Goal: Task Accomplishment & Management: Manage account settings

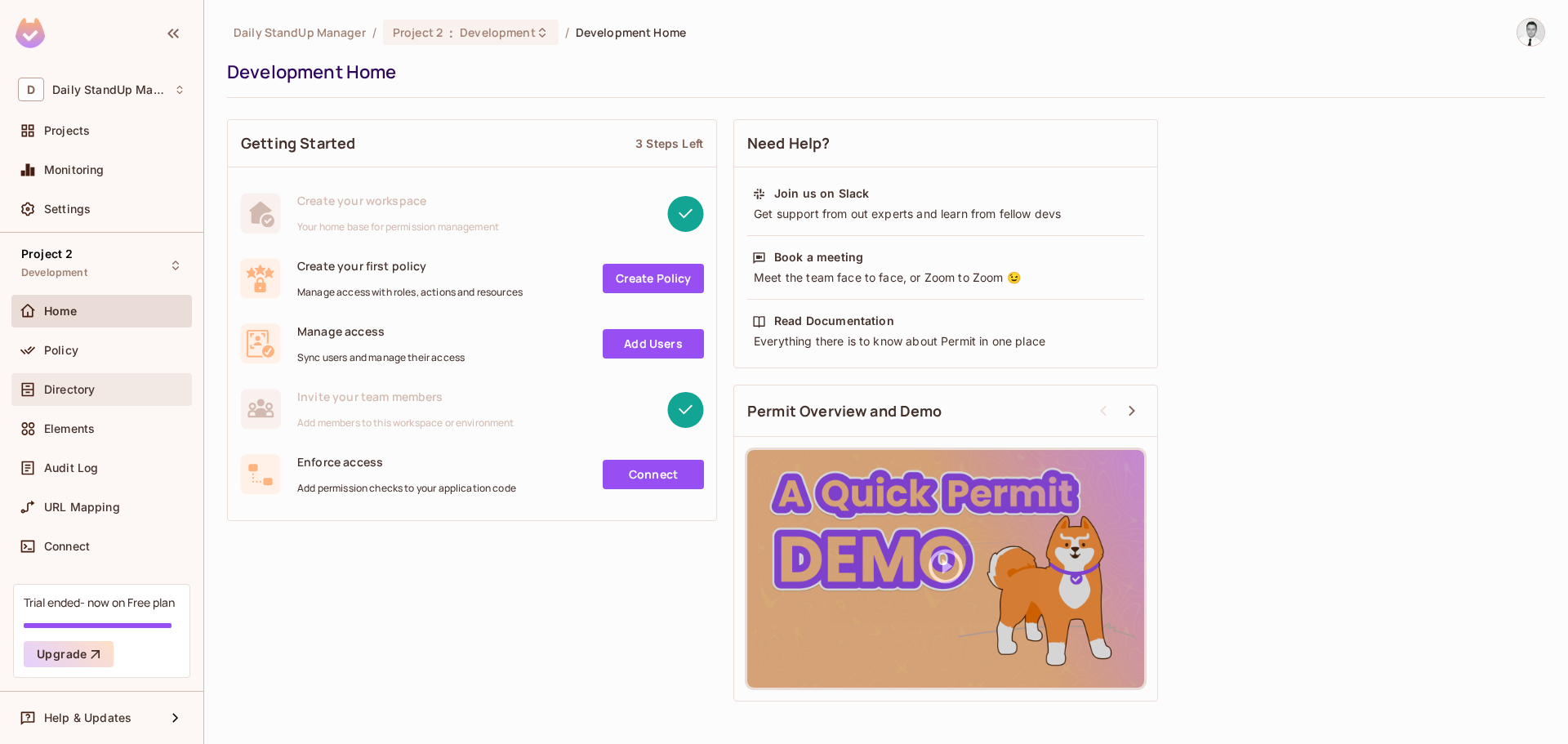
click at [106, 398] on div "Directory" at bounding box center [101, 389] width 167 height 19
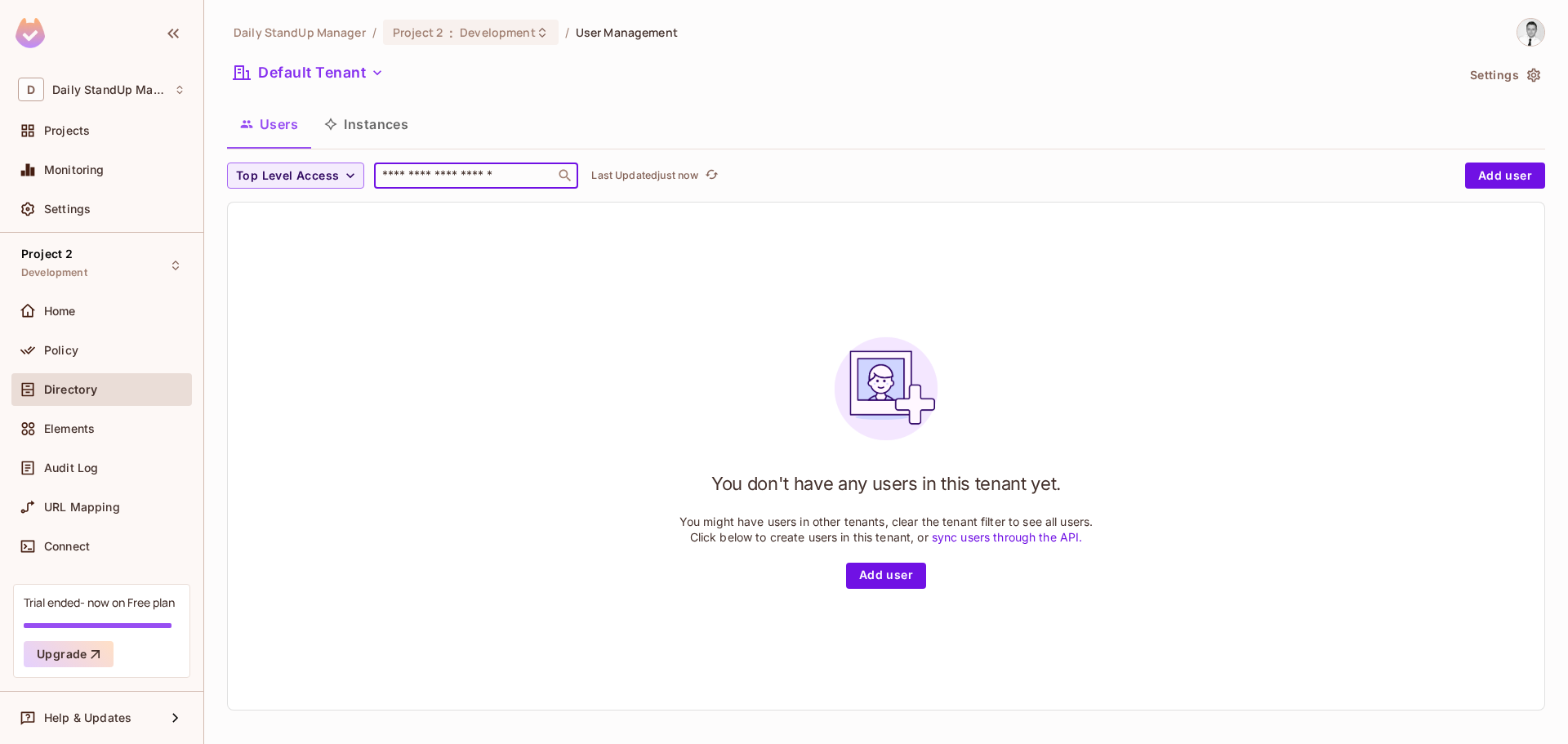
click at [463, 172] on input "text" at bounding box center [464, 176] width 172 height 17
click at [702, 182] on span "Click to refresh data" at bounding box center [709, 175] width 23 height 19
click at [667, 182] on p "Last Updated just now" at bounding box center [645, 176] width 107 height 13
click at [624, 174] on p "Last Updated just now" at bounding box center [645, 176] width 107 height 13
click at [1487, 178] on button "Add user" at bounding box center [1505, 175] width 80 height 26
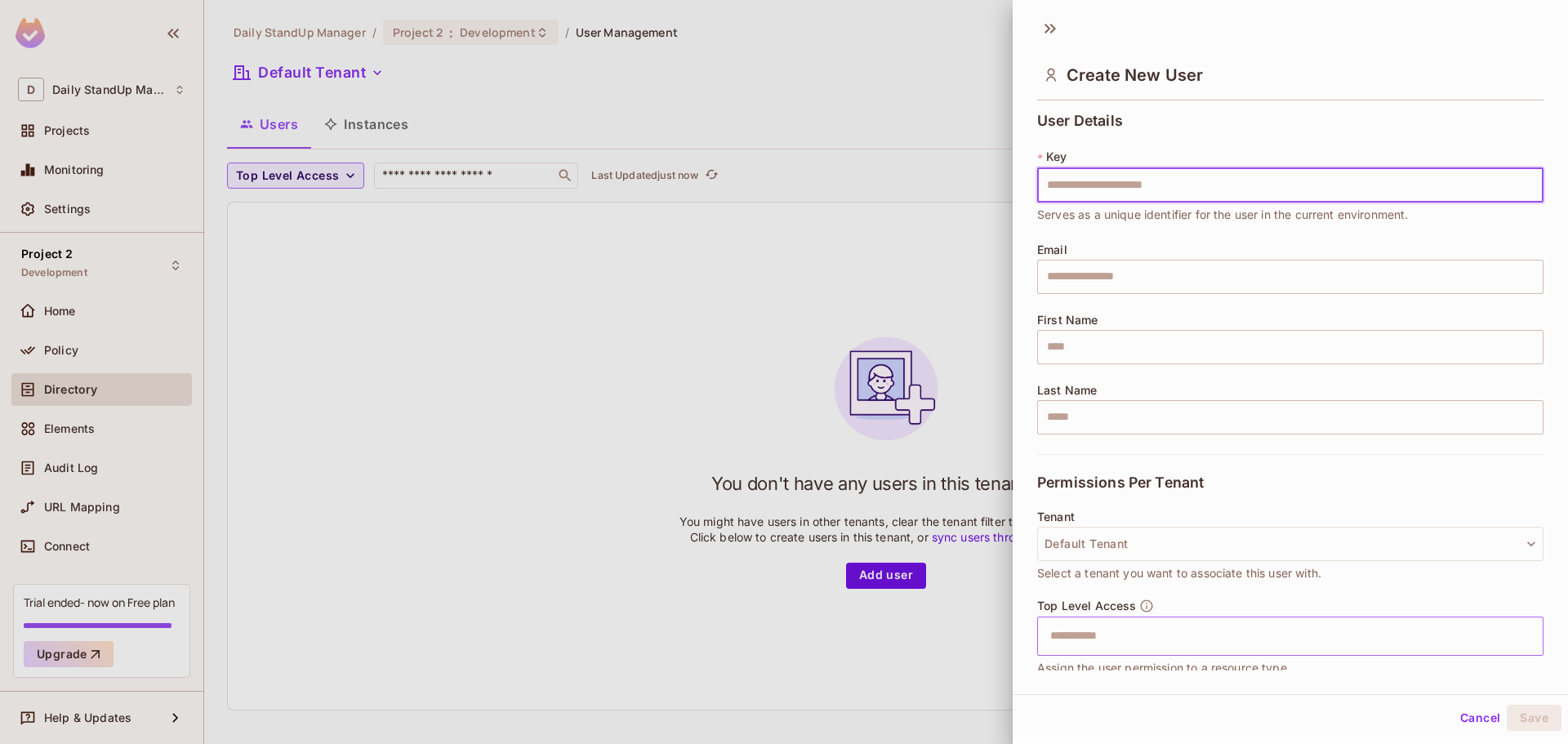
click at [1116, 627] on input "text" at bounding box center [1275, 636] width 471 height 33
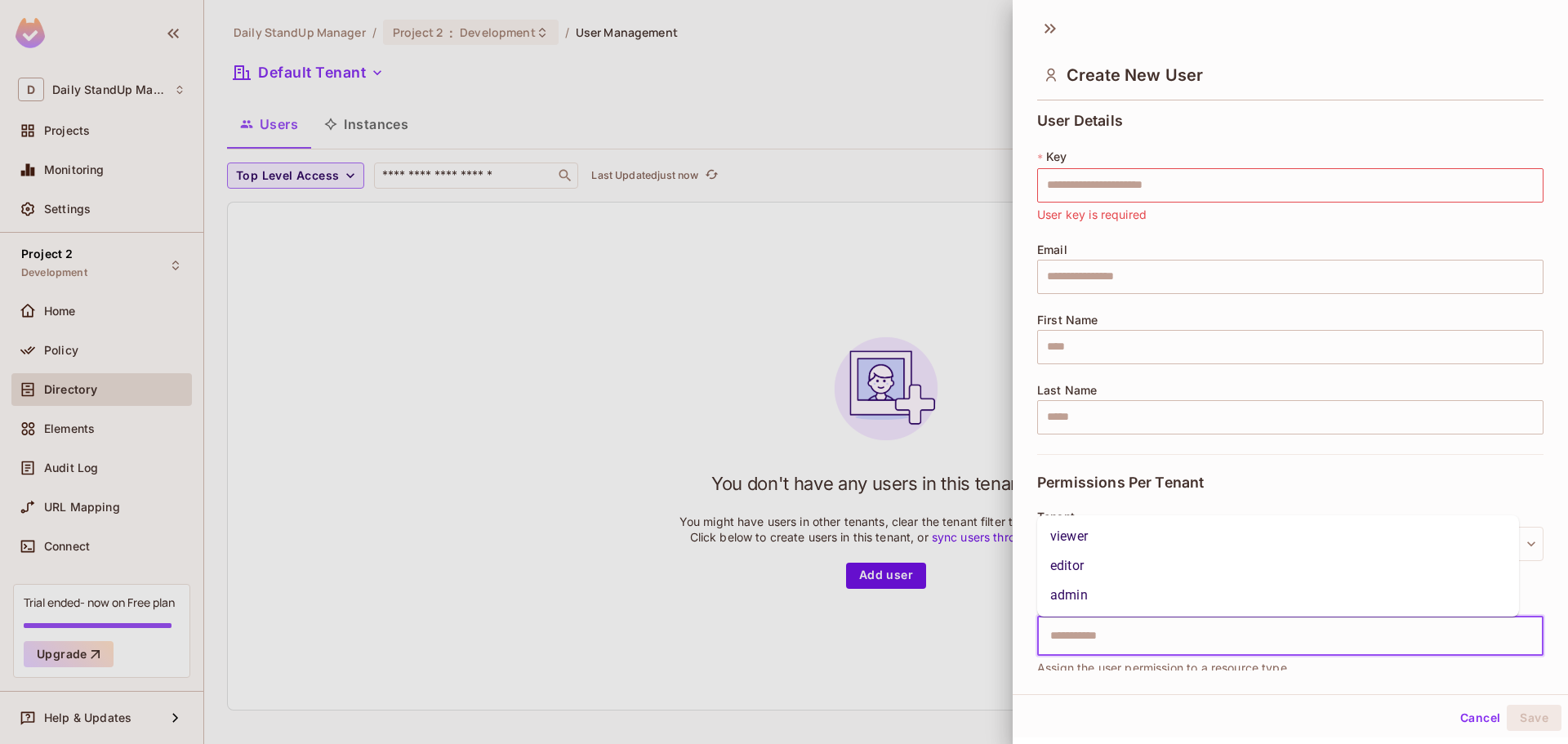
click at [1236, 464] on div "Permissions Per Tenant" at bounding box center [1289, 482] width 506 height 56
click at [1080, 649] on input "text" at bounding box center [1275, 636] width 471 height 33
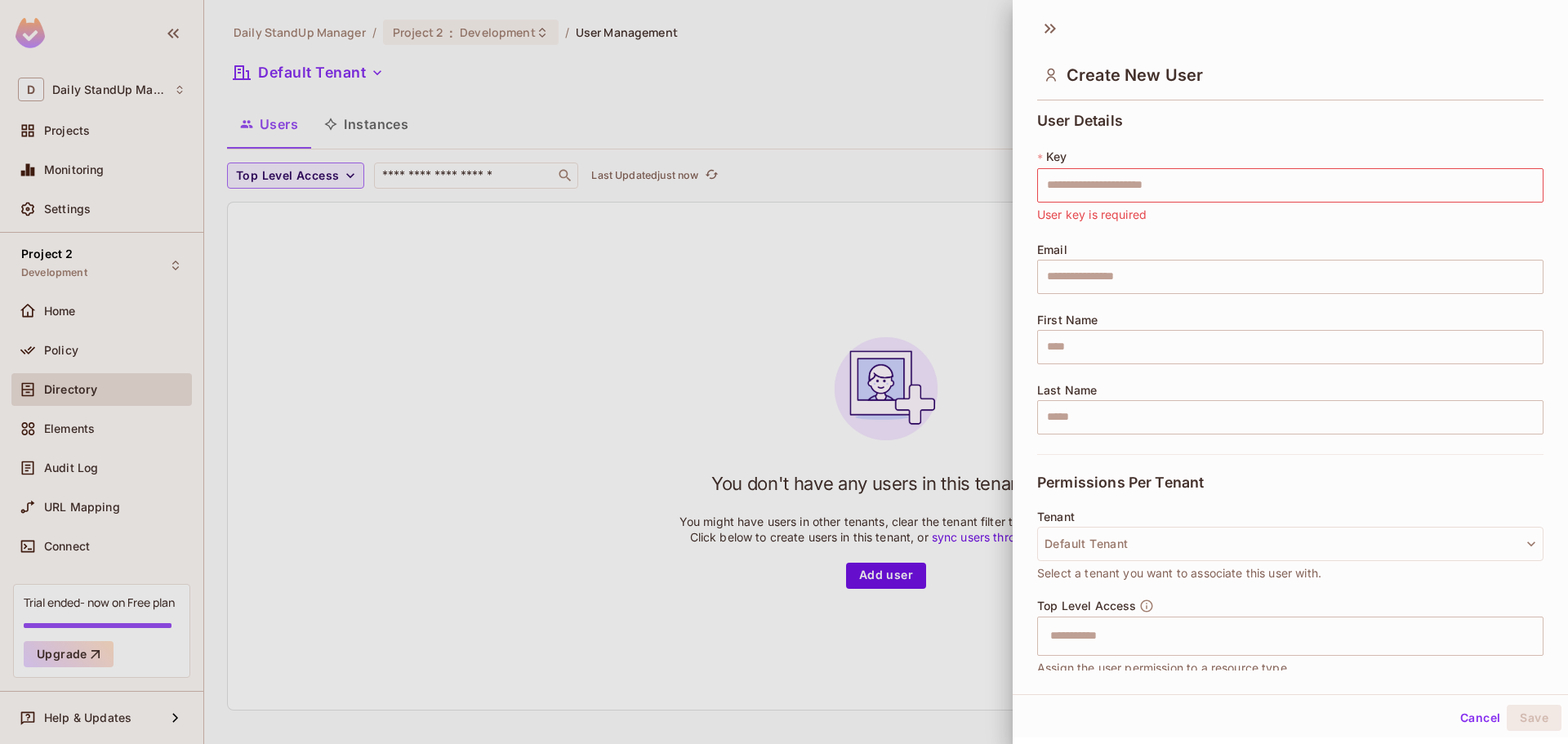
click at [1271, 452] on div "User Details * Key ​ User key is required Email ​ First Name ​ Last Name ​" at bounding box center [1289, 284] width 506 height 341
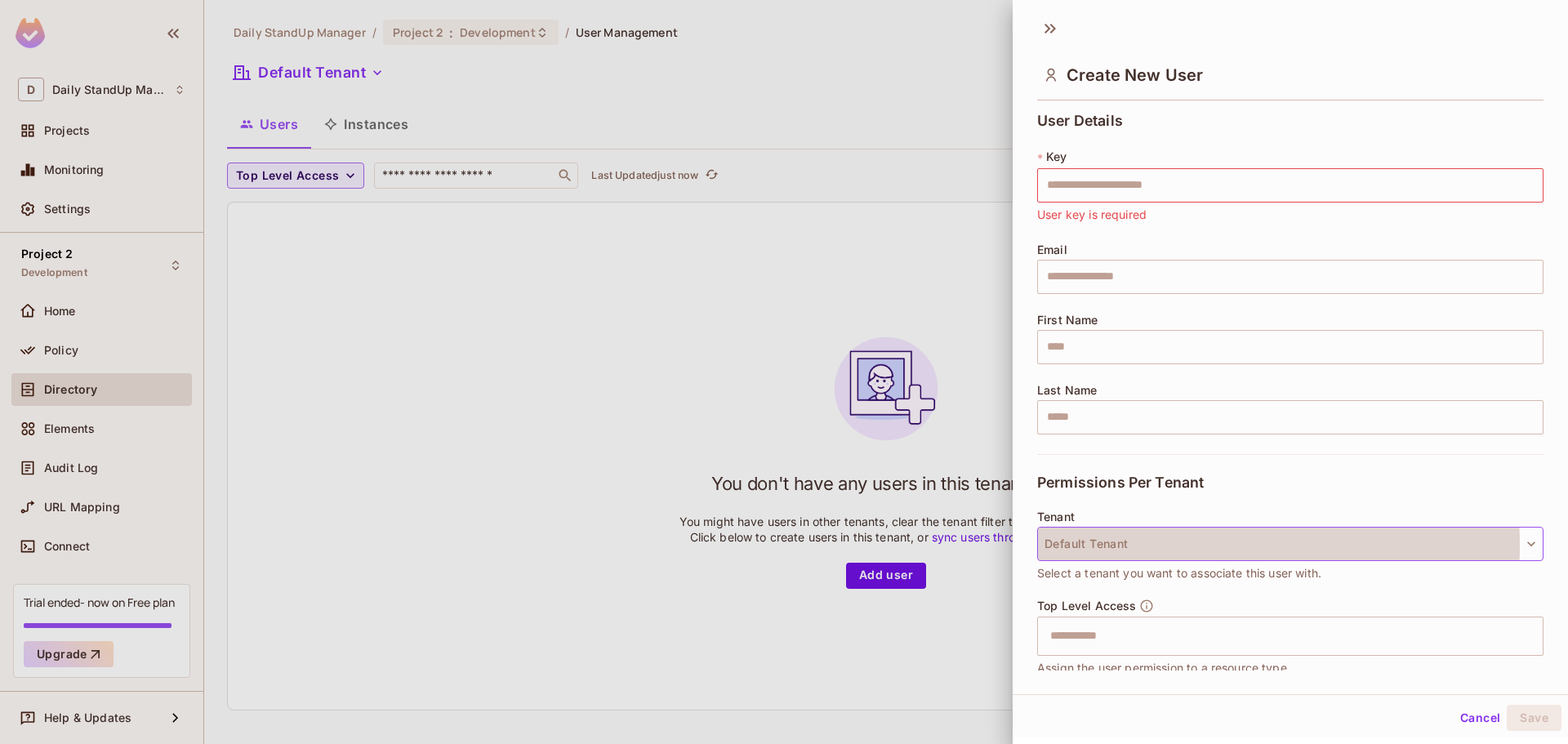
click at [1141, 546] on button "Default Tenant" at bounding box center [1289, 543] width 506 height 34
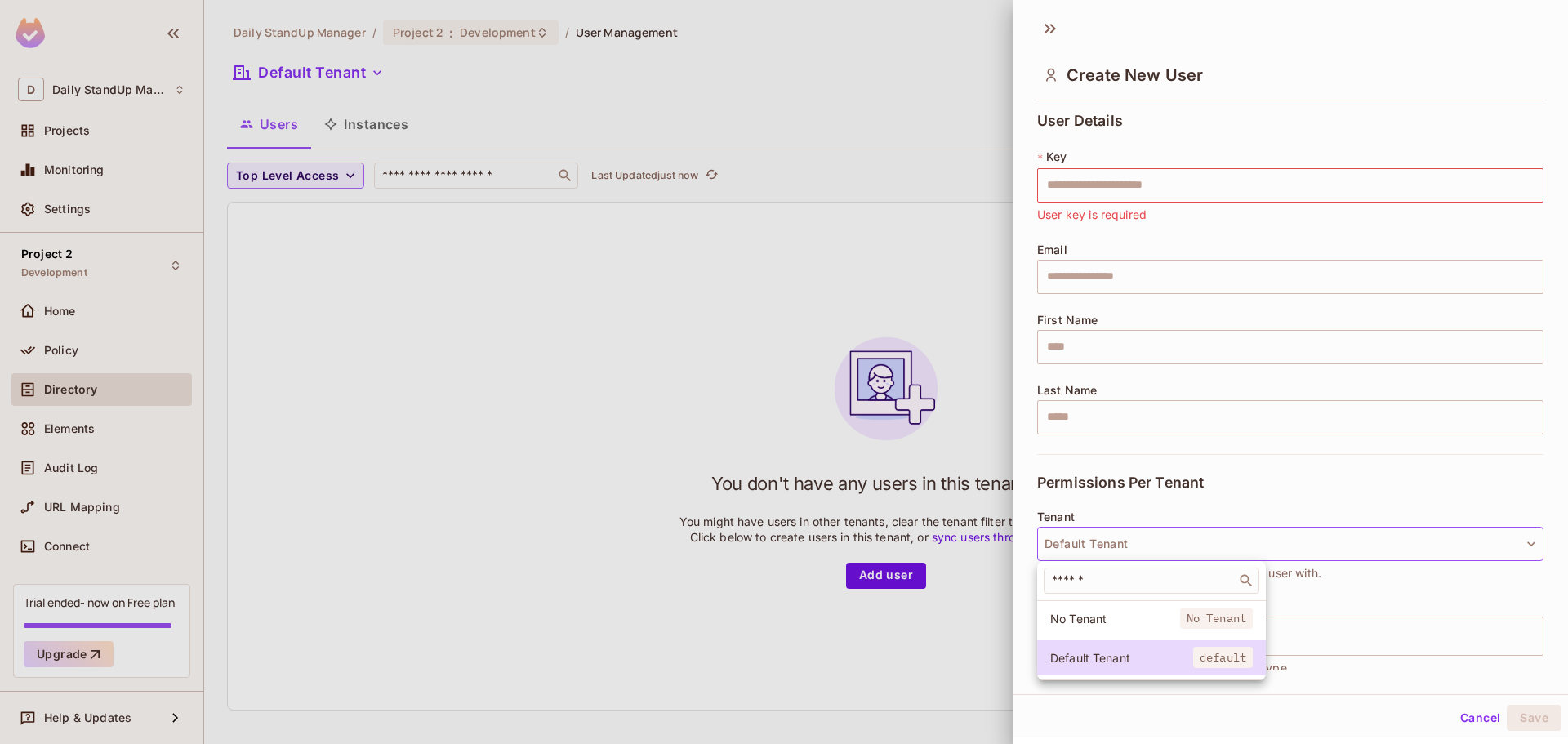
click at [1246, 469] on div at bounding box center [784, 372] width 1568 height 744
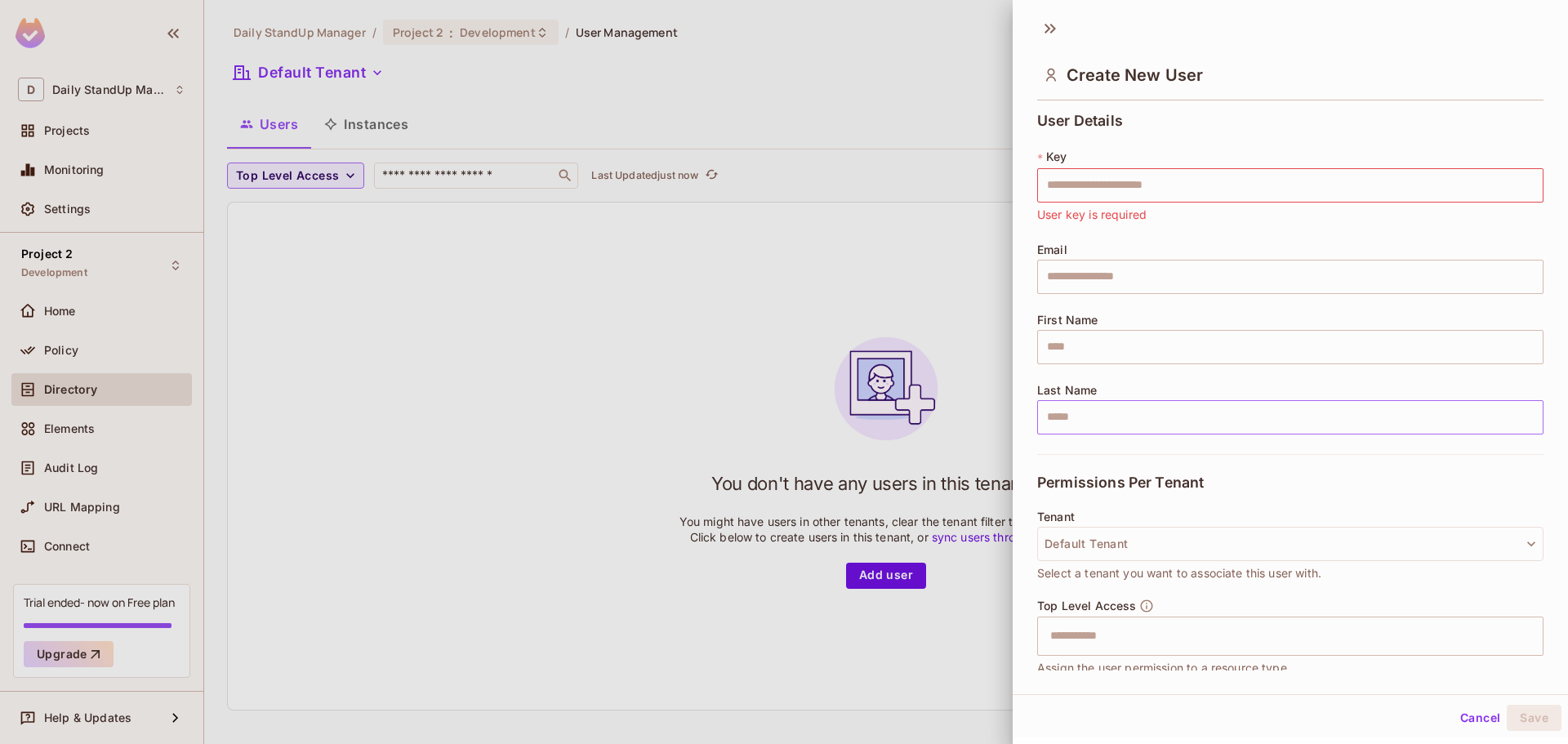
click at [1124, 418] on input "text" at bounding box center [1289, 417] width 506 height 34
click at [1140, 362] on input "text" at bounding box center [1289, 346] width 506 height 34
click at [1154, 271] on input "text" at bounding box center [1289, 276] width 506 height 34
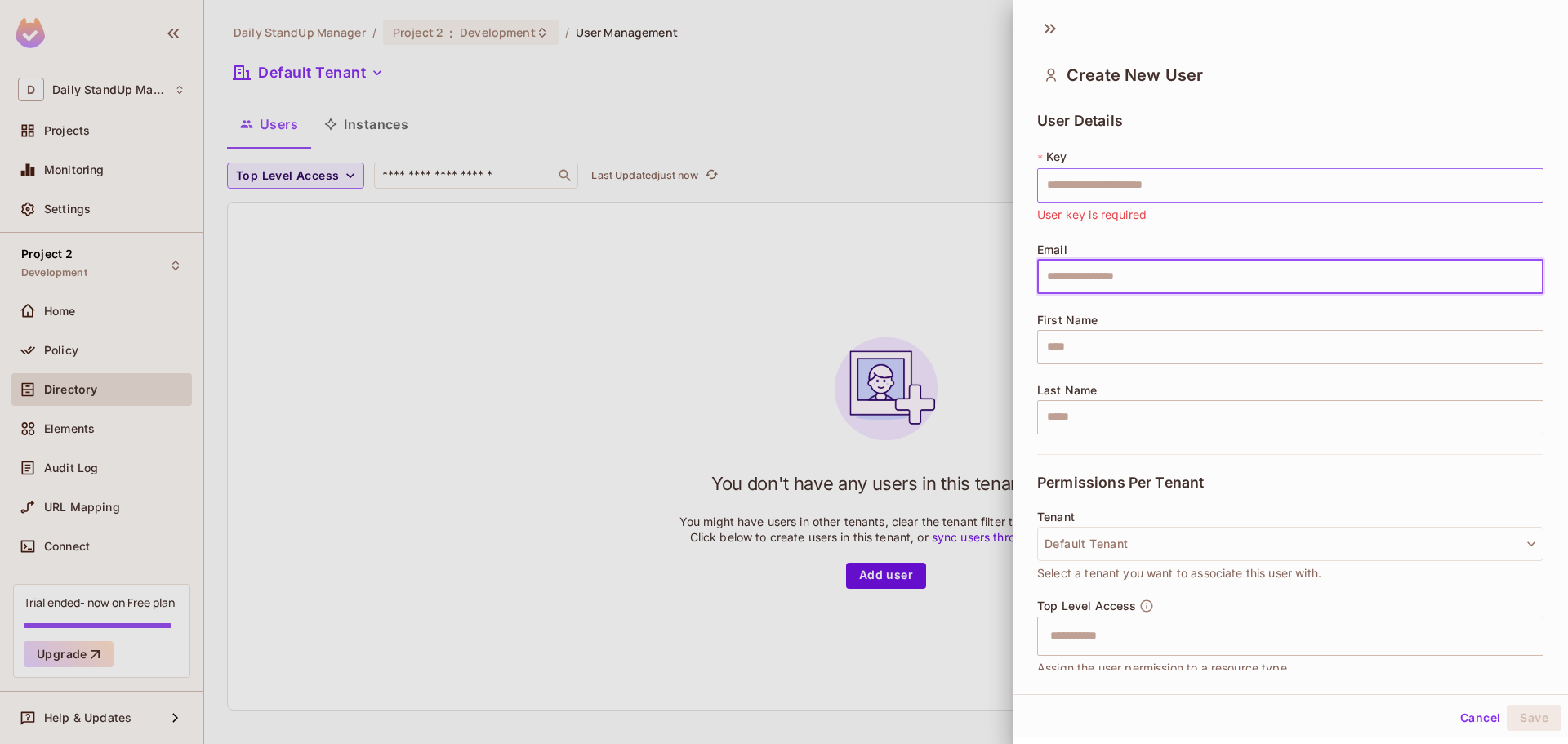
click at [1180, 170] on input "text" at bounding box center [1289, 185] width 506 height 34
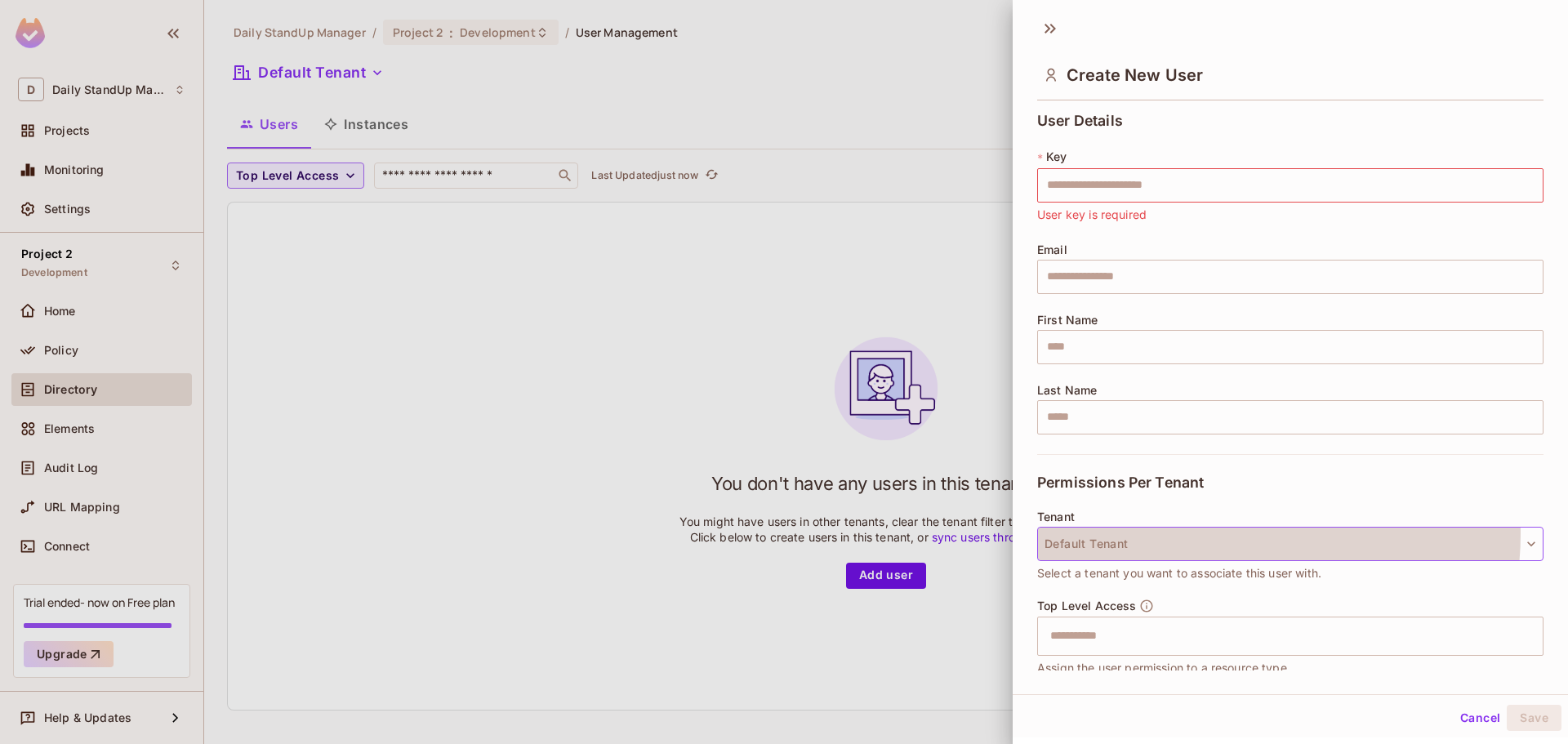
click at [1215, 533] on button "Default Tenant" at bounding box center [1289, 543] width 506 height 34
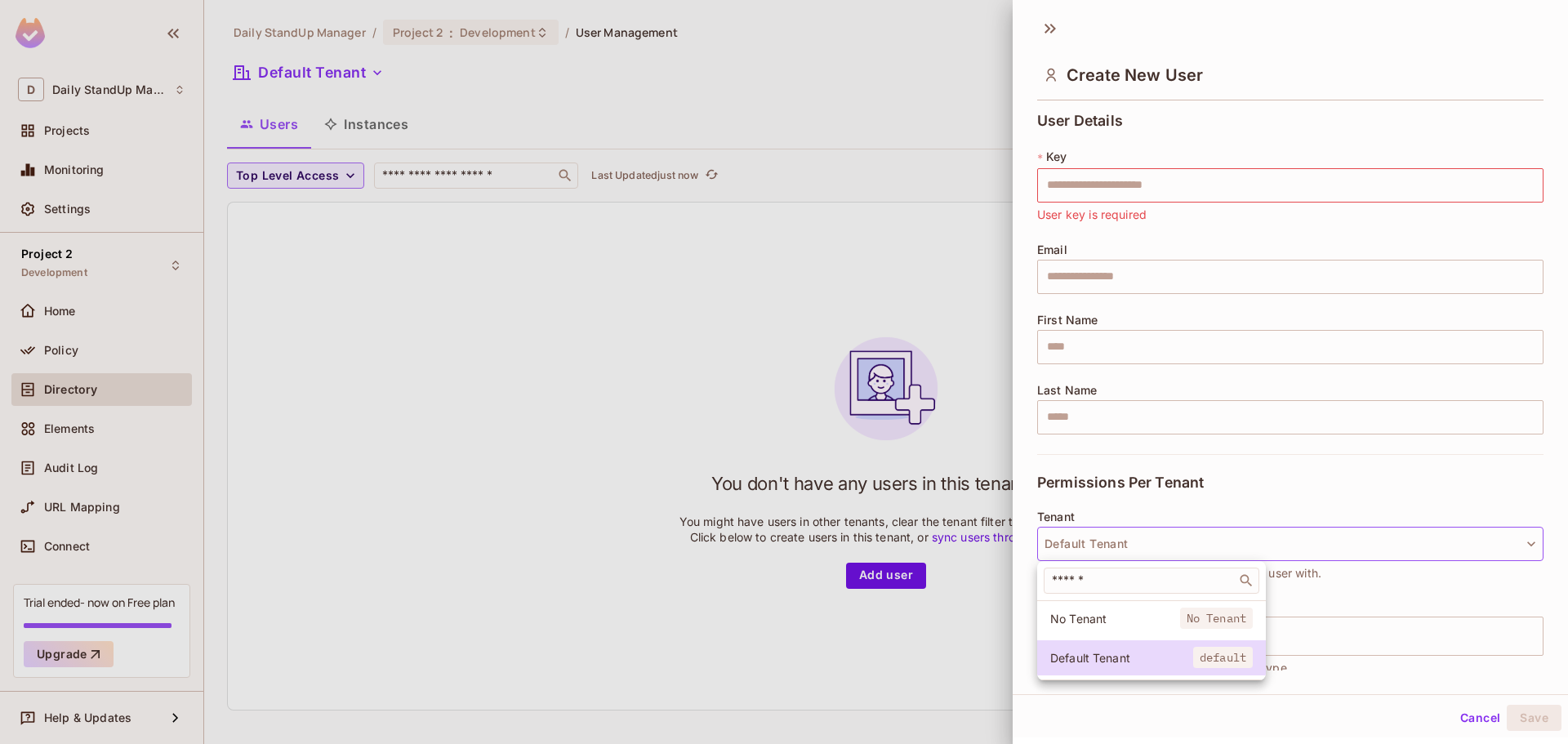
click at [1343, 423] on div at bounding box center [784, 372] width 1568 height 744
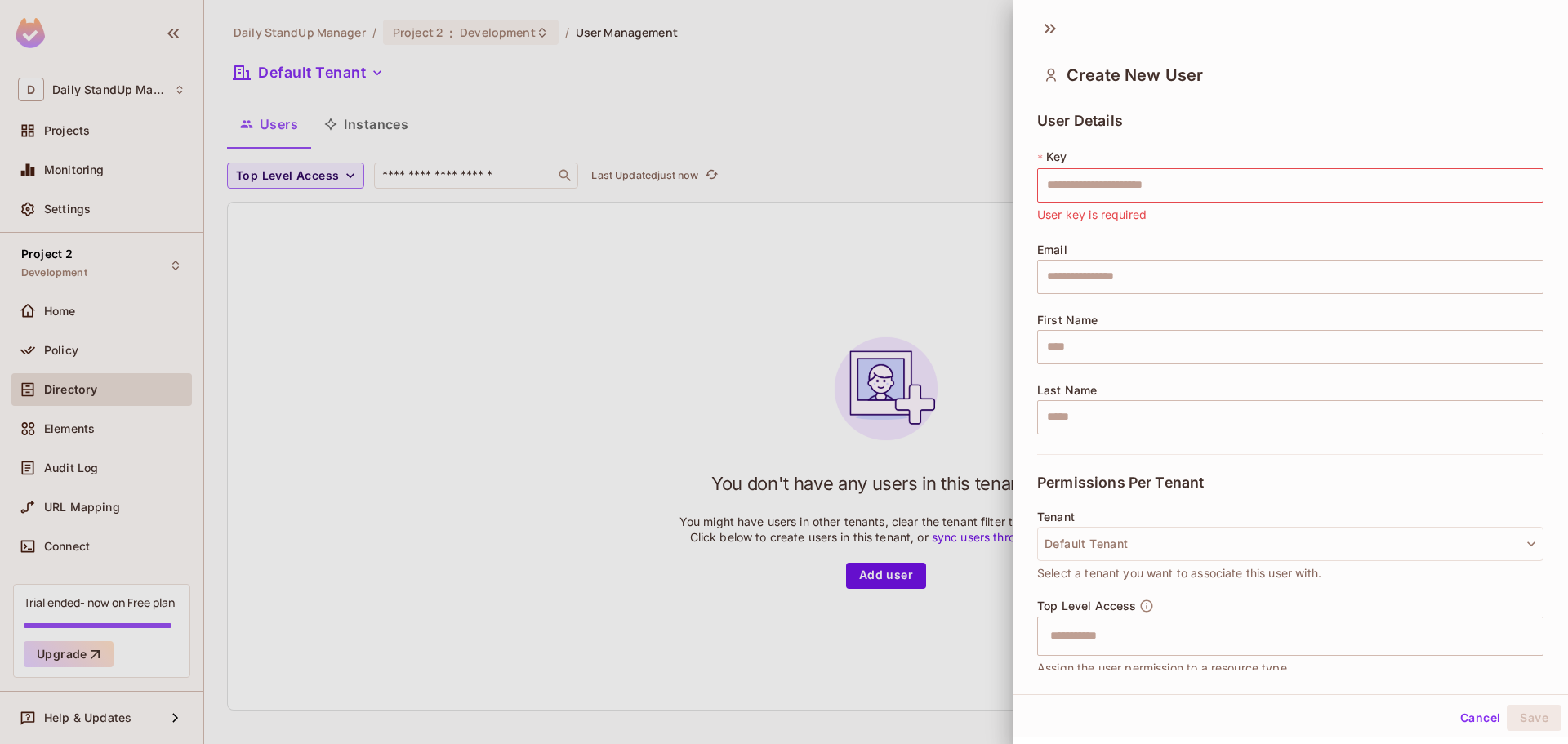
click at [1329, 477] on div "Permissions Per Tenant" at bounding box center [1289, 482] width 506 height 56
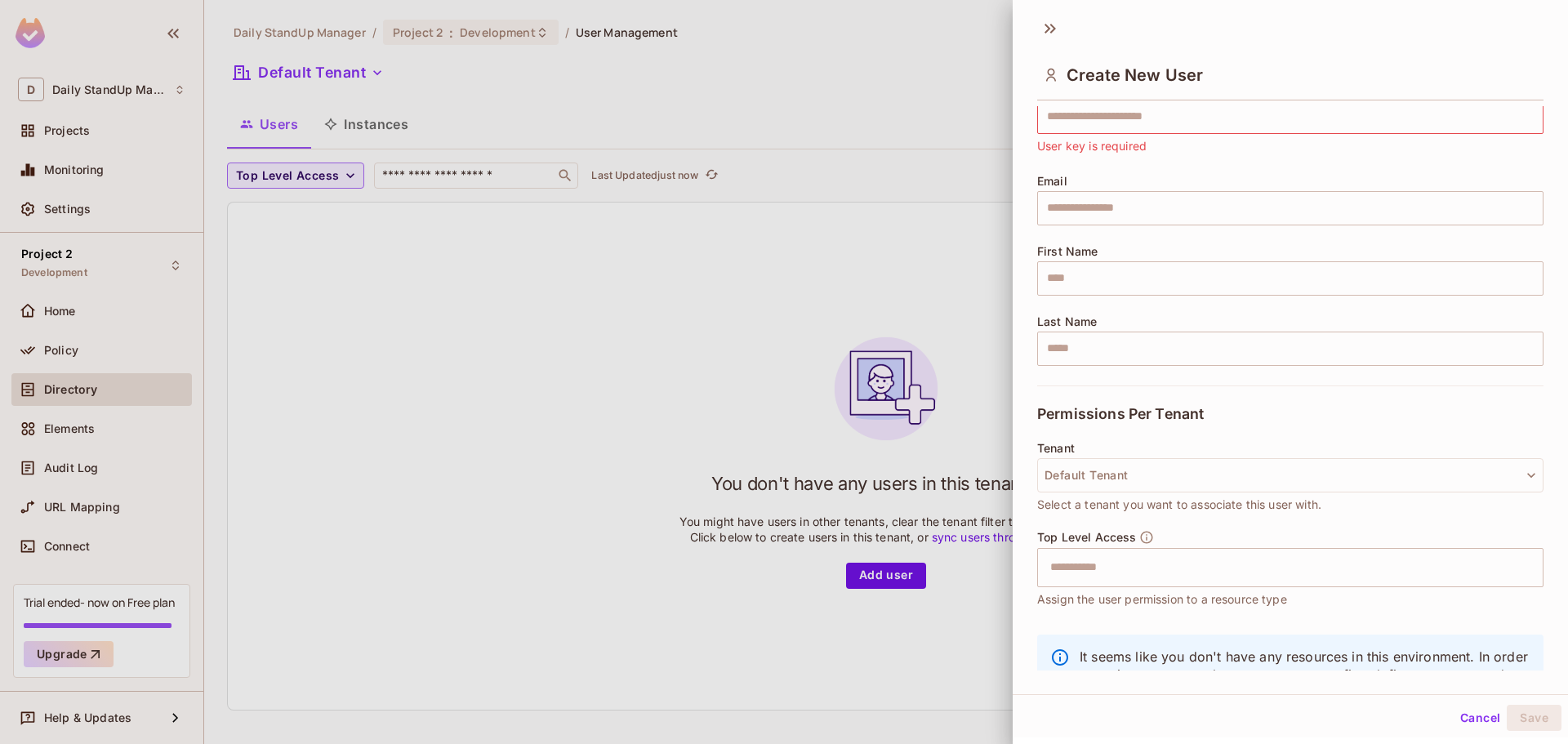
scroll to position [139, 0]
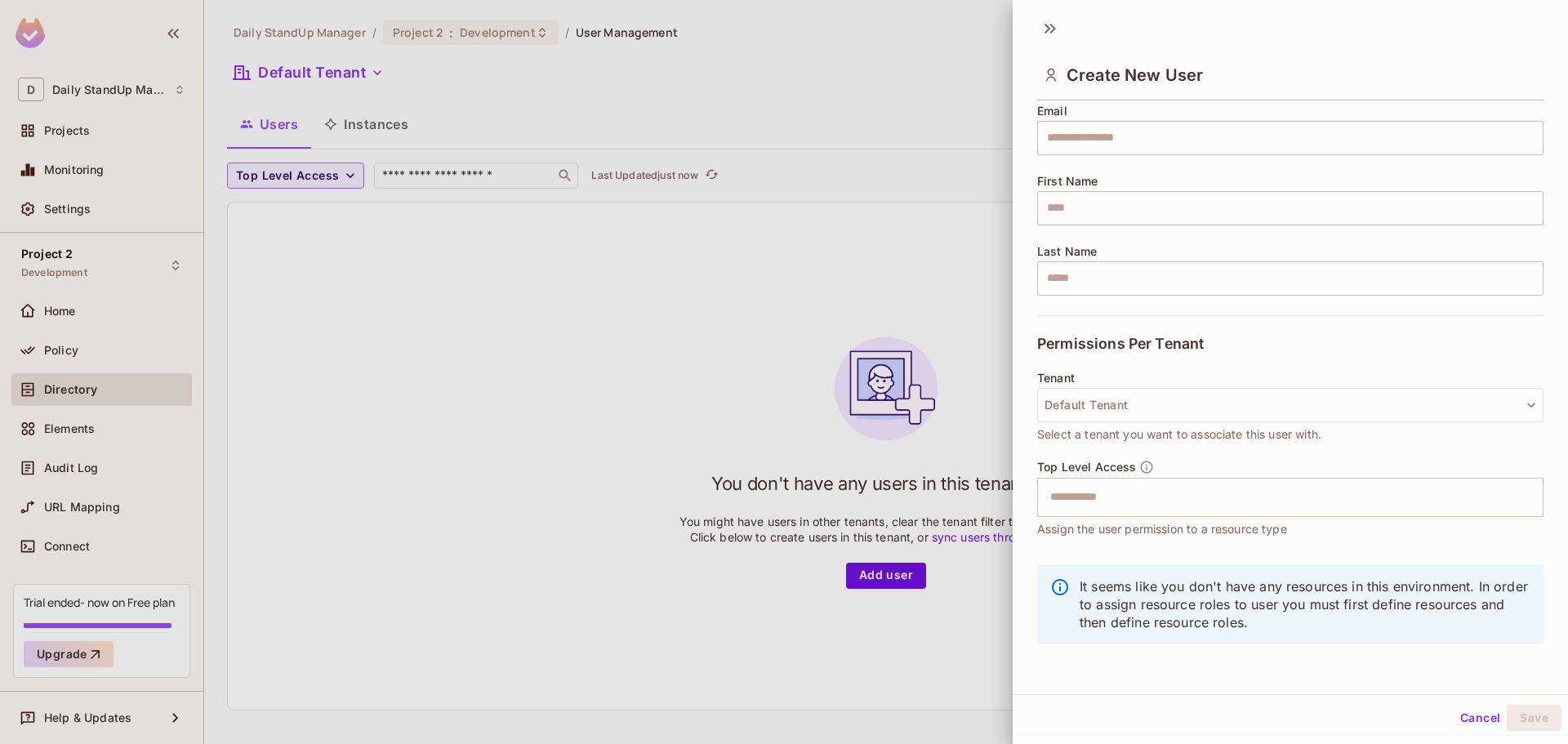
click at [1066, 26] on div "Create New User" at bounding box center [1290, 61] width 556 height 90
click at [1058, 27] on icon at bounding box center [1049, 28] width 26 height 26
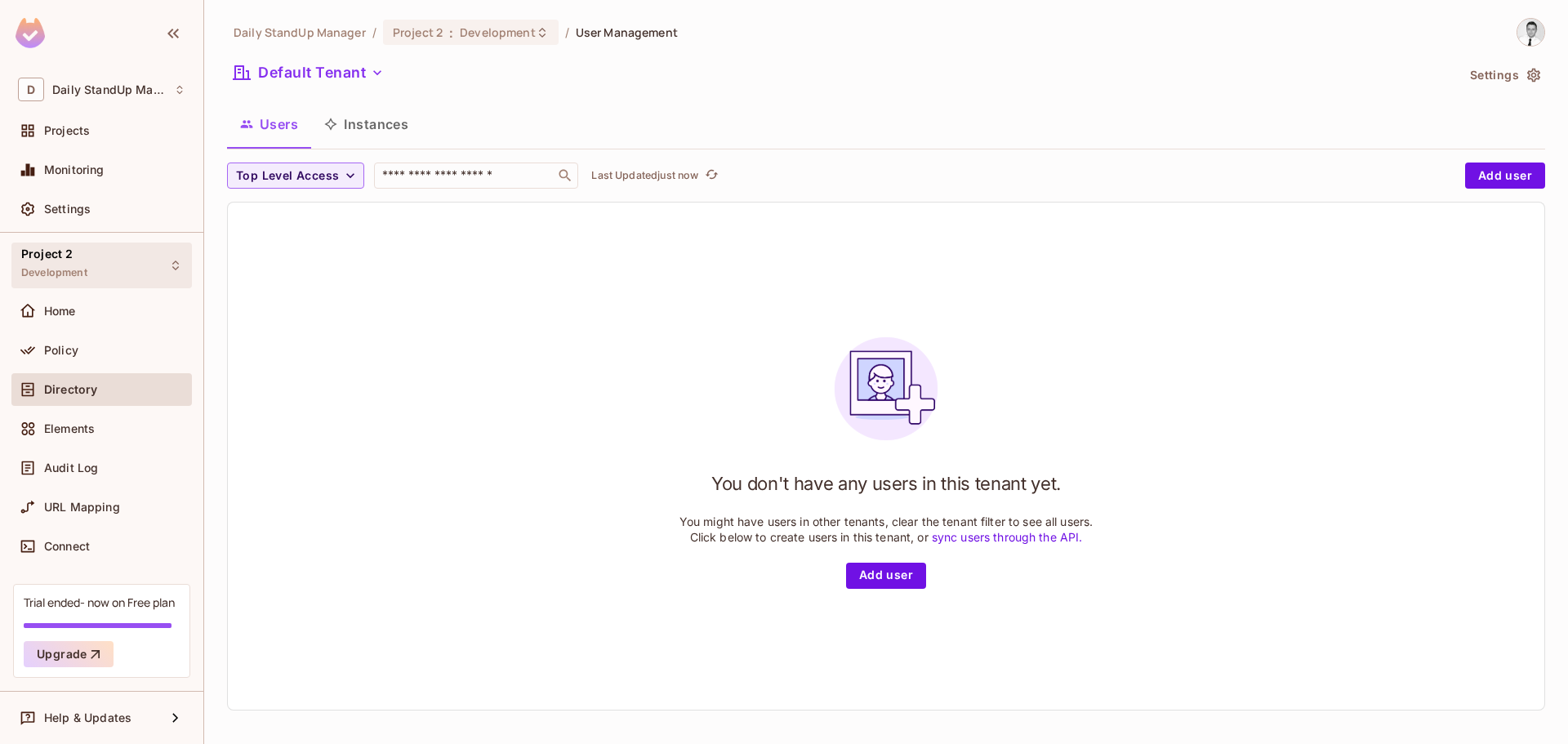
click at [130, 265] on div "Project 2 Development" at bounding box center [102, 265] width 181 height 45
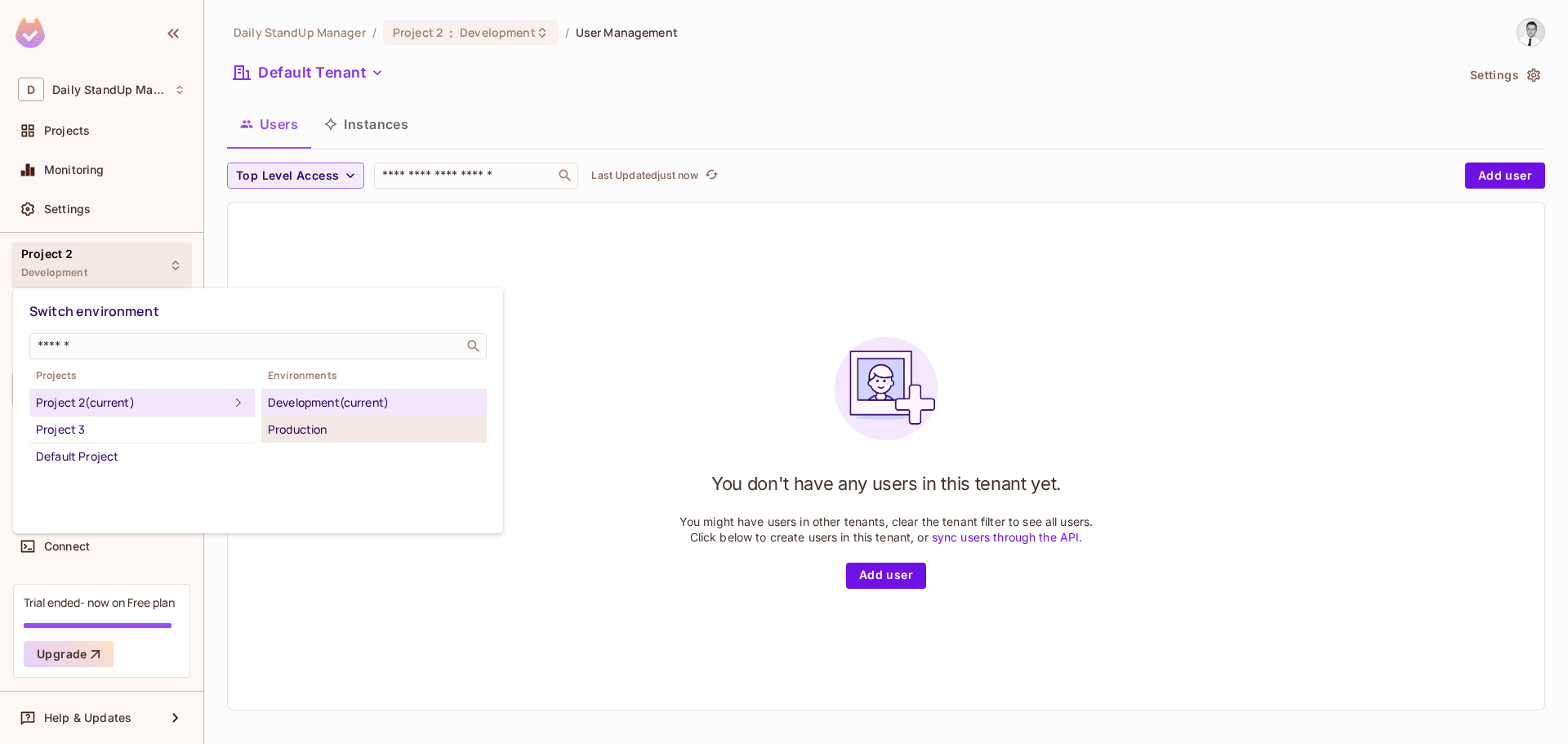
click at [274, 427] on div "Production" at bounding box center [374, 429] width 213 height 19
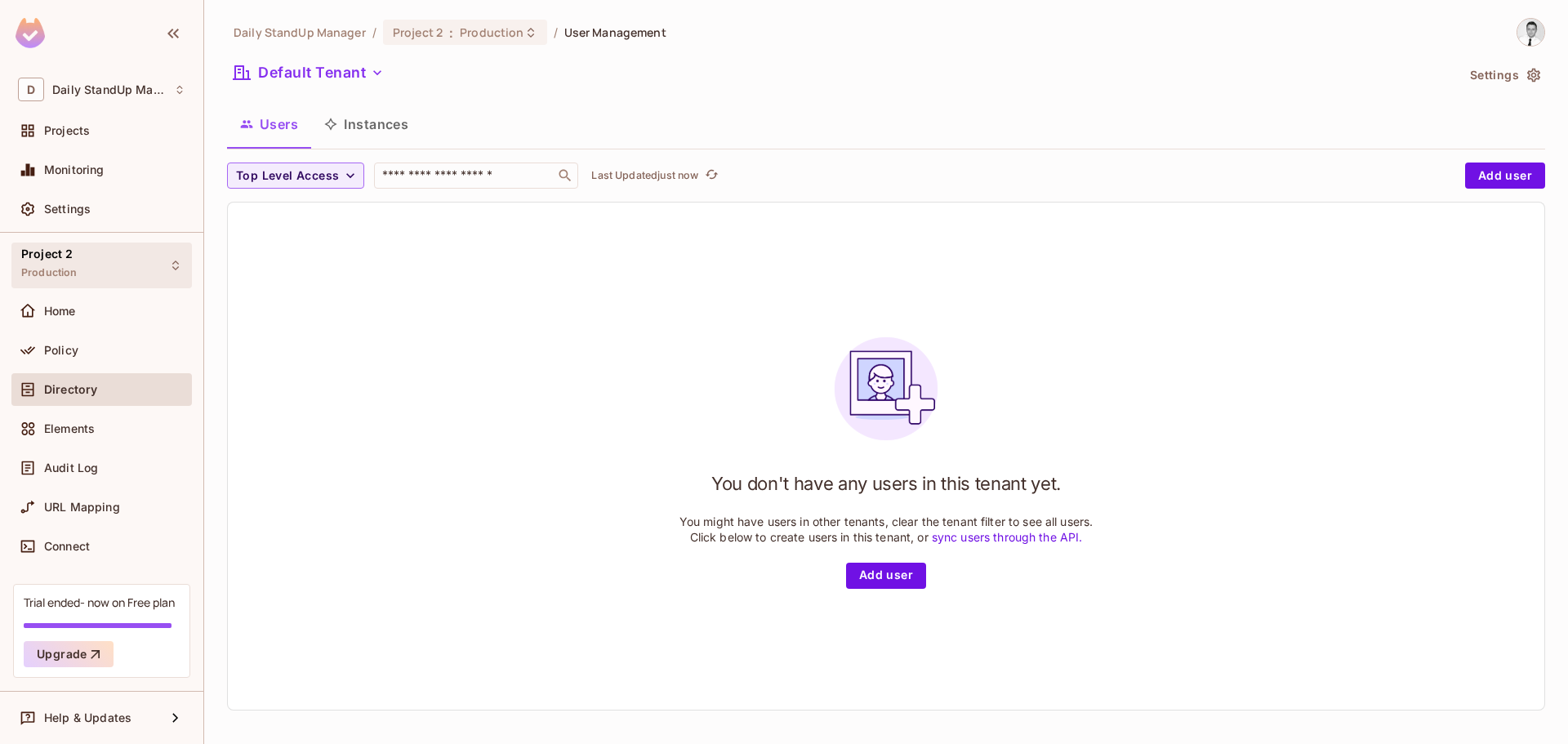
click at [149, 262] on div "Project 2 Production" at bounding box center [102, 265] width 181 height 45
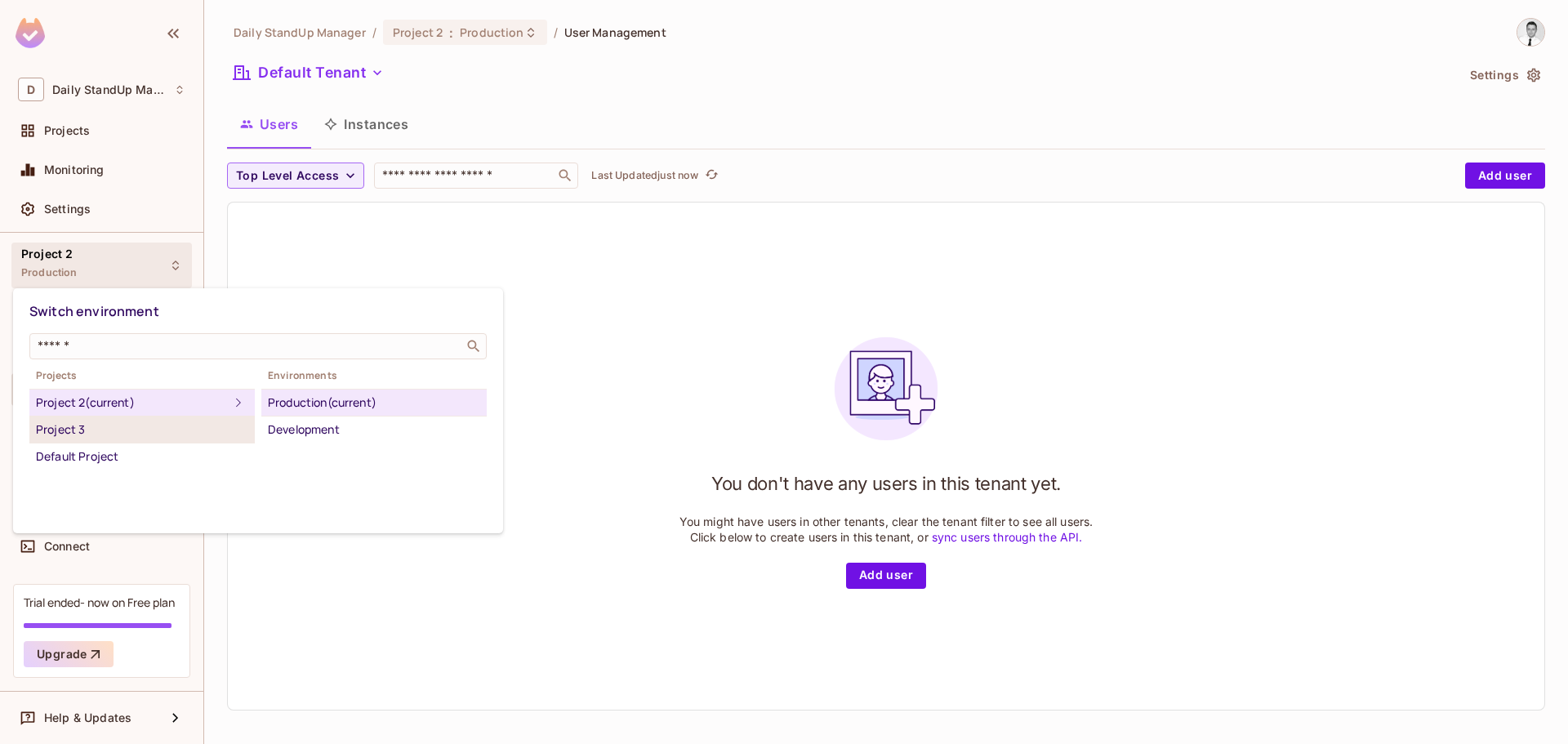
click at [121, 420] on div "Project 3" at bounding box center [142, 429] width 213 height 19
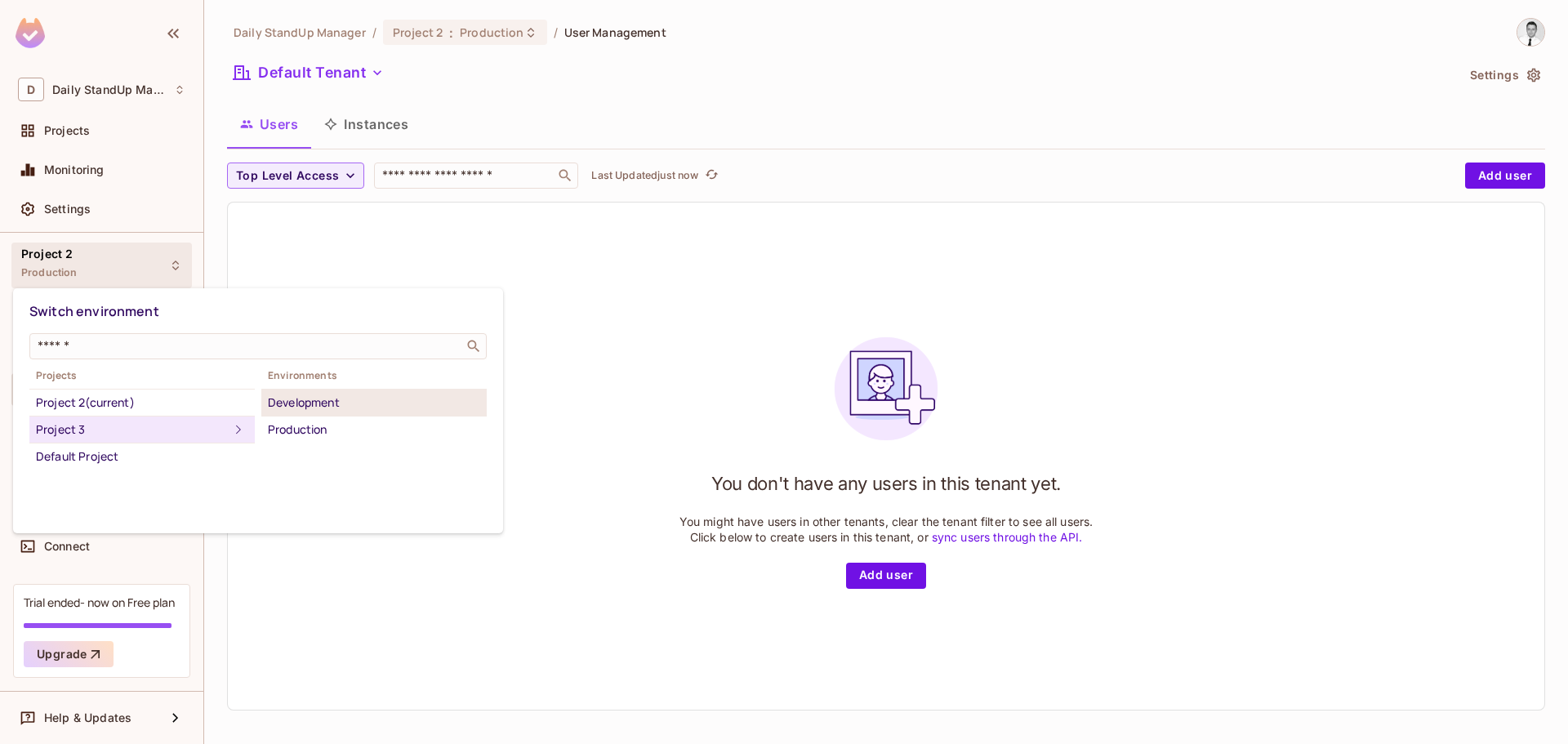
click at [322, 402] on div "Development" at bounding box center [374, 402] width 213 height 19
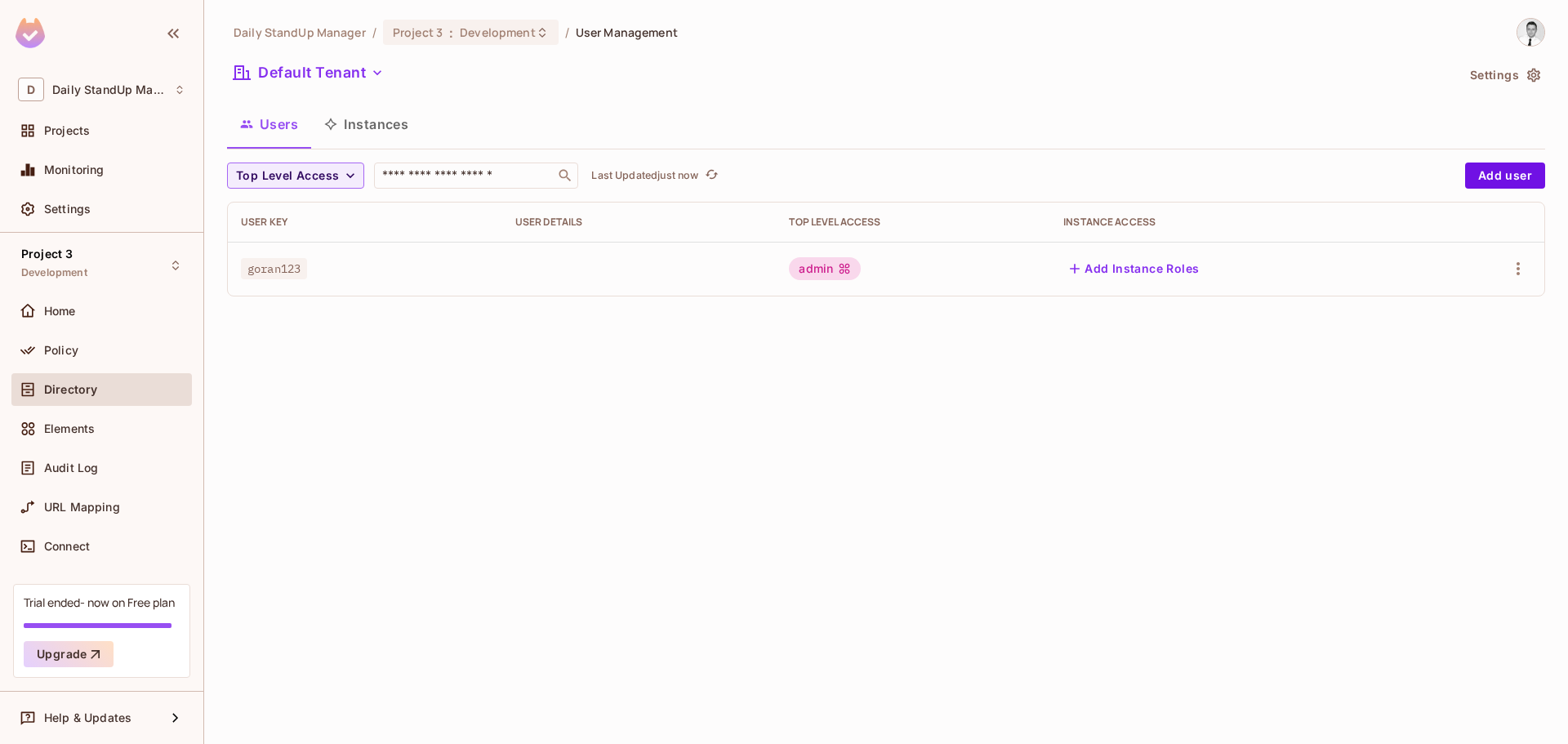
click at [282, 272] on span "goran123" at bounding box center [274, 268] width 66 height 21
click at [493, 441] on div "Daily StandUp Manager / Project 3 : Development / User Management Default Tenan…" at bounding box center [886, 372] width 1364 height 744
click at [827, 278] on div "admin" at bounding box center [825, 268] width 72 height 23
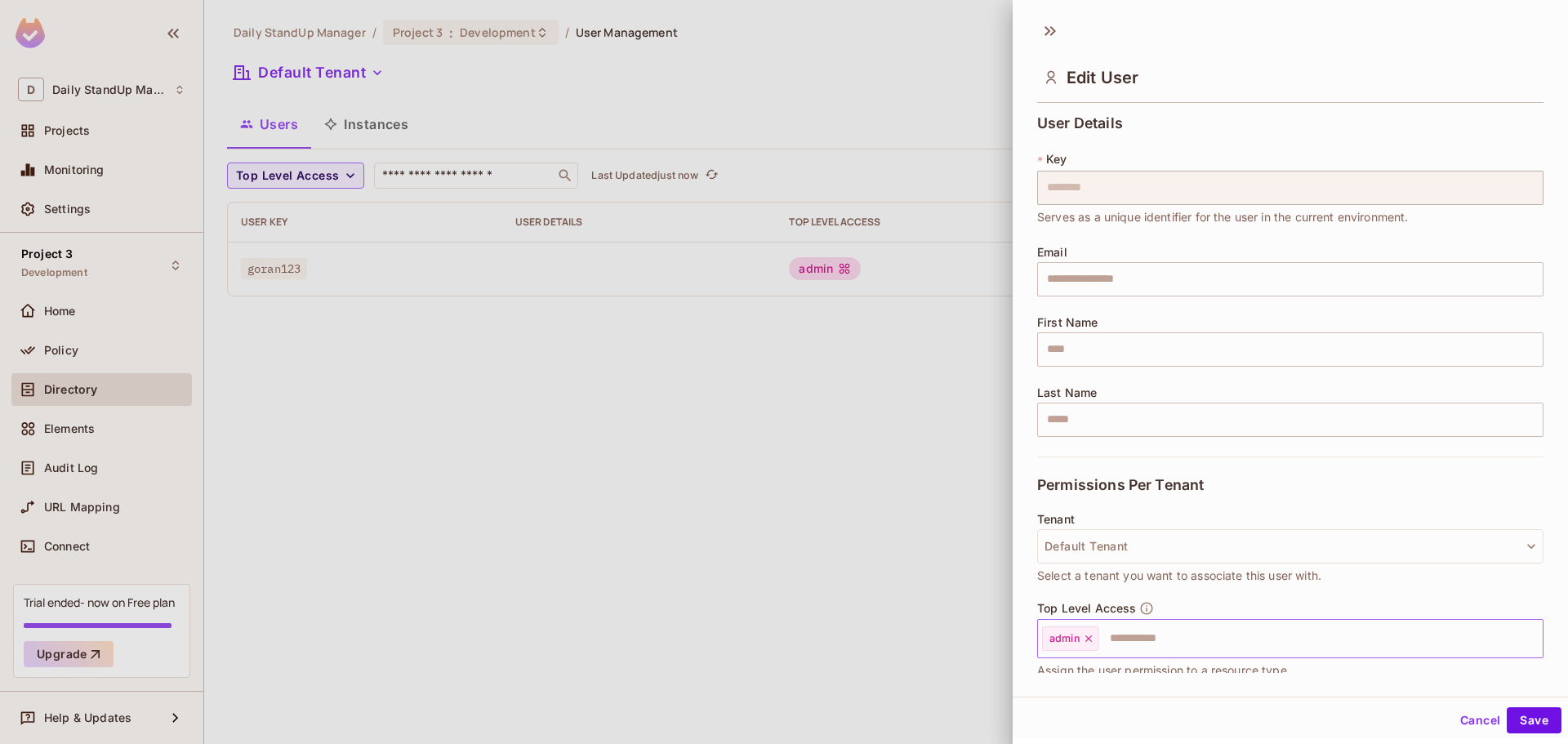
click at [1091, 641] on icon at bounding box center [1089, 639] width 7 height 7
click at [1529, 723] on button "Save" at bounding box center [1534, 720] width 54 height 26
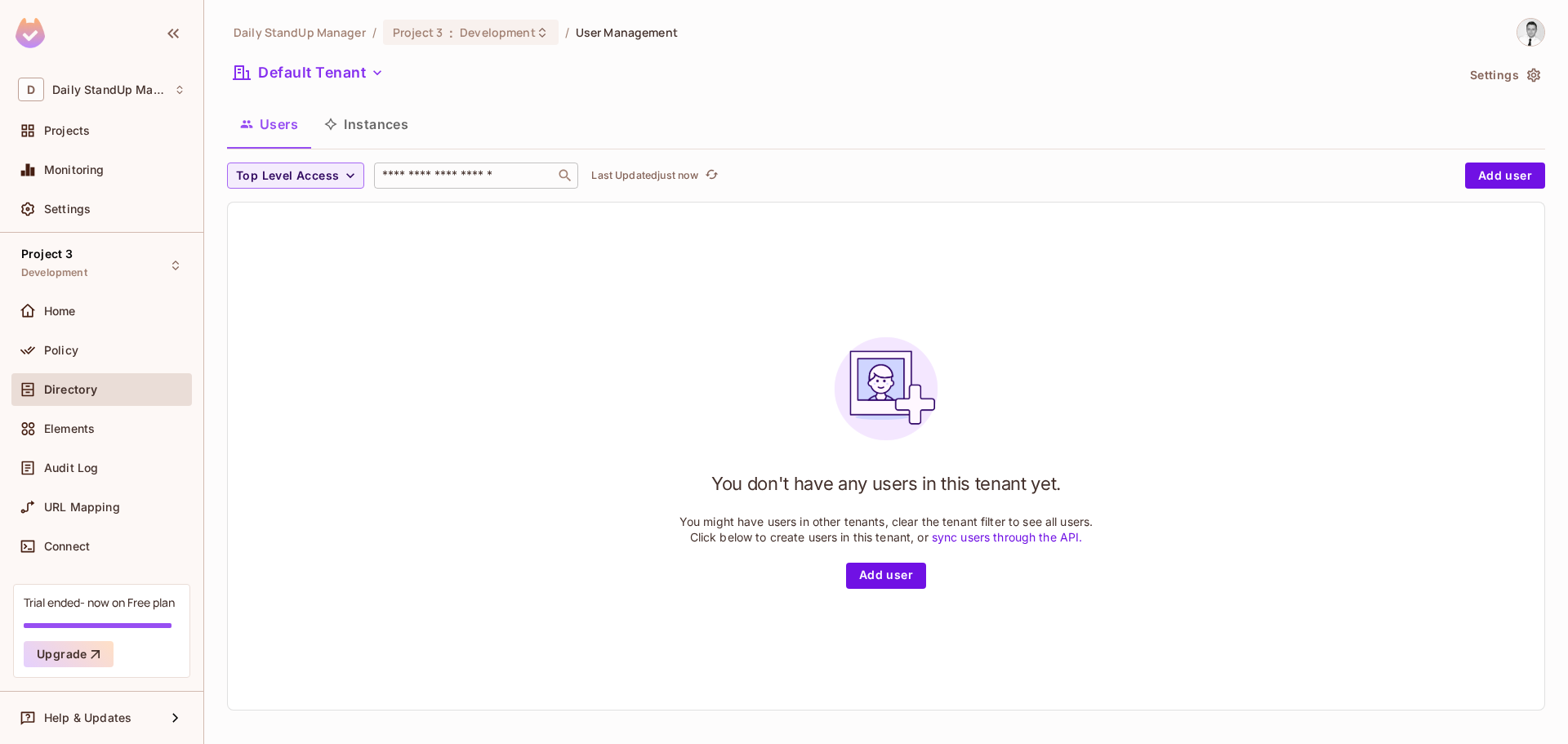
click at [488, 172] on input "text" at bounding box center [464, 176] width 172 height 17
click at [1207, 201] on div "Top Level Access ​ Last Updated just now Add user You don't have any users in t…" at bounding box center [885, 436] width 1318 height 548
click at [898, 575] on button "Add user" at bounding box center [886, 575] width 80 height 26
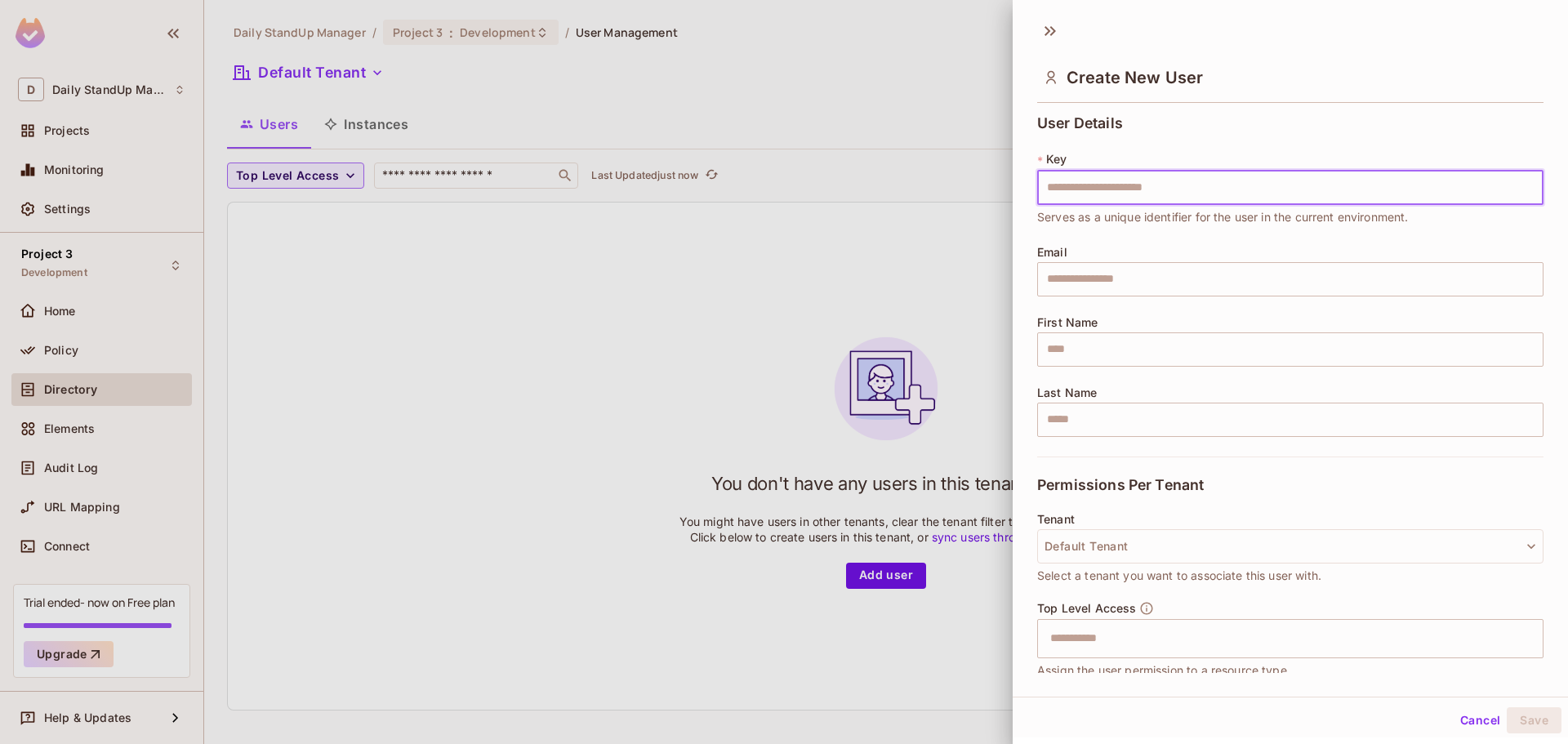
click at [1161, 180] on input "text" at bounding box center [1289, 187] width 506 height 34
drag, startPoint x: 1397, startPoint y: 286, endPoint x: 1384, endPoint y: 283, distance: 13.3
click at [1397, 286] on input "text" at bounding box center [1289, 279] width 506 height 34
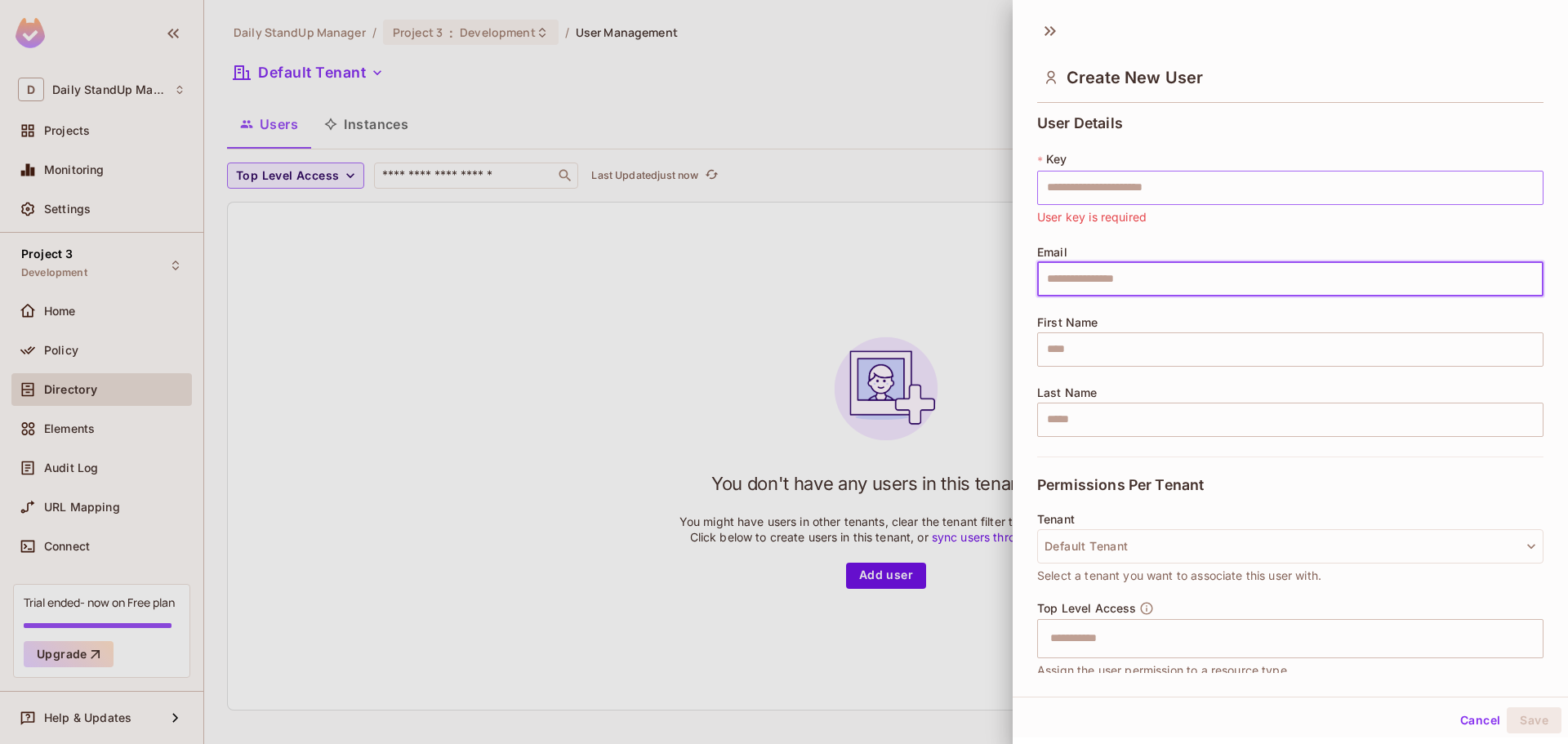
click at [1122, 191] on input "text" at bounding box center [1289, 187] width 506 height 34
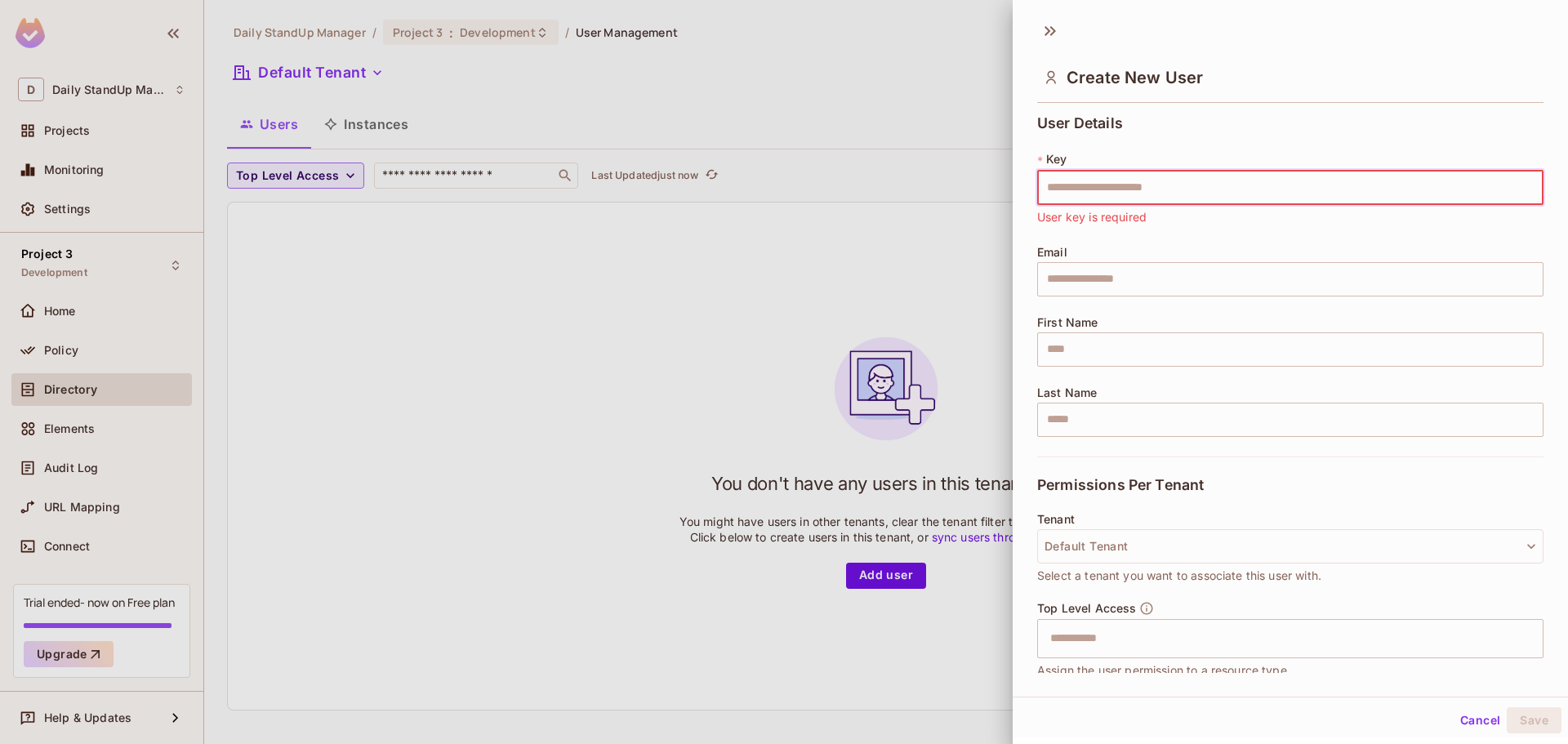
click at [1310, 89] on div "Create New User" at bounding box center [1289, 76] width 506 height 53
click at [1067, 180] on input "text" at bounding box center [1289, 187] width 506 height 34
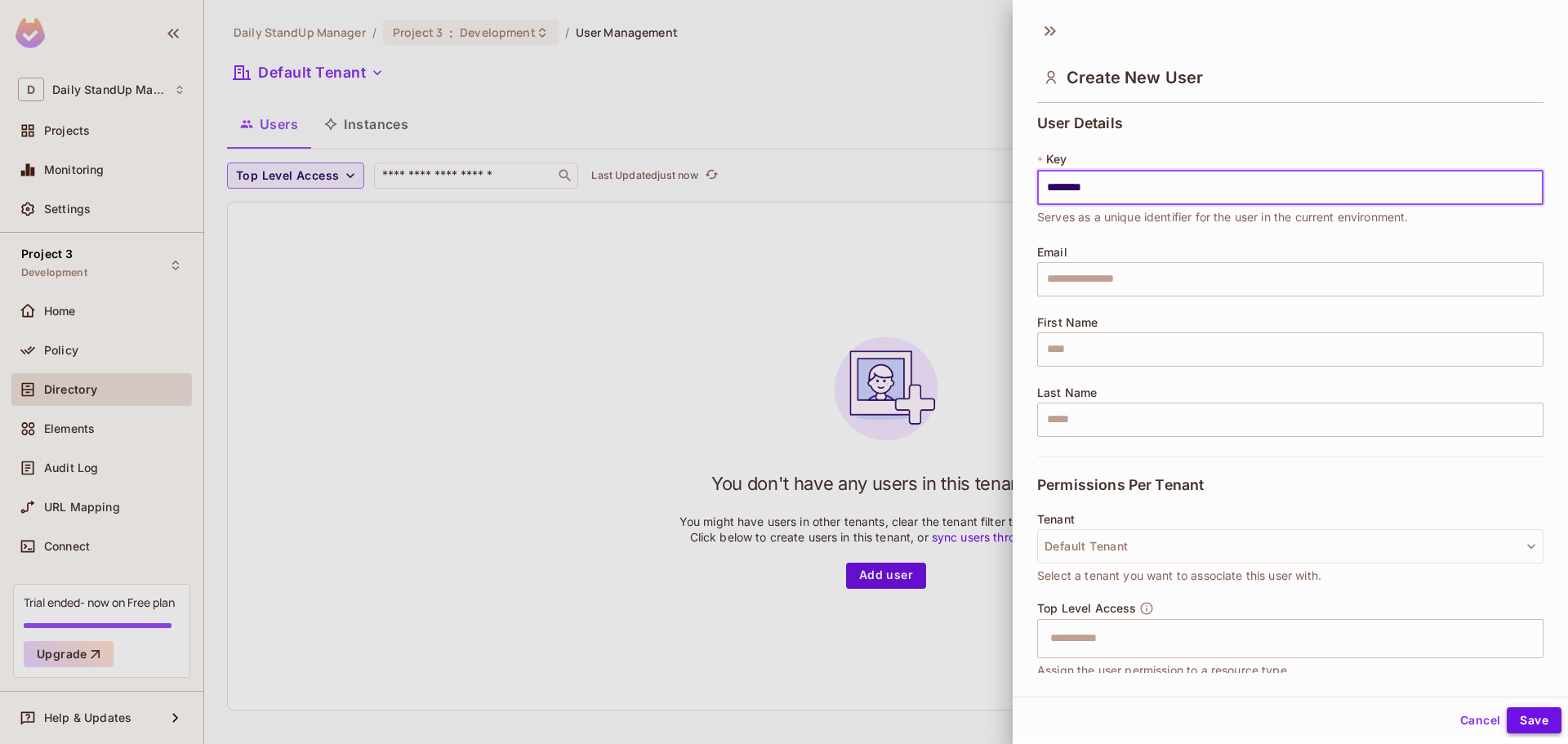
type input "********"
click at [1537, 722] on button "Save" at bounding box center [1534, 720] width 54 height 26
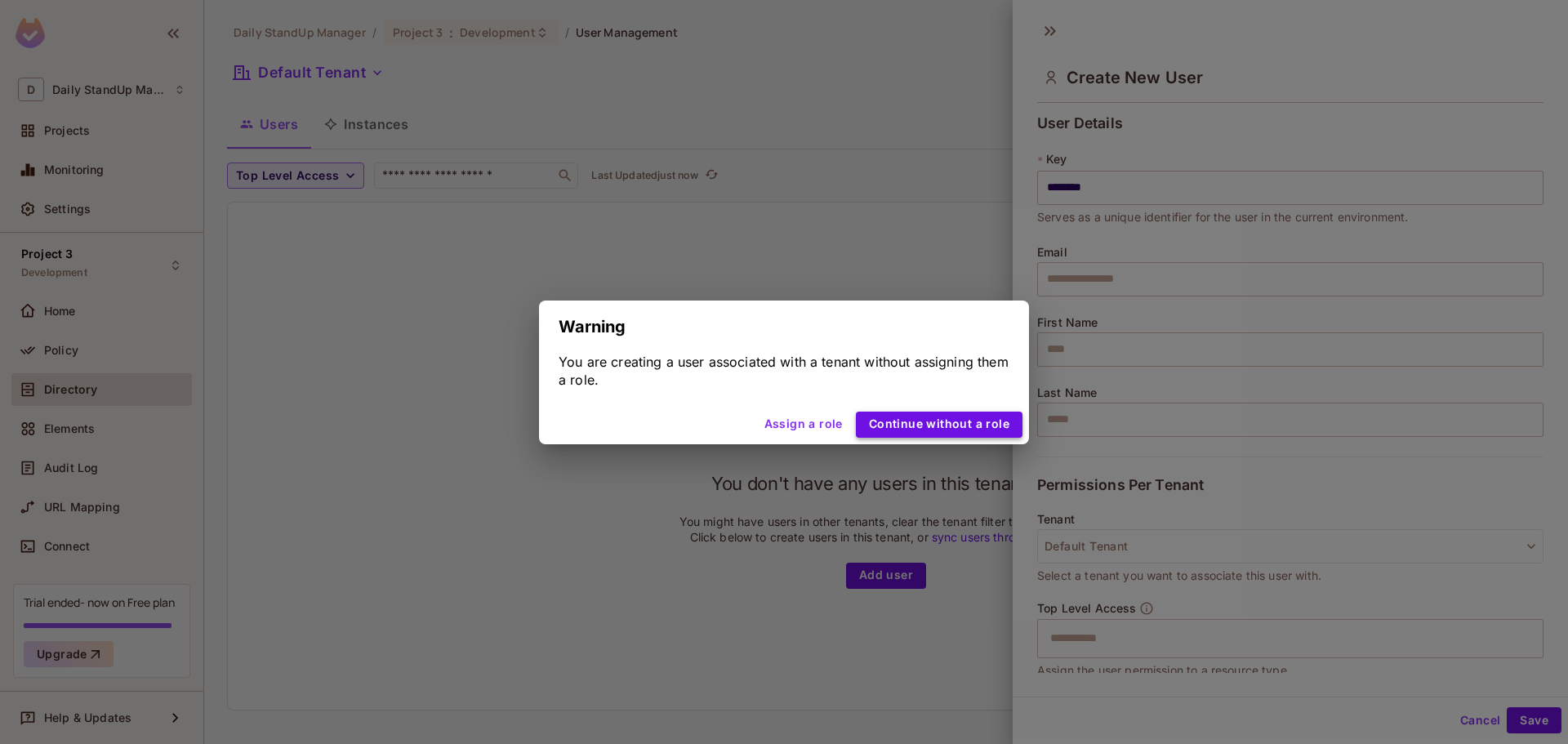
click at [912, 423] on button "Continue without a role" at bounding box center [939, 424] width 167 height 26
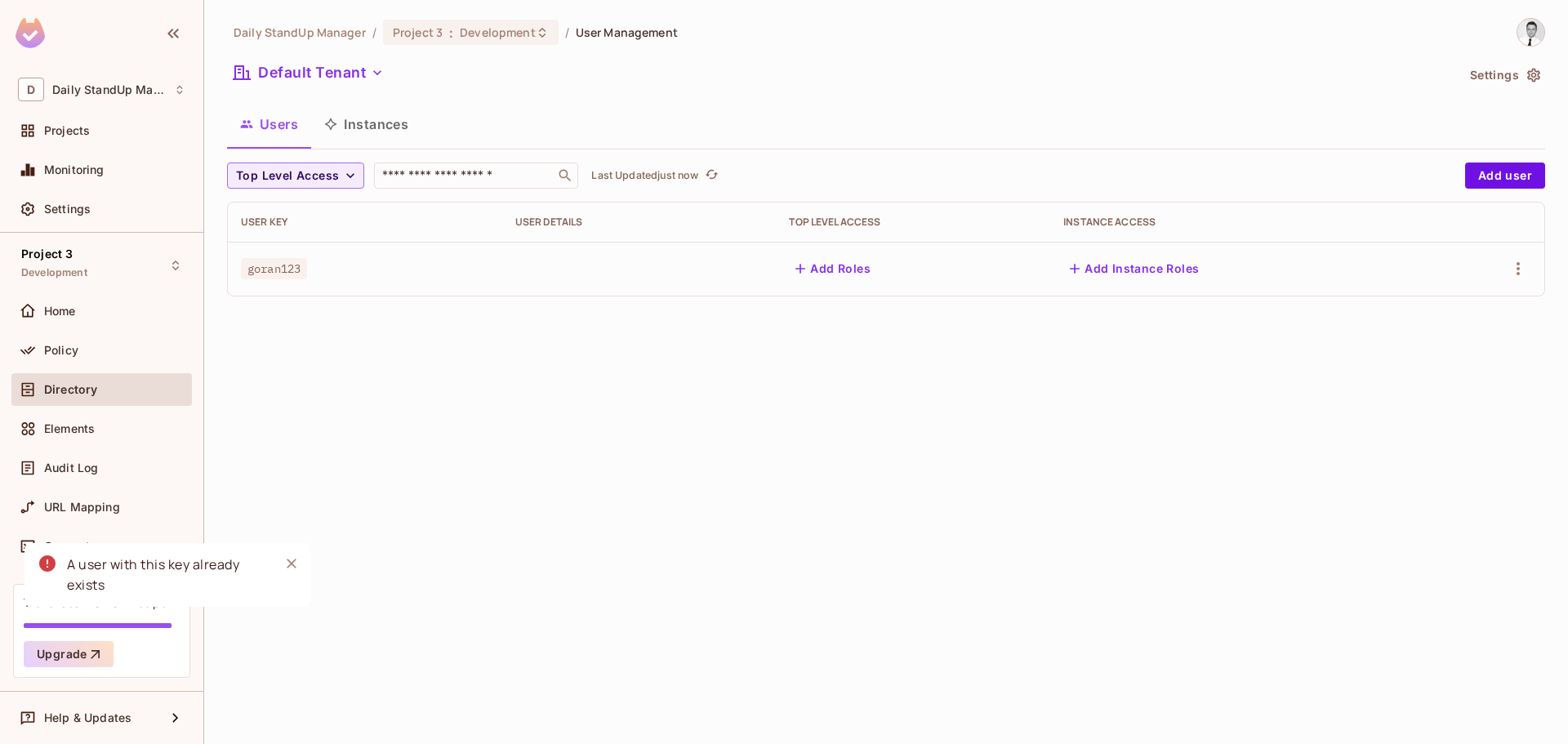
click at [92, 591] on div "A user with this key already exists" at bounding box center [167, 575] width 199 height 41
click at [293, 266] on span "goran123" at bounding box center [274, 268] width 66 height 21
click at [1518, 275] on icon "button" at bounding box center [1518, 269] width 3 height 13
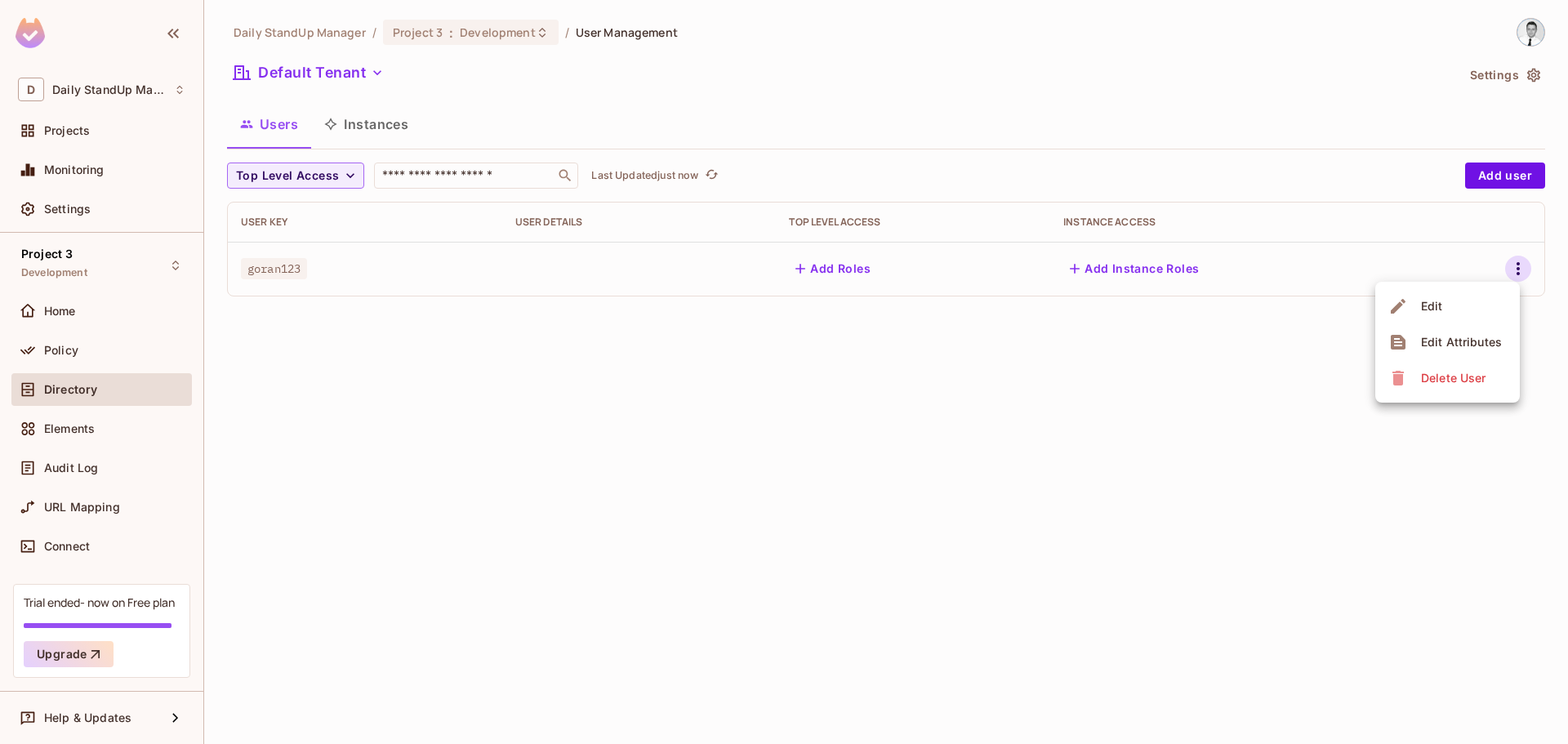
click at [1455, 310] on li "Edit" at bounding box center [1447, 305] width 145 height 36
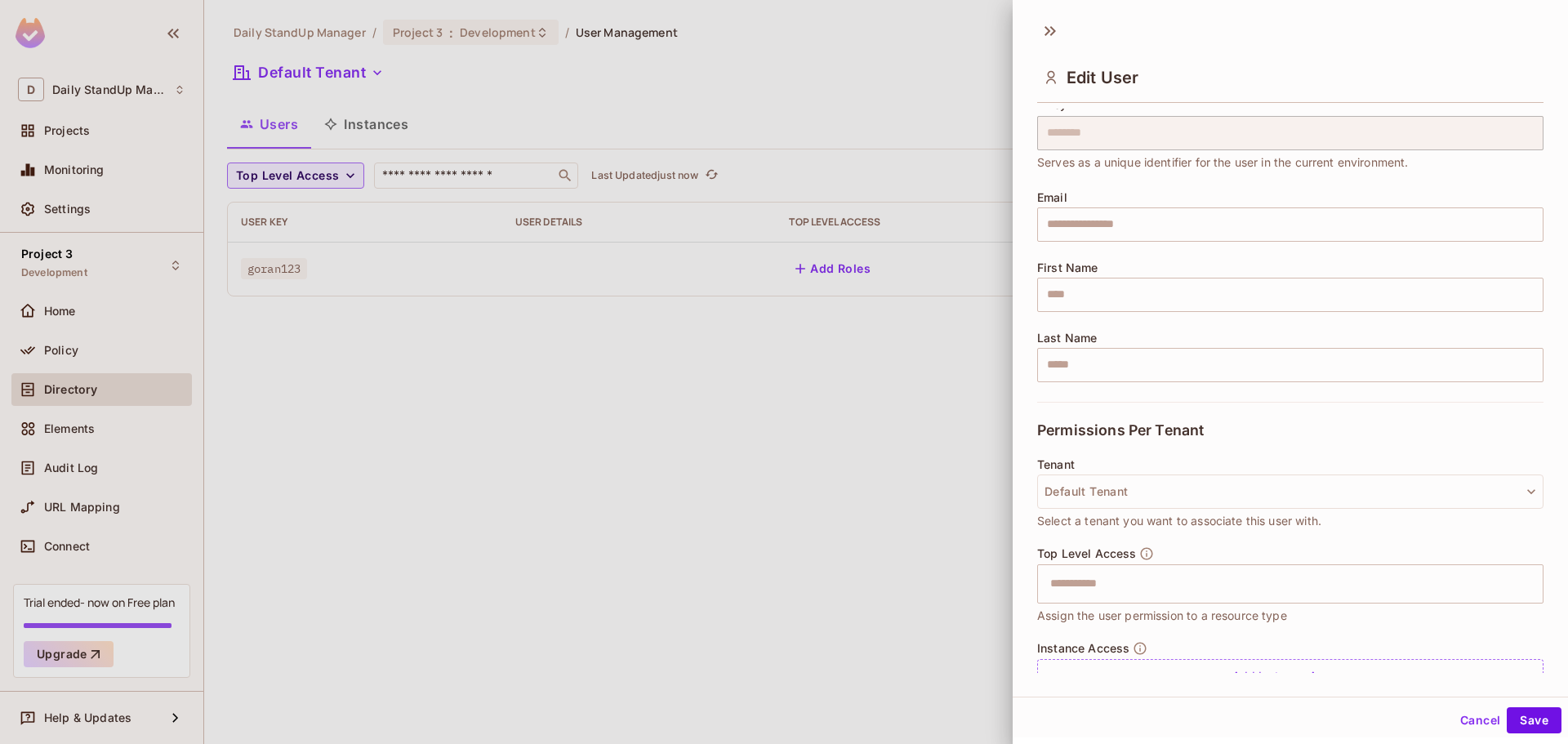
scroll to position [125, 0]
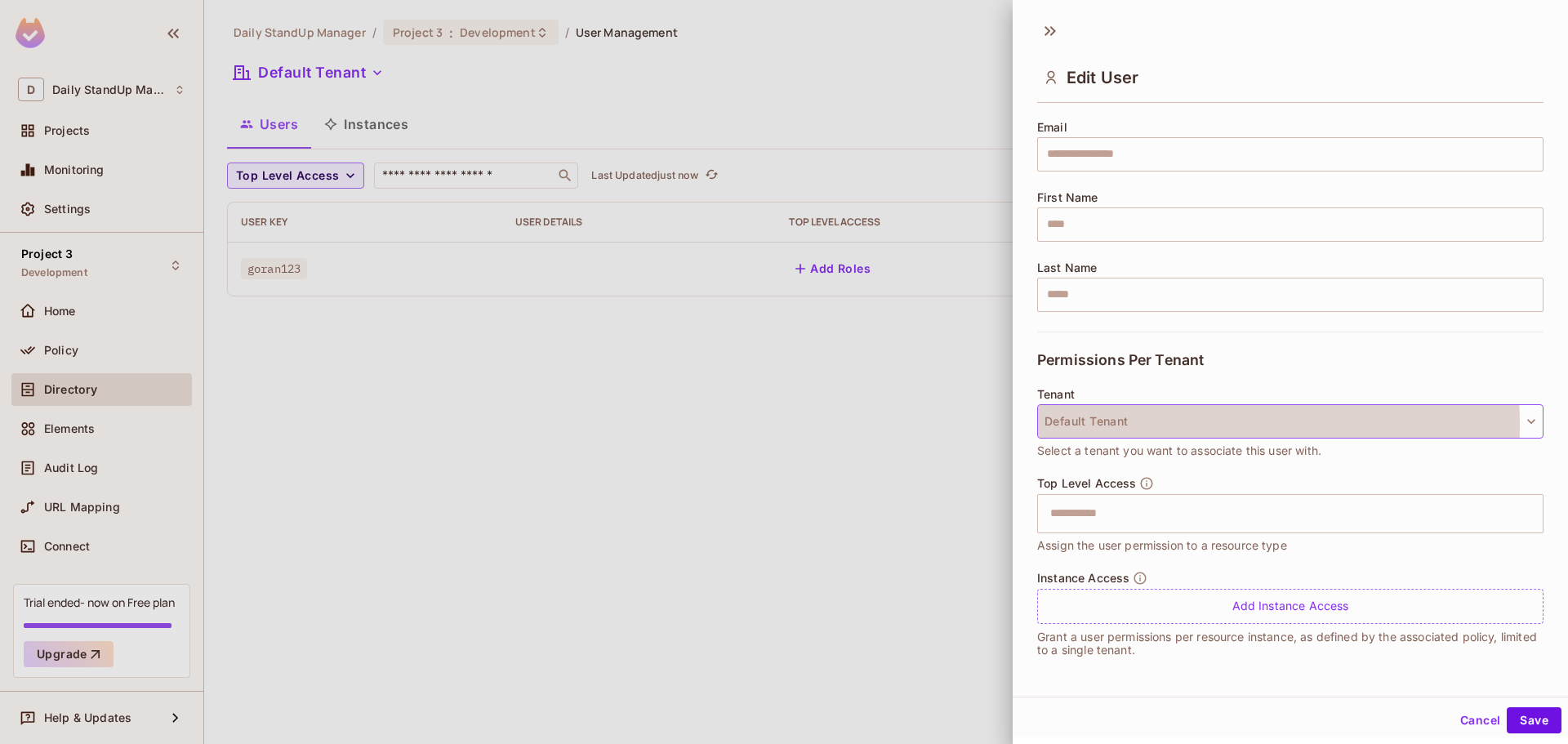
click at [1154, 424] on button "Default Tenant" at bounding box center [1289, 421] width 506 height 34
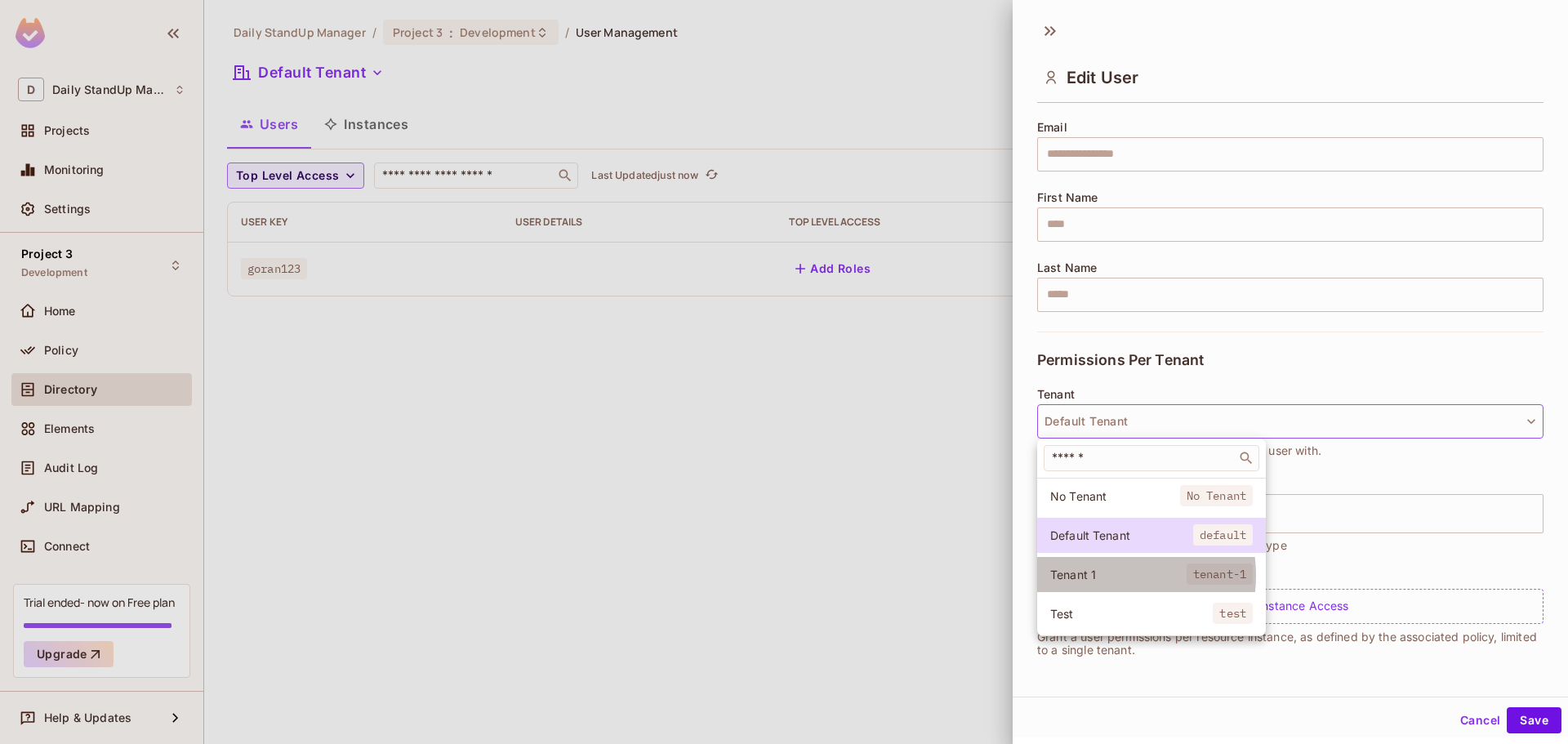
click at [1104, 576] on span "Tenant 1" at bounding box center [1118, 574] width 136 height 16
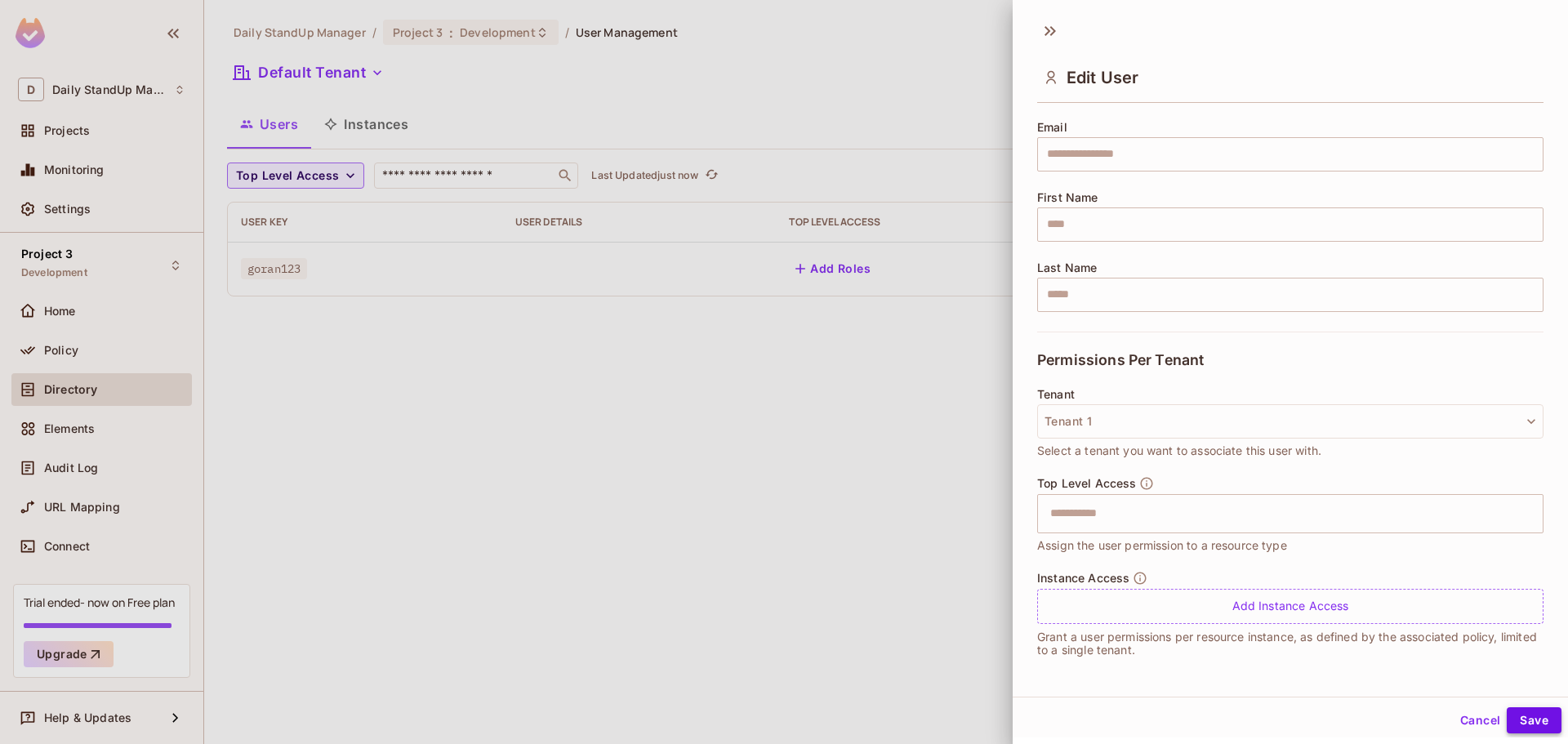
click at [1511, 719] on button "Save" at bounding box center [1534, 720] width 54 height 26
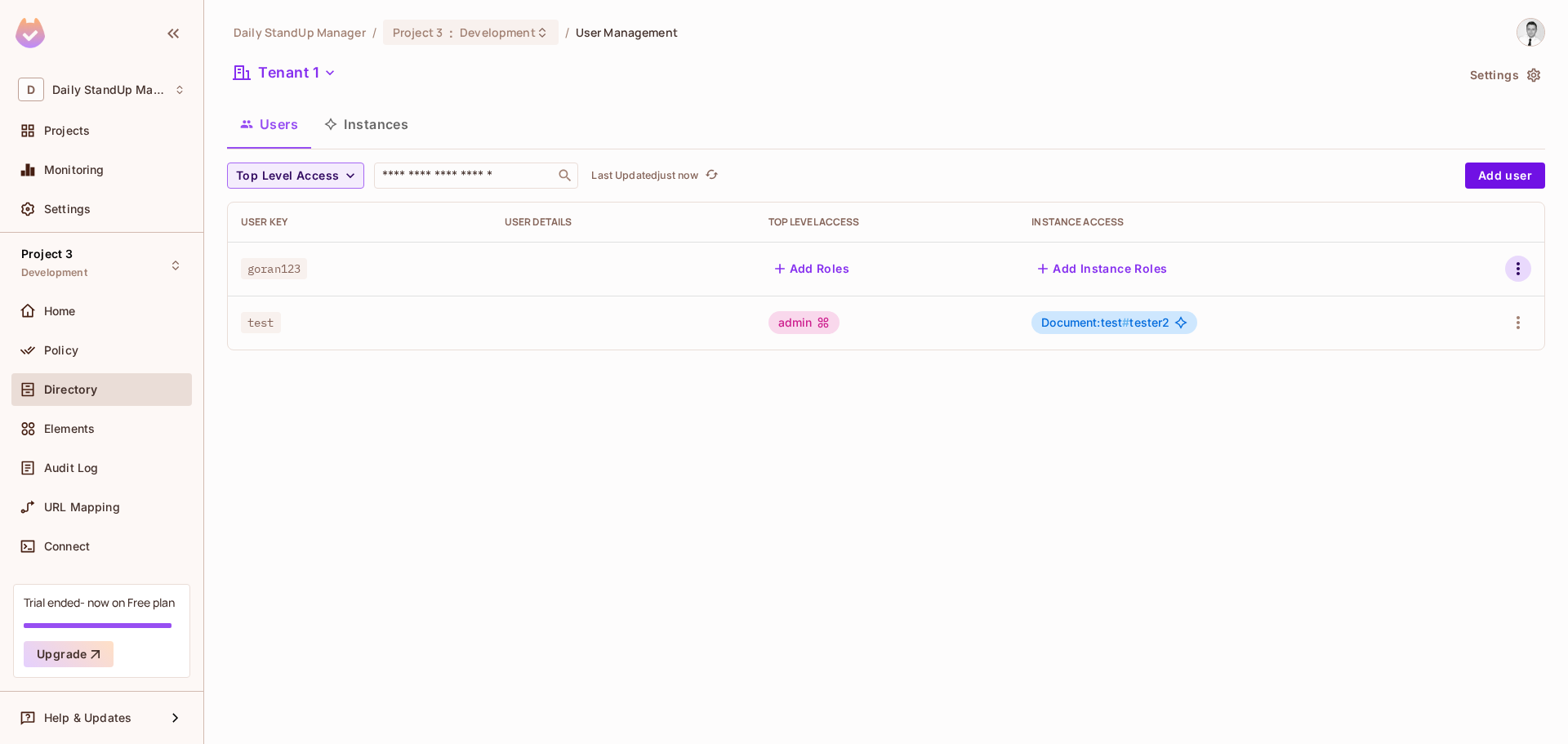
click at [1508, 273] on icon "button" at bounding box center [1517, 268] width 19 height 19
click at [1427, 314] on div "Edit" at bounding box center [1432, 306] width 22 height 17
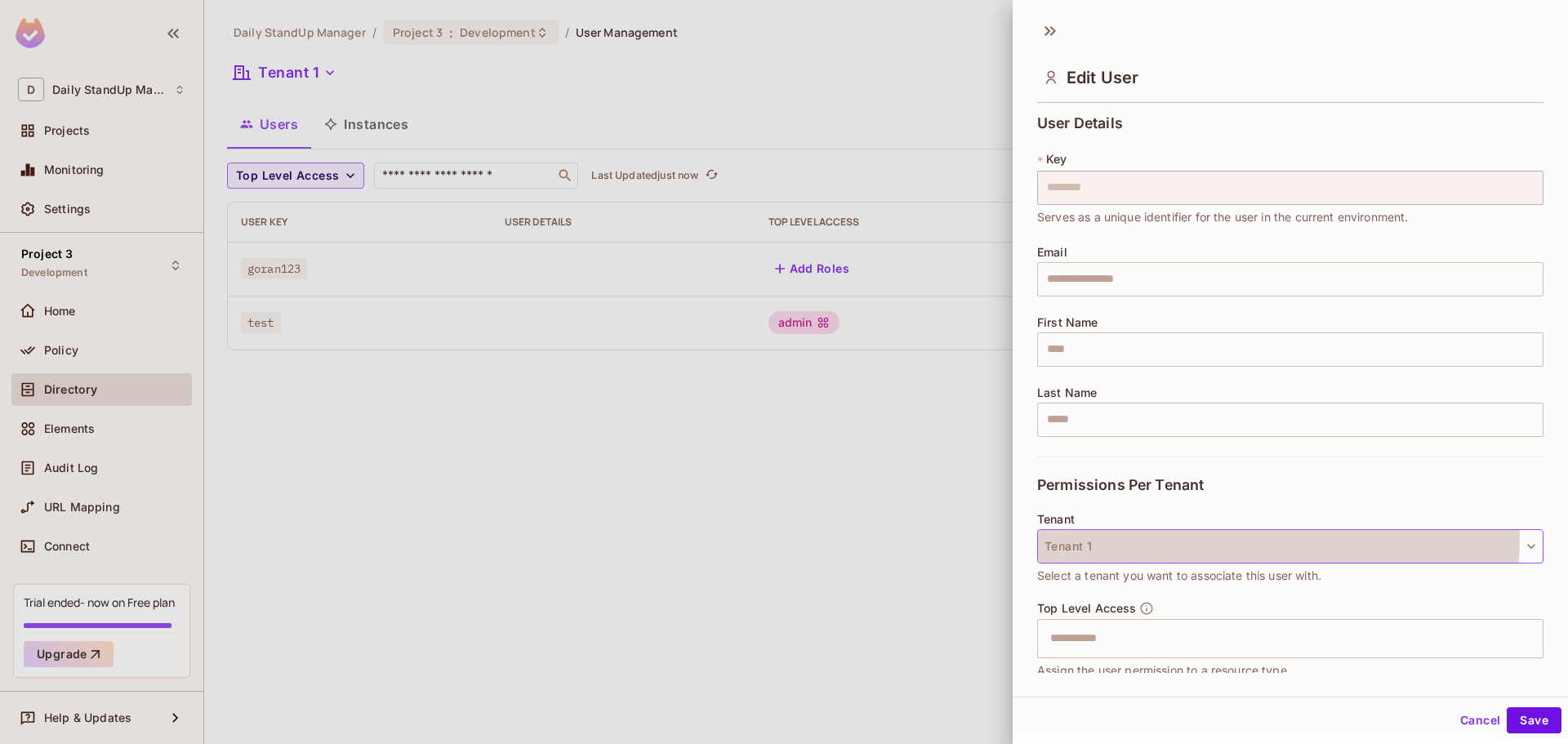
click at [1171, 536] on button "Tenant 1" at bounding box center [1289, 546] width 506 height 34
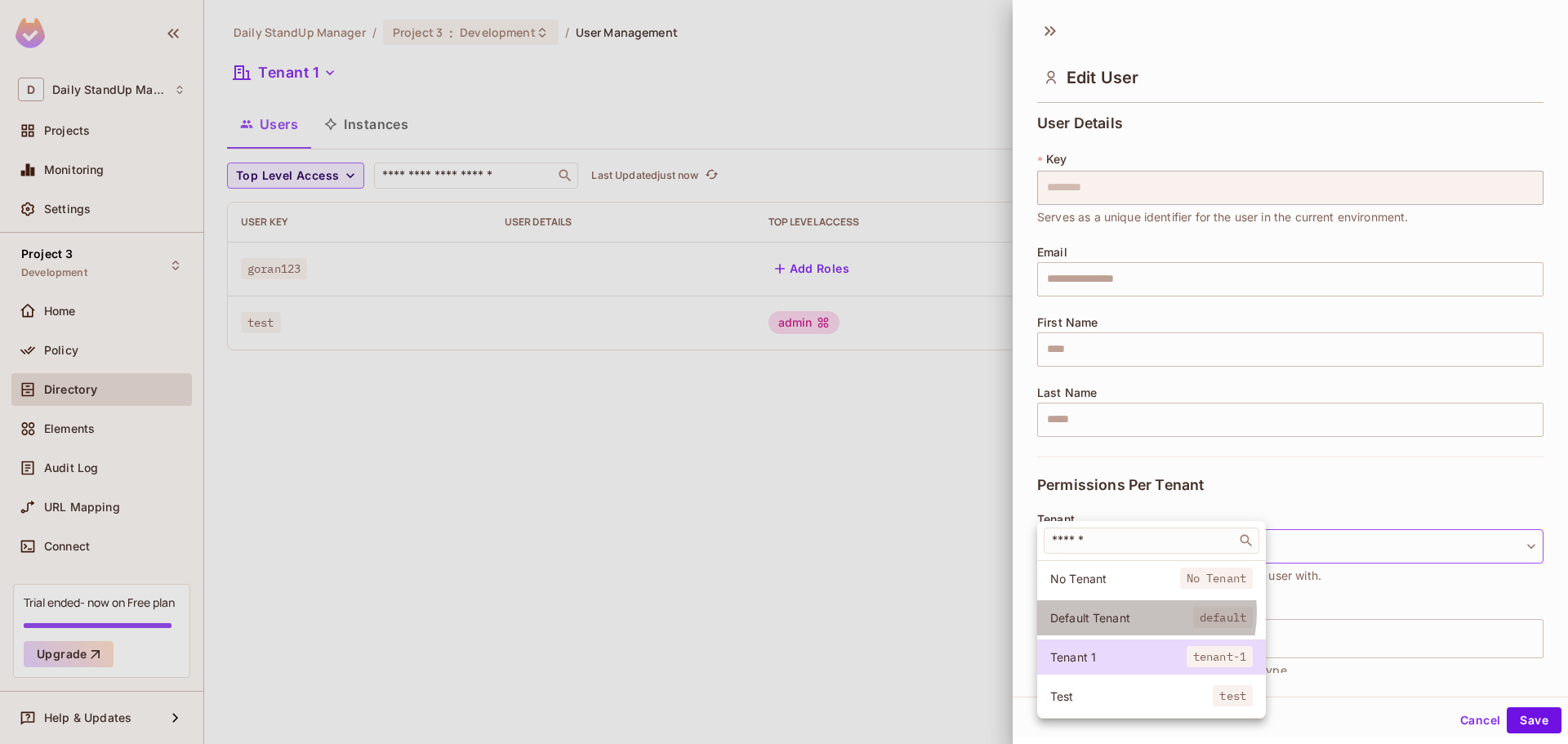
click at [1127, 613] on span "Default Tenant" at bounding box center [1121, 618] width 143 height 16
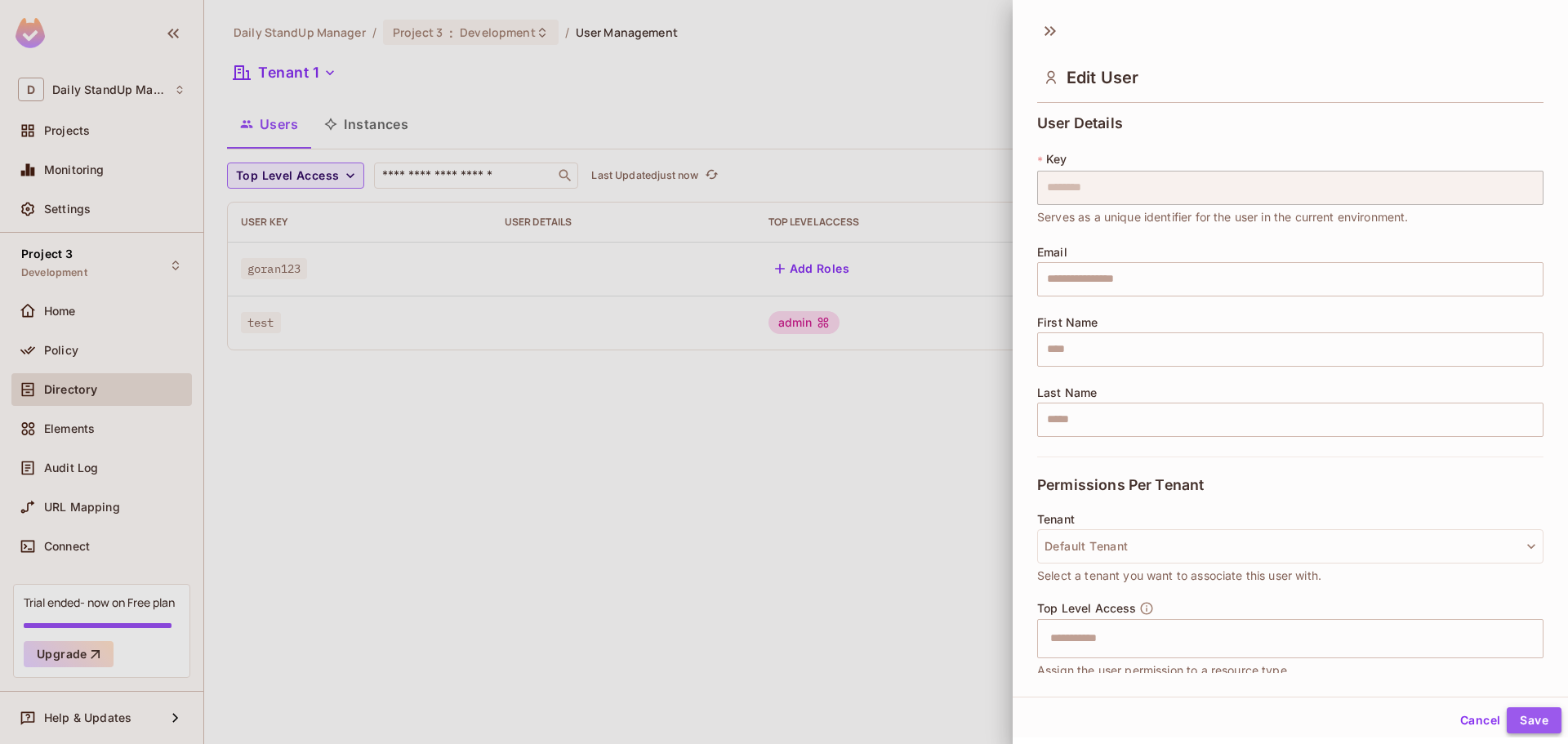
click at [1519, 716] on button "Save" at bounding box center [1534, 720] width 54 height 26
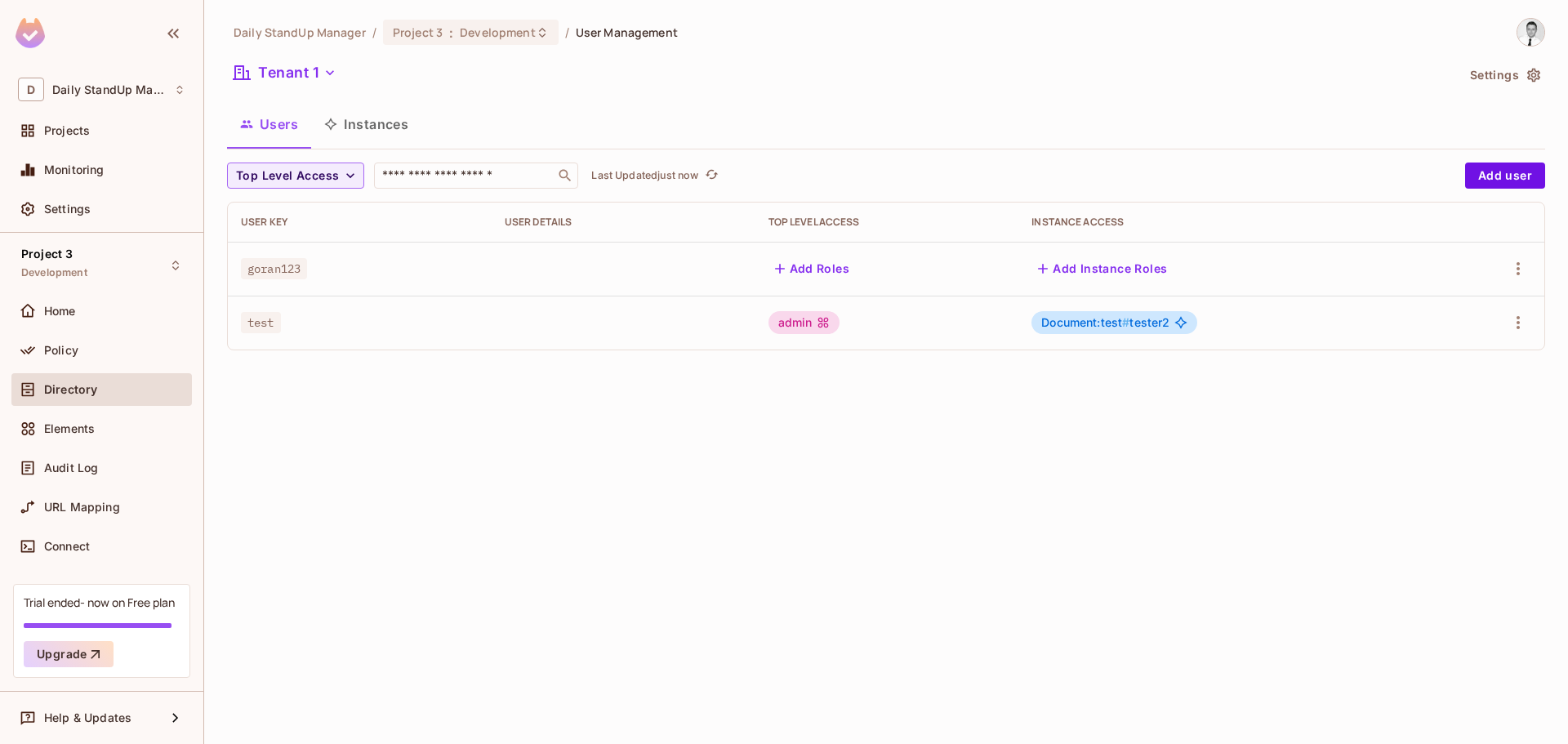
click at [297, 264] on span "goran123" at bounding box center [274, 268] width 66 height 21
click at [1516, 270] on icon "button" at bounding box center [1517, 268] width 19 height 19
click at [1446, 310] on span "Edit" at bounding box center [1432, 305] width 32 height 26
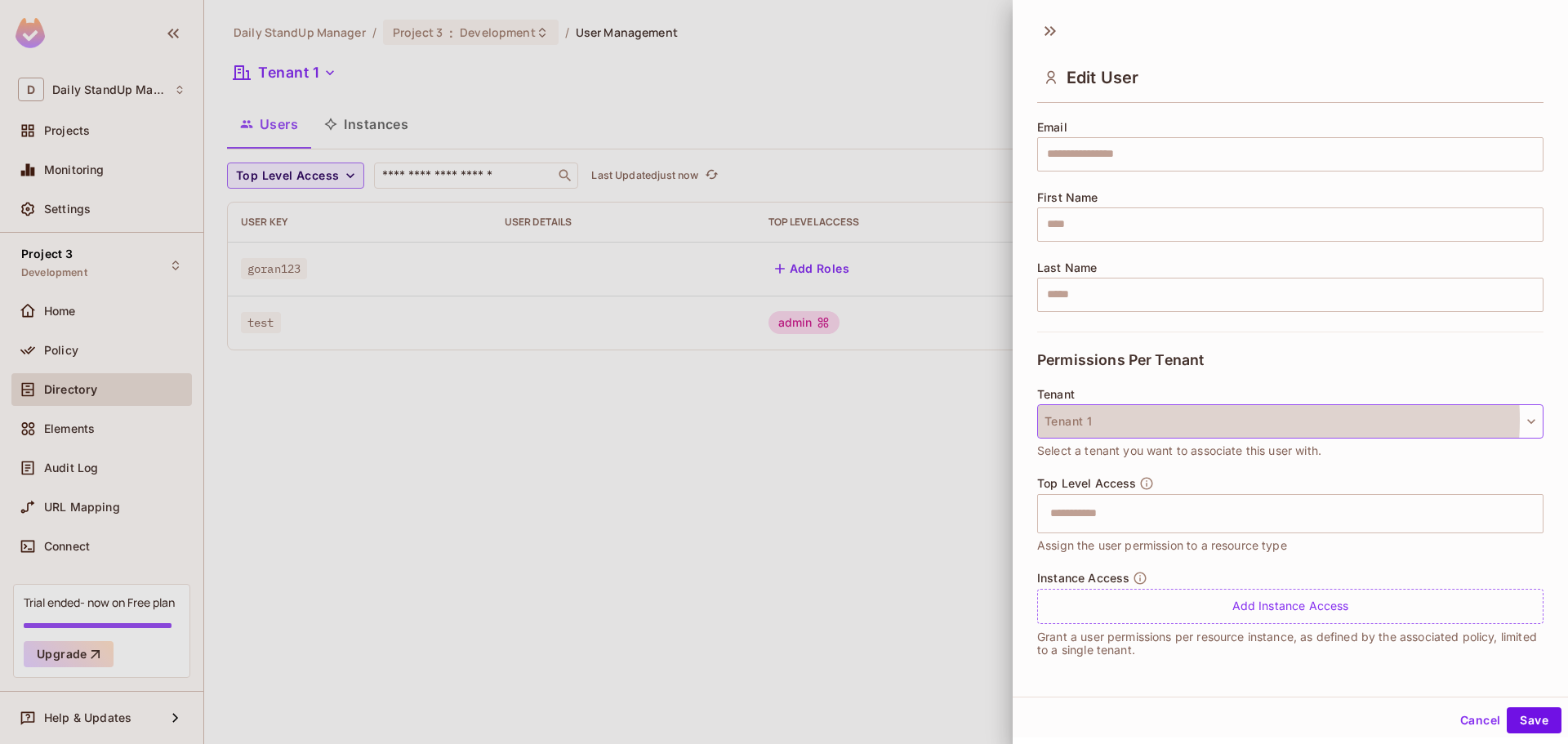
click at [1256, 419] on button "Tenant 1" at bounding box center [1289, 421] width 506 height 34
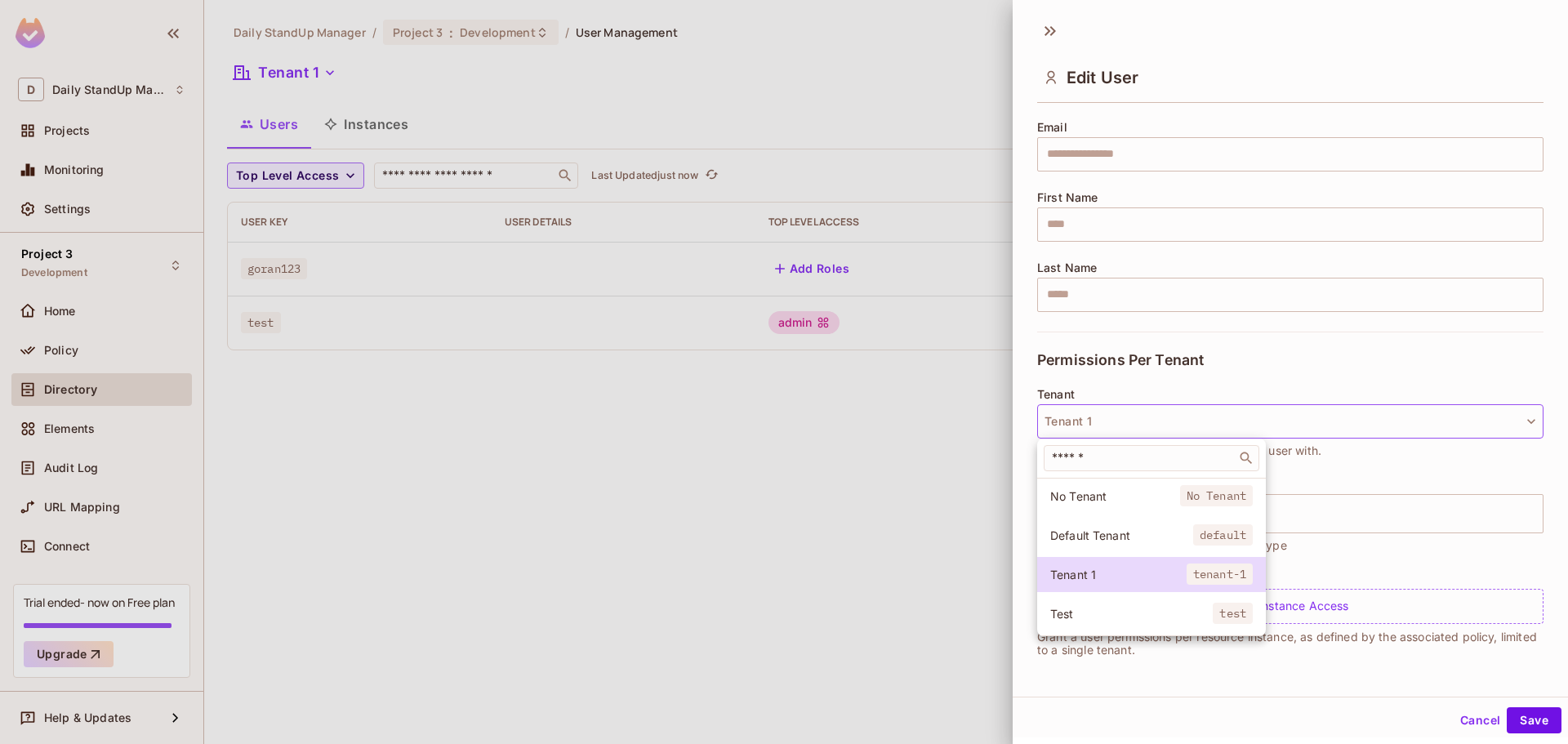
click at [1112, 623] on li "Test test" at bounding box center [1150, 613] width 228 height 35
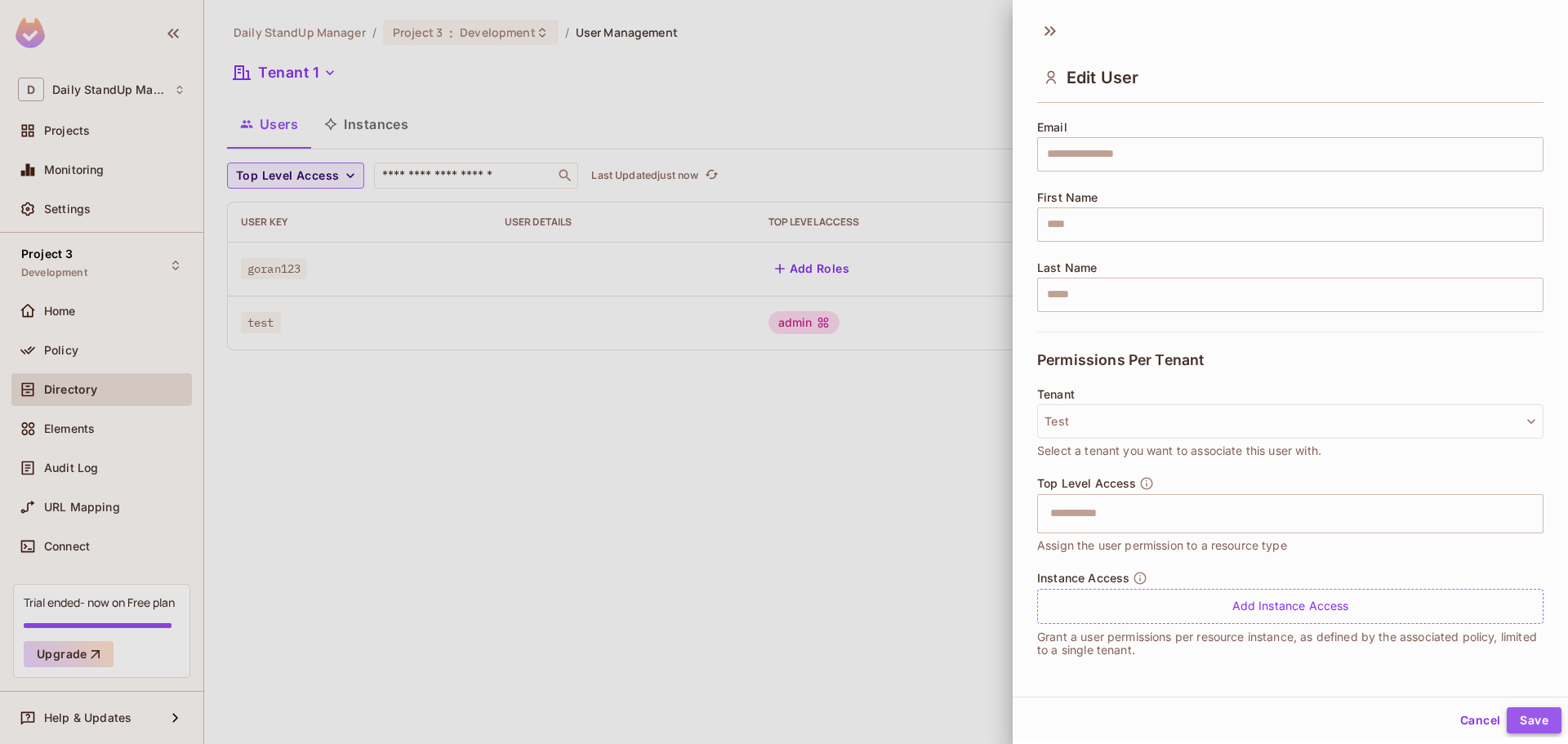
click at [1507, 722] on button "Save" at bounding box center [1534, 720] width 54 height 26
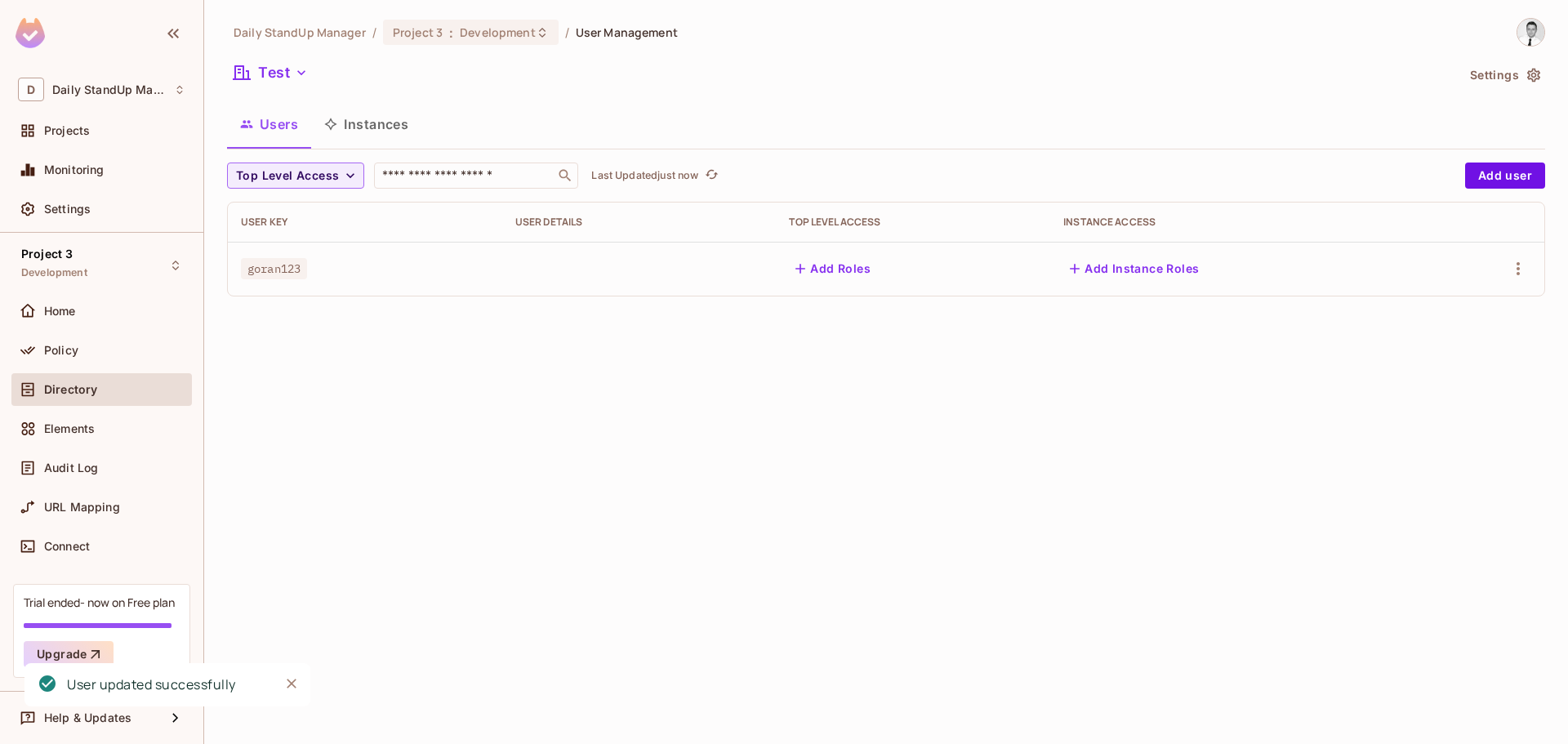
click at [294, 115] on button "Users" at bounding box center [269, 124] width 85 height 41
click at [360, 119] on button "Instances" at bounding box center [366, 124] width 110 height 41
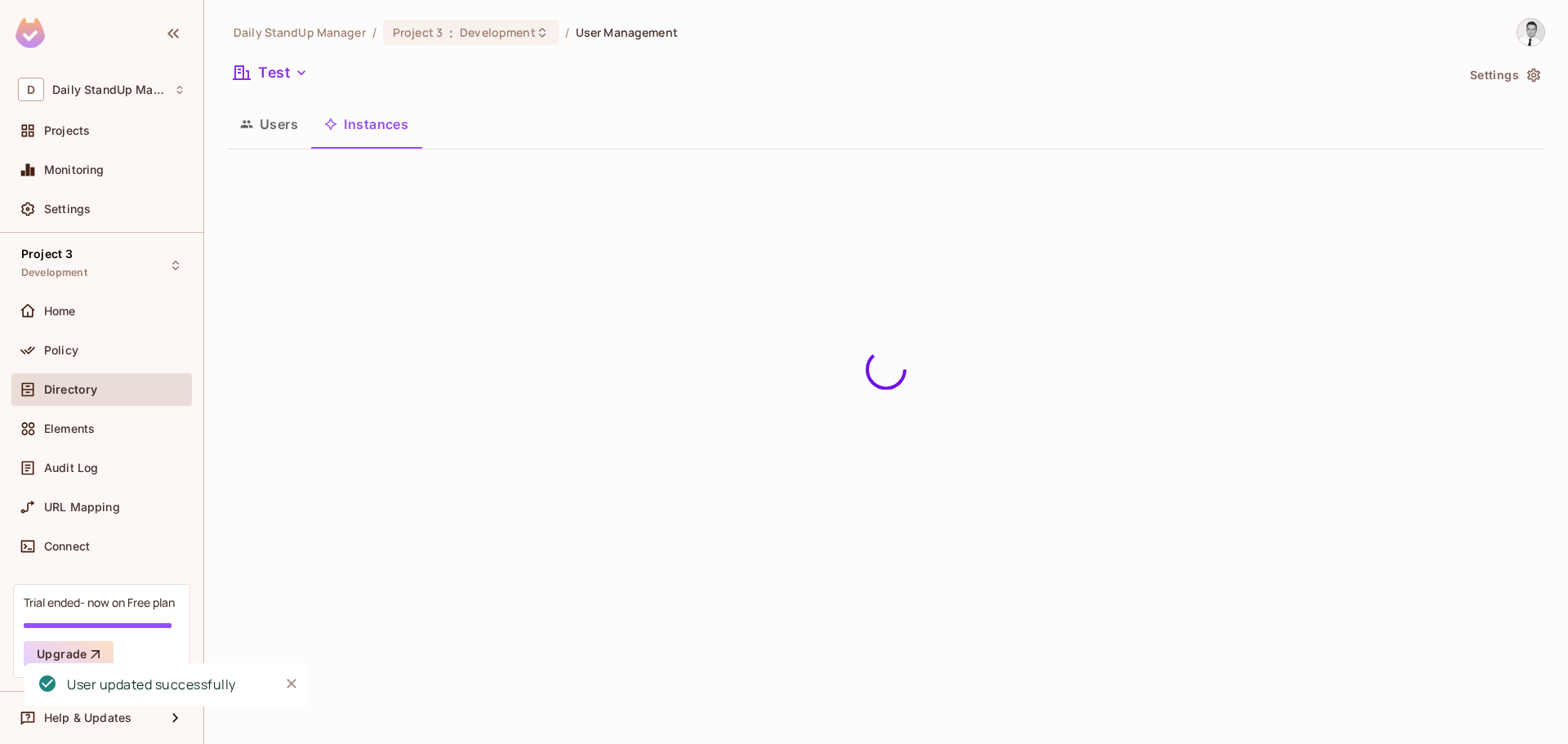
click at [265, 124] on button "Users" at bounding box center [269, 124] width 85 height 41
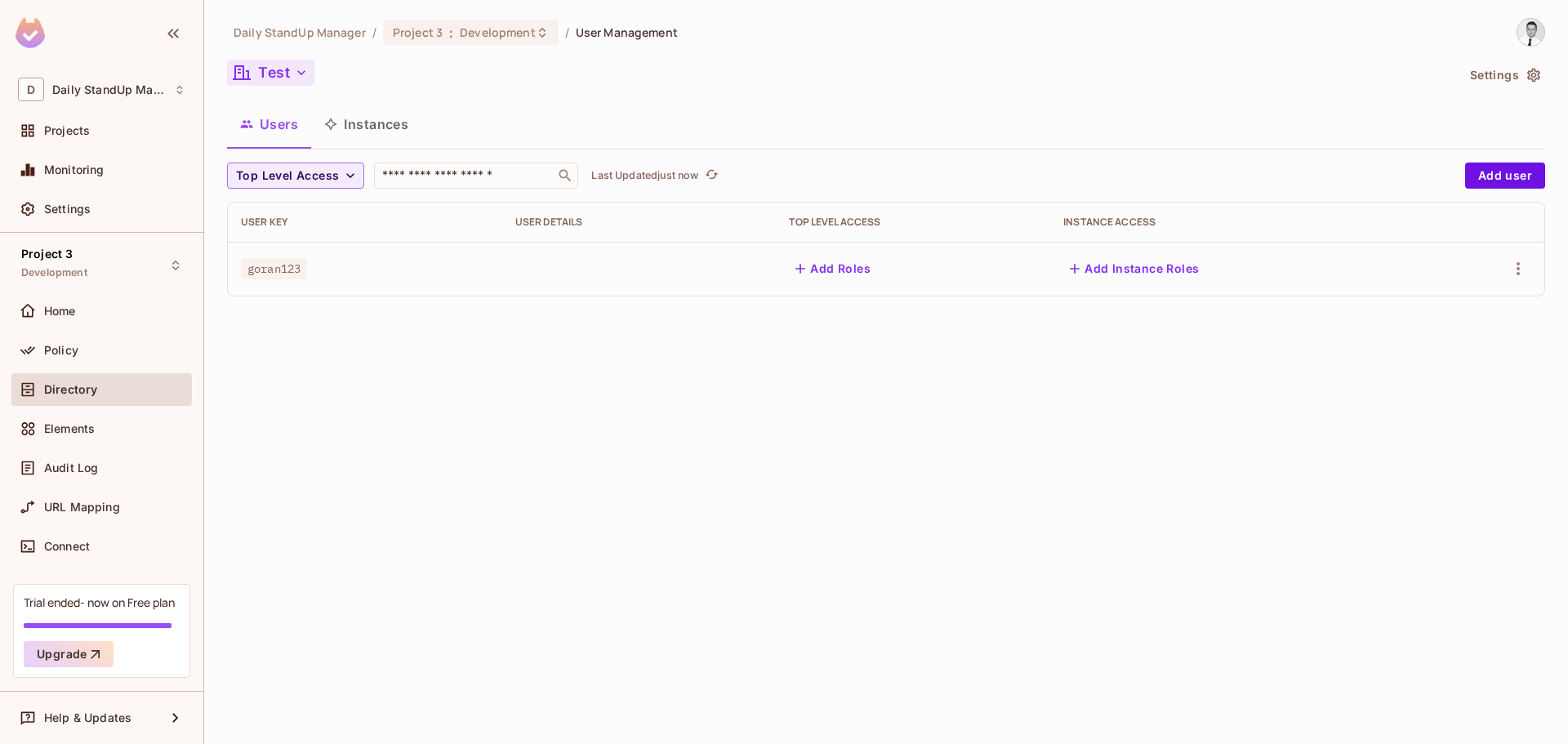
click at [286, 74] on button "Test" at bounding box center [270, 72] width 87 height 26
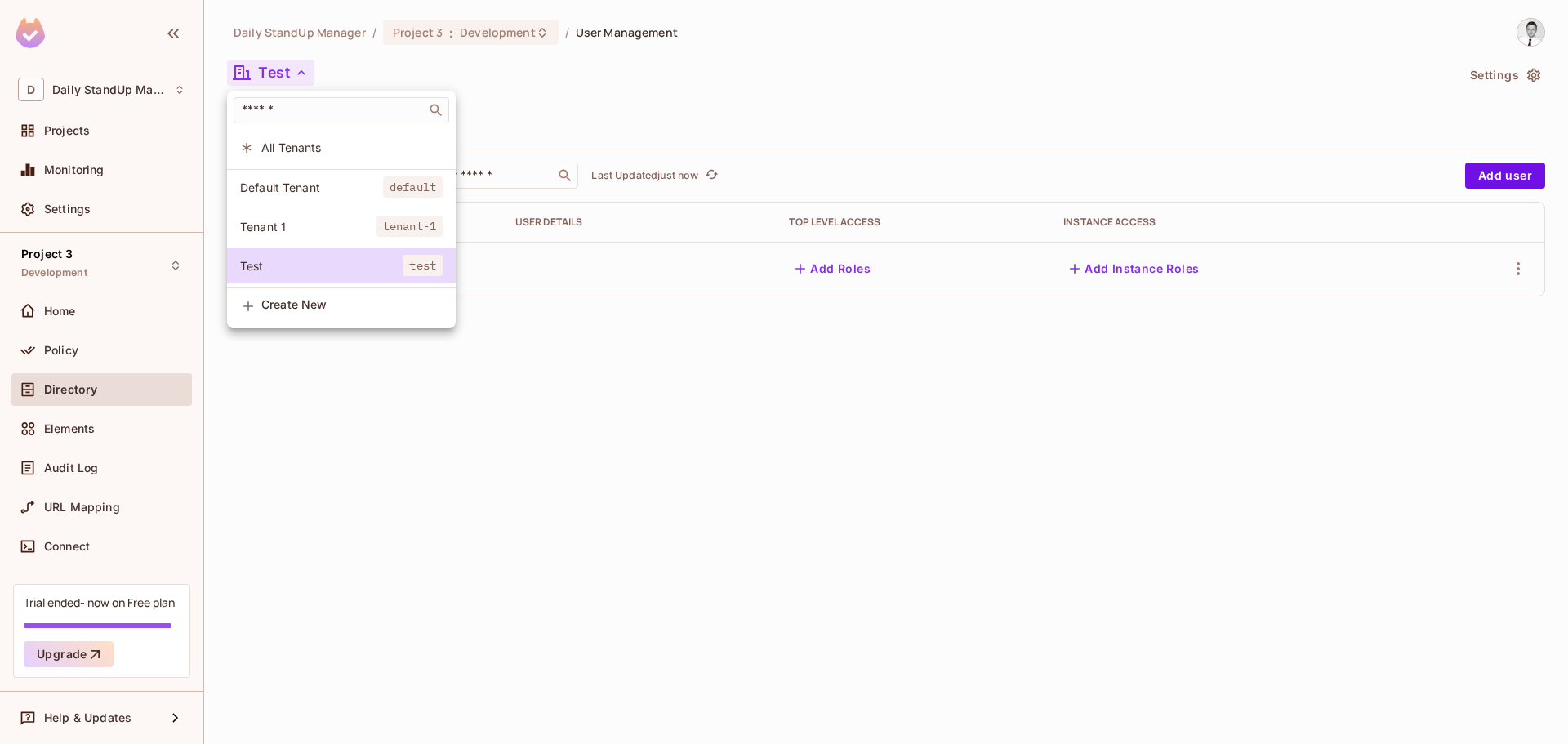
click at [282, 228] on span "Tenant 1" at bounding box center [308, 227] width 136 height 16
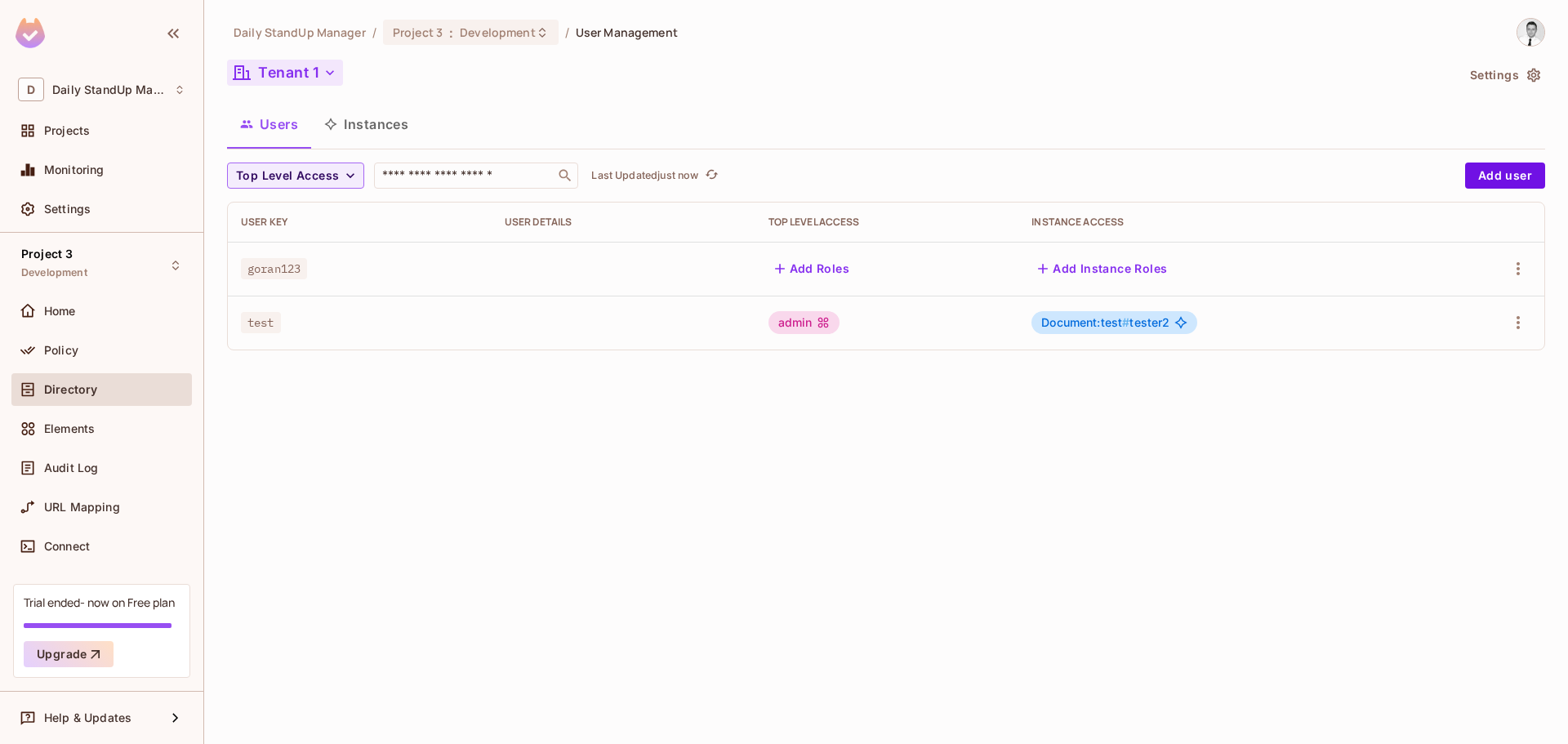
click at [284, 84] on button "Tenant 1" at bounding box center [284, 72] width 116 height 26
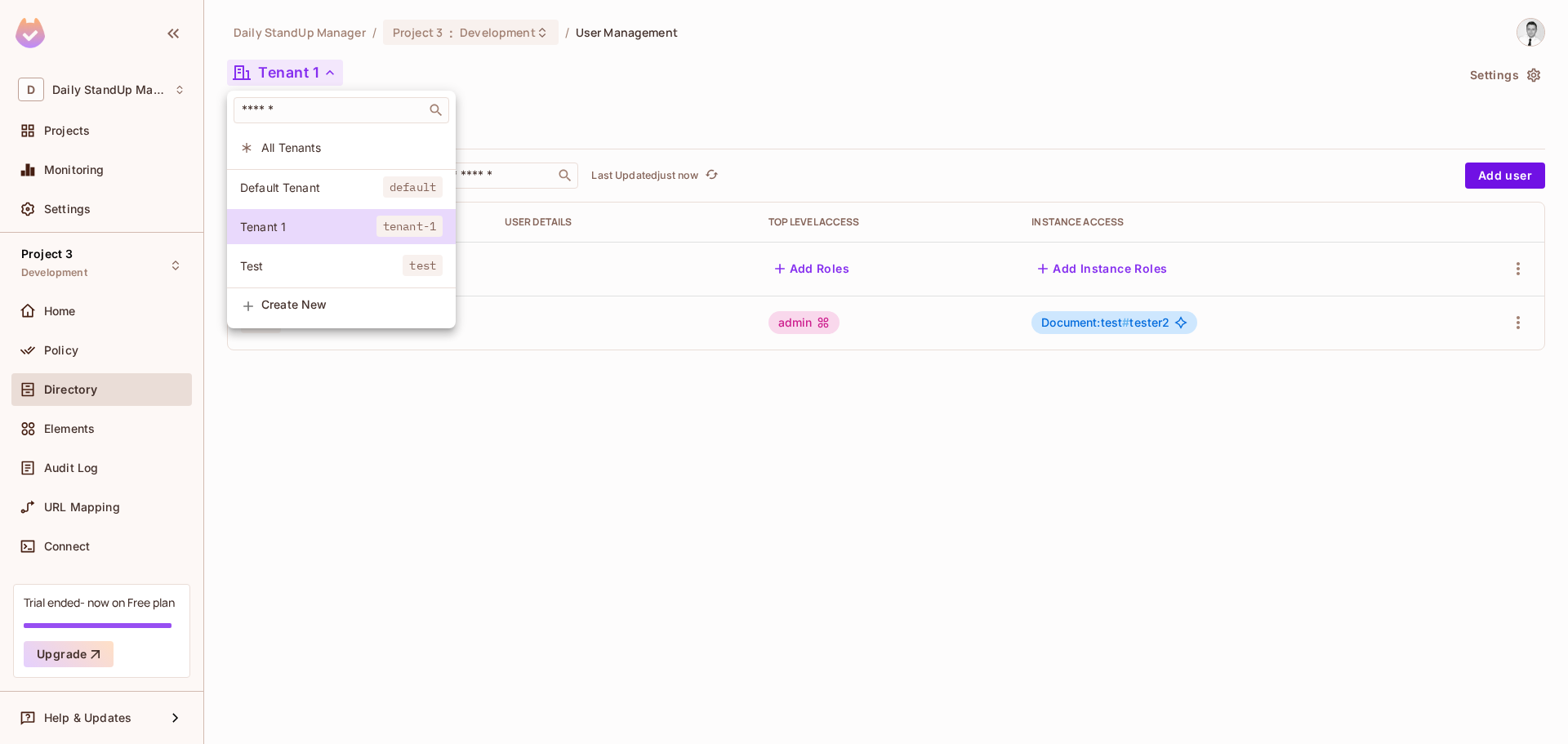
click at [333, 271] on span "Test" at bounding box center [321, 265] width 162 height 16
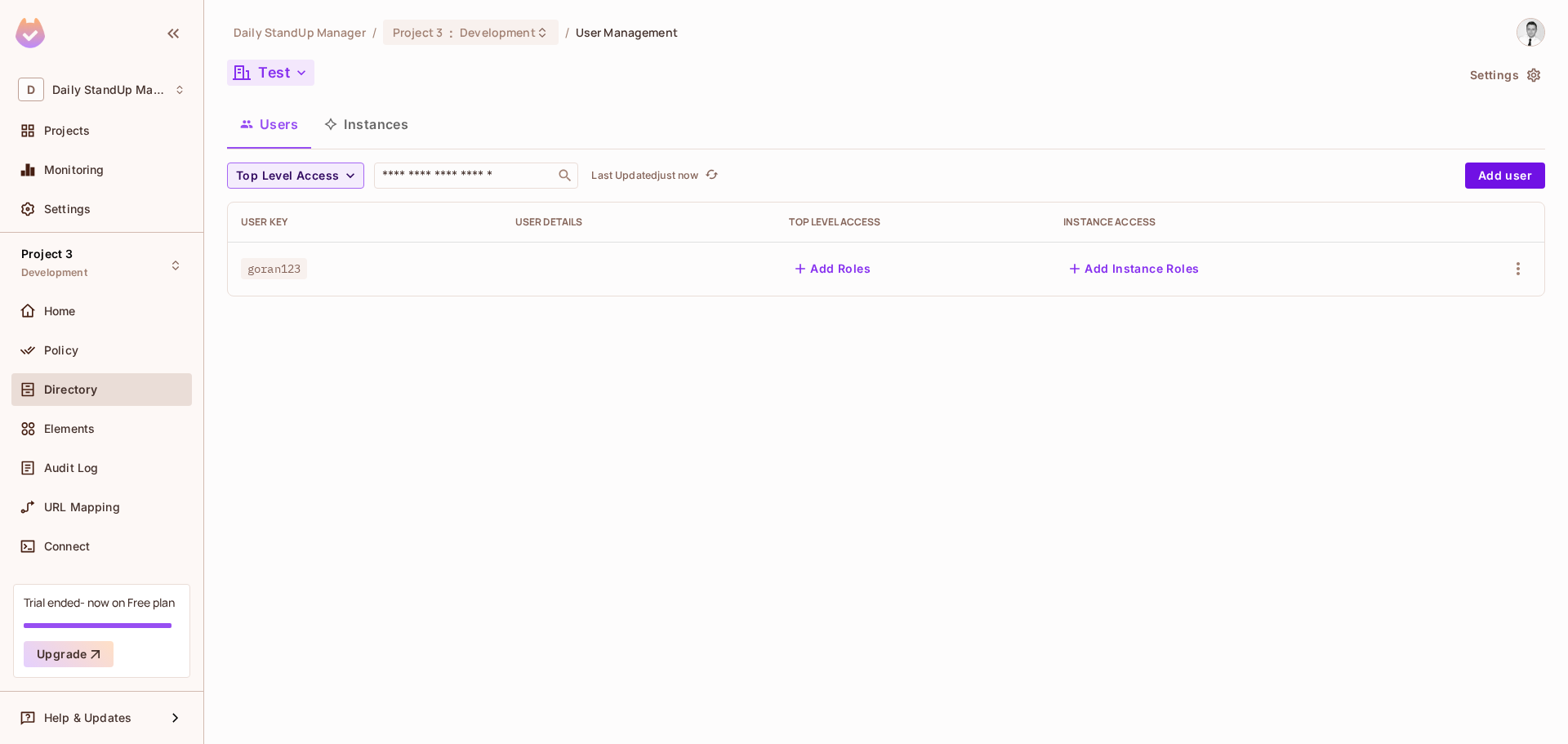
click at [272, 82] on button "Test" at bounding box center [270, 72] width 87 height 26
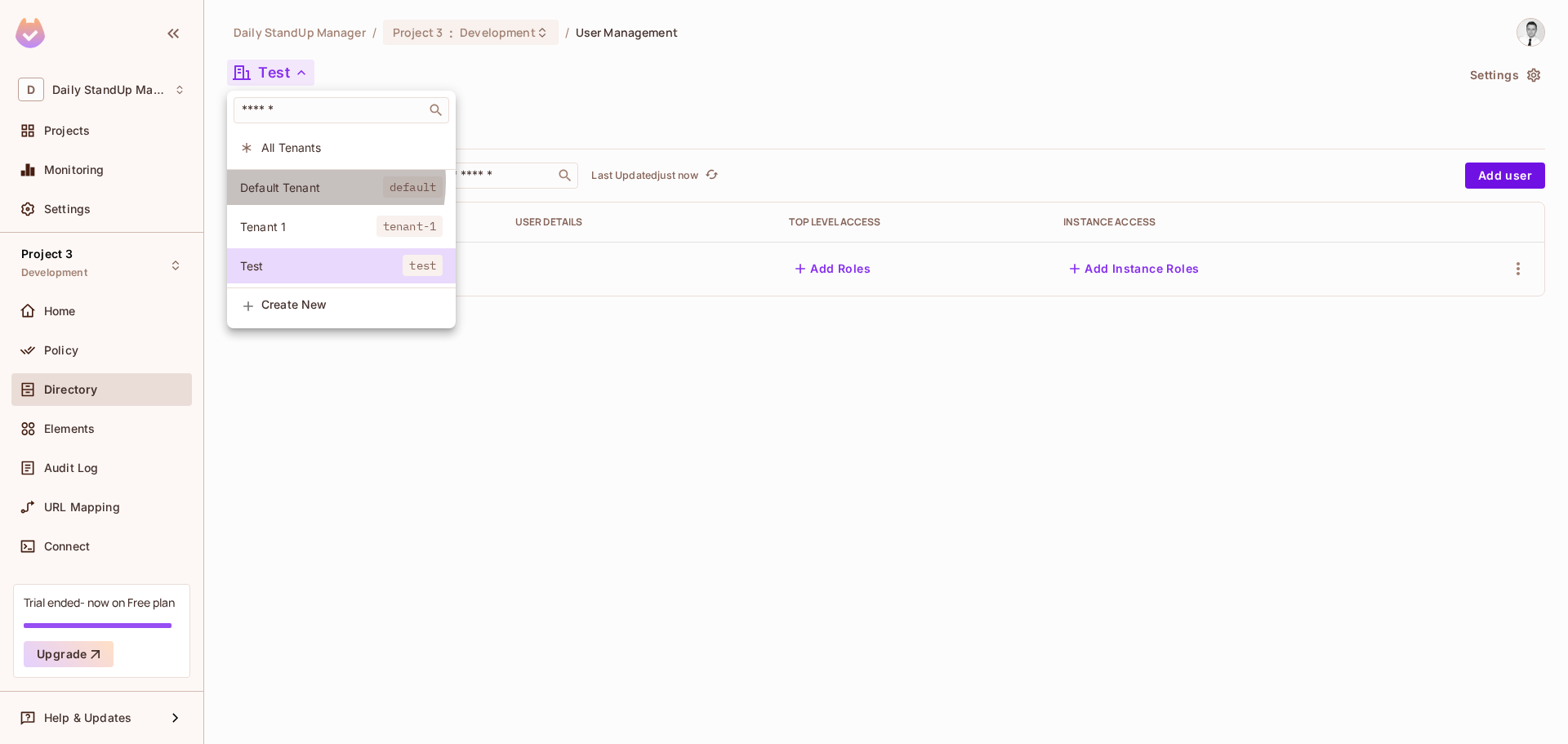
click at [303, 182] on span "Default Tenant" at bounding box center [311, 187] width 143 height 16
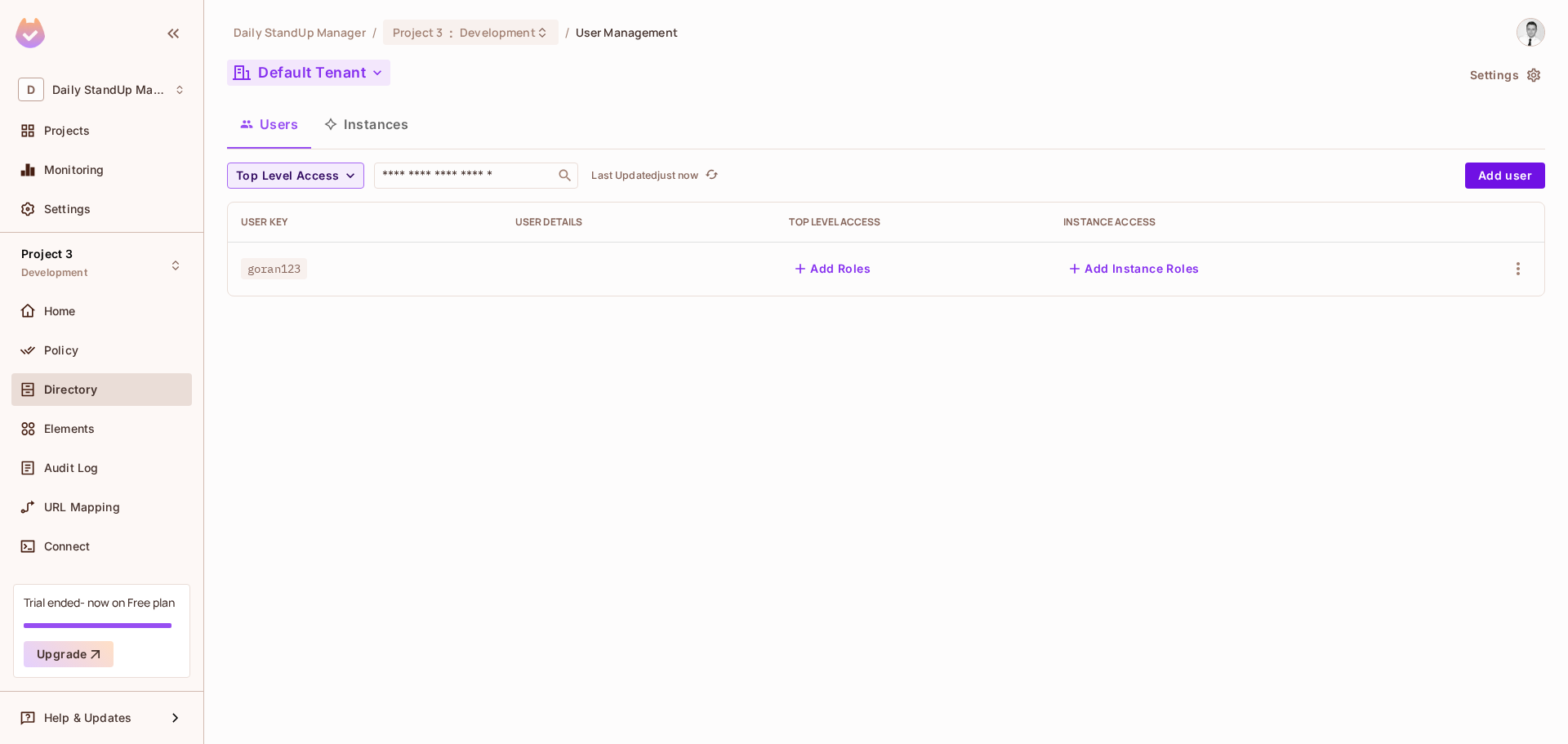
click at [288, 82] on button "Default Tenant" at bounding box center [308, 72] width 163 height 26
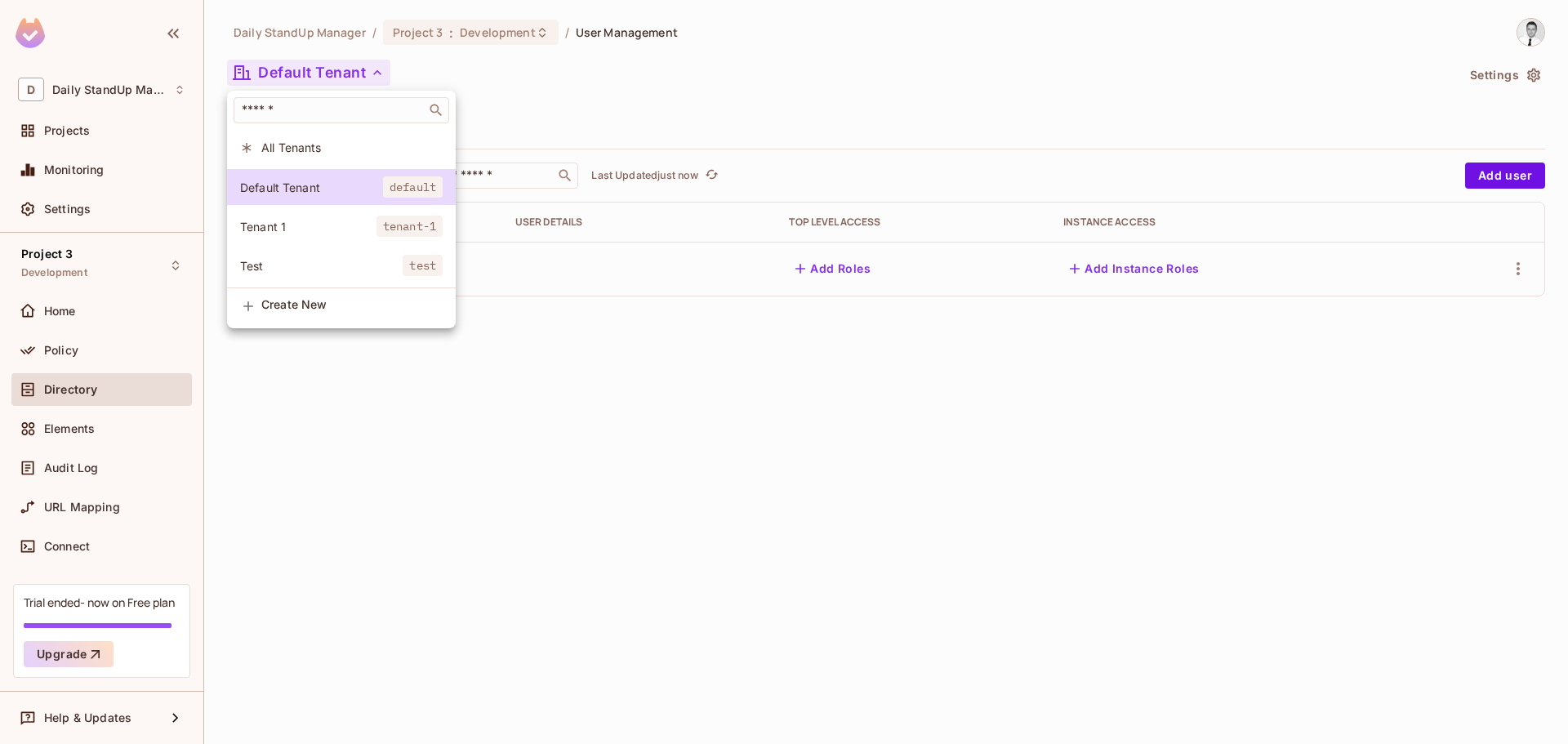
click at [295, 139] on li "All Tenants" at bounding box center [341, 147] width 228 height 35
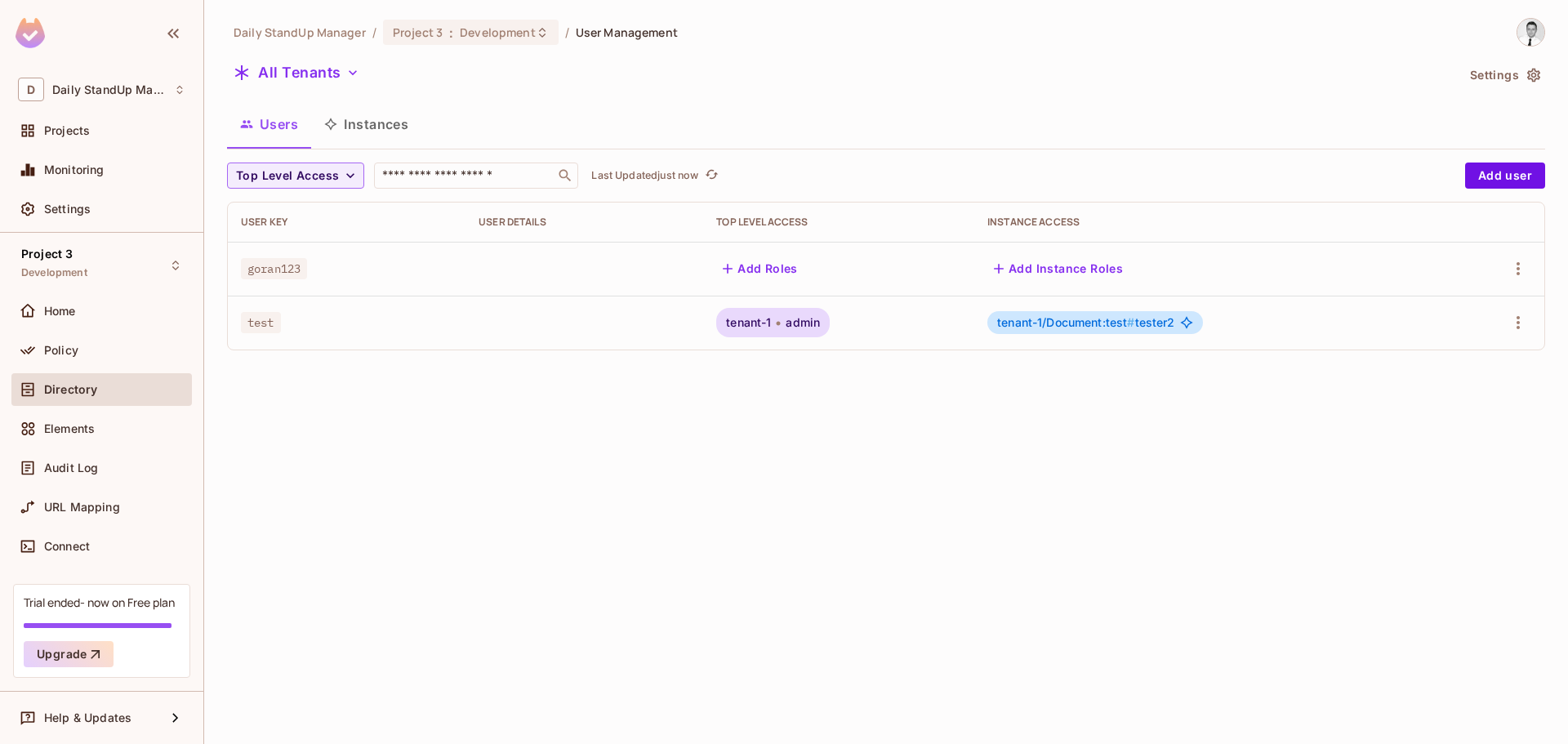
click at [606, 519] on div "Daily StandUp Manager / Project 3 : Development / User Management All Tenants S…" at bounding box center [886, 372] width 1364 height 744
click at [1512, 267] on icon "button" at bounding box center [1517, 268] width 19 height 19
click at [1451, 311] on li "Edit" at bounding box center [1443, 305] width 152 height 36
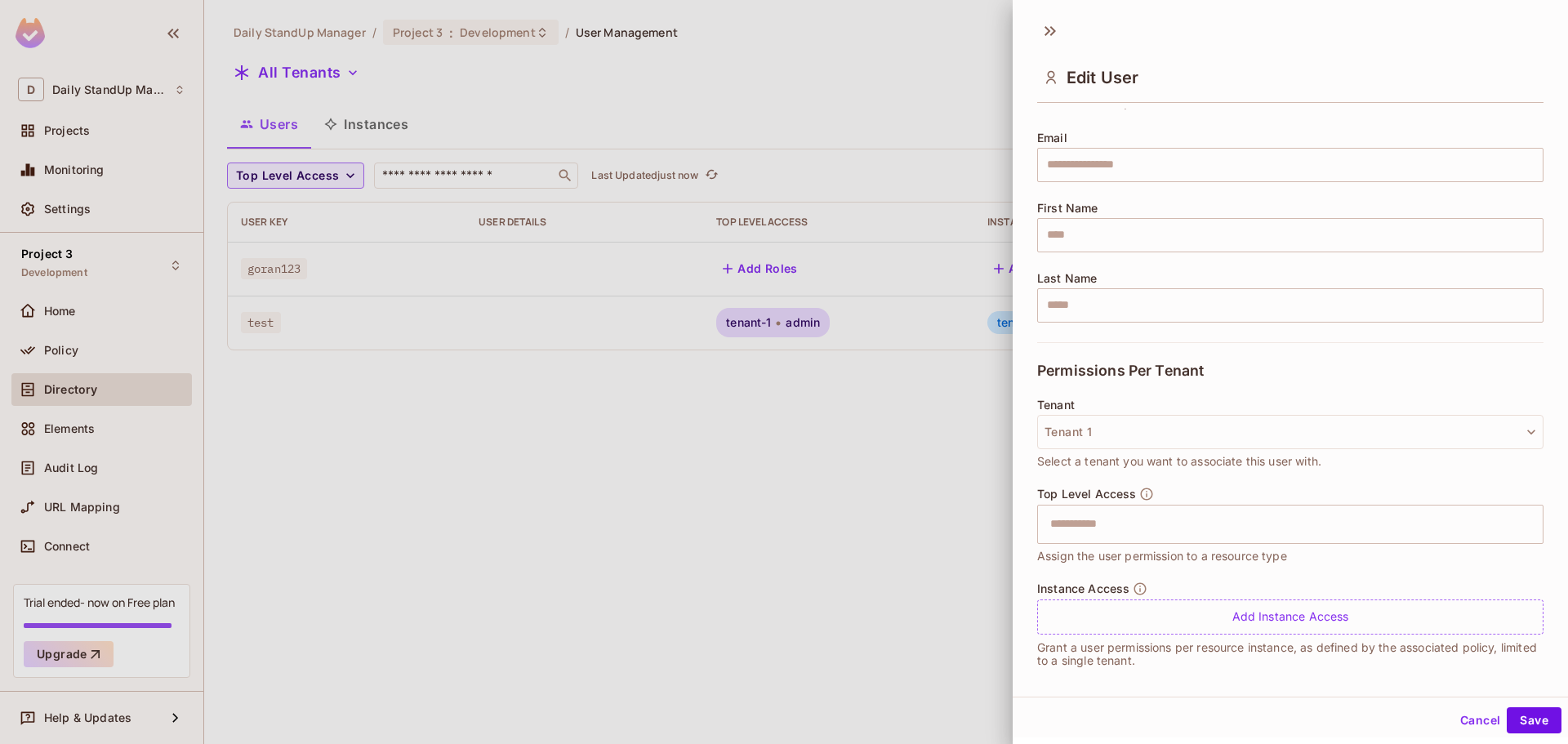
scroll to position [125, 0]
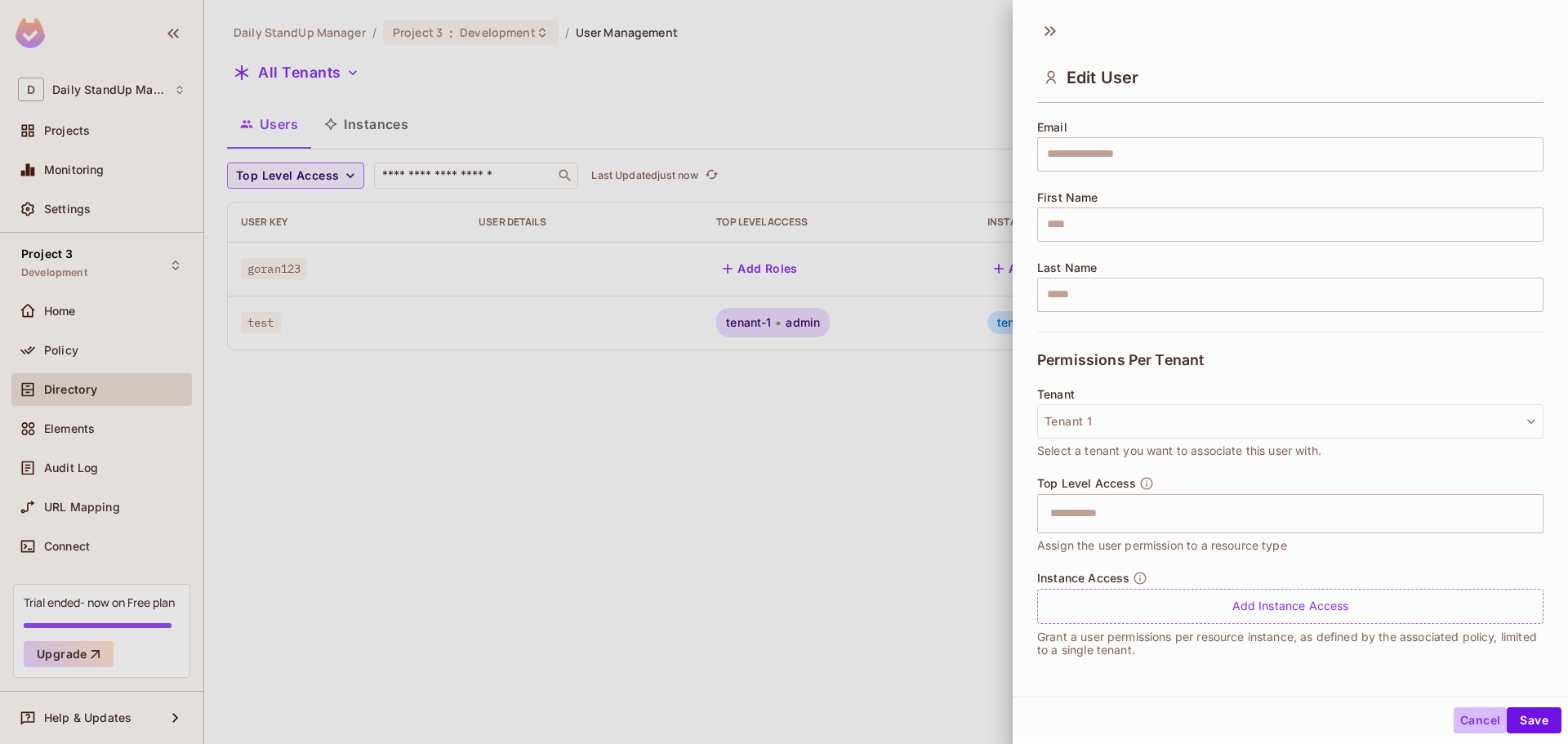
drag, startPoint x: 1464, startPoint y: 720, endPoint x: 1219, endPoint y: 685, distance: 247.5
click at [1463, 720] on button "Cancel" at bounding box center [1479, 720] width 53 height 26
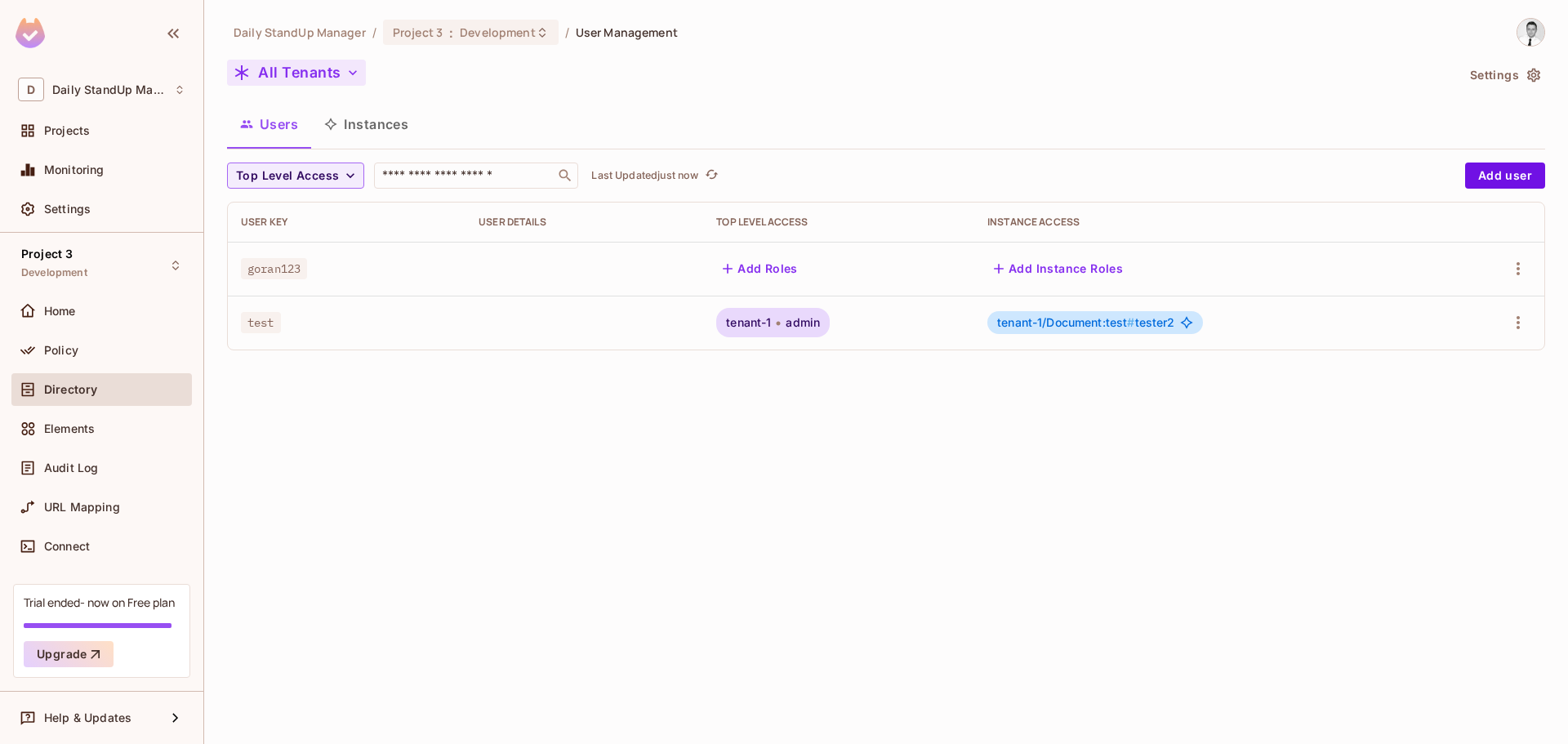
click at [318, 71] on button "All Tenants" at bounding box center [296, 72] width 139 height 26
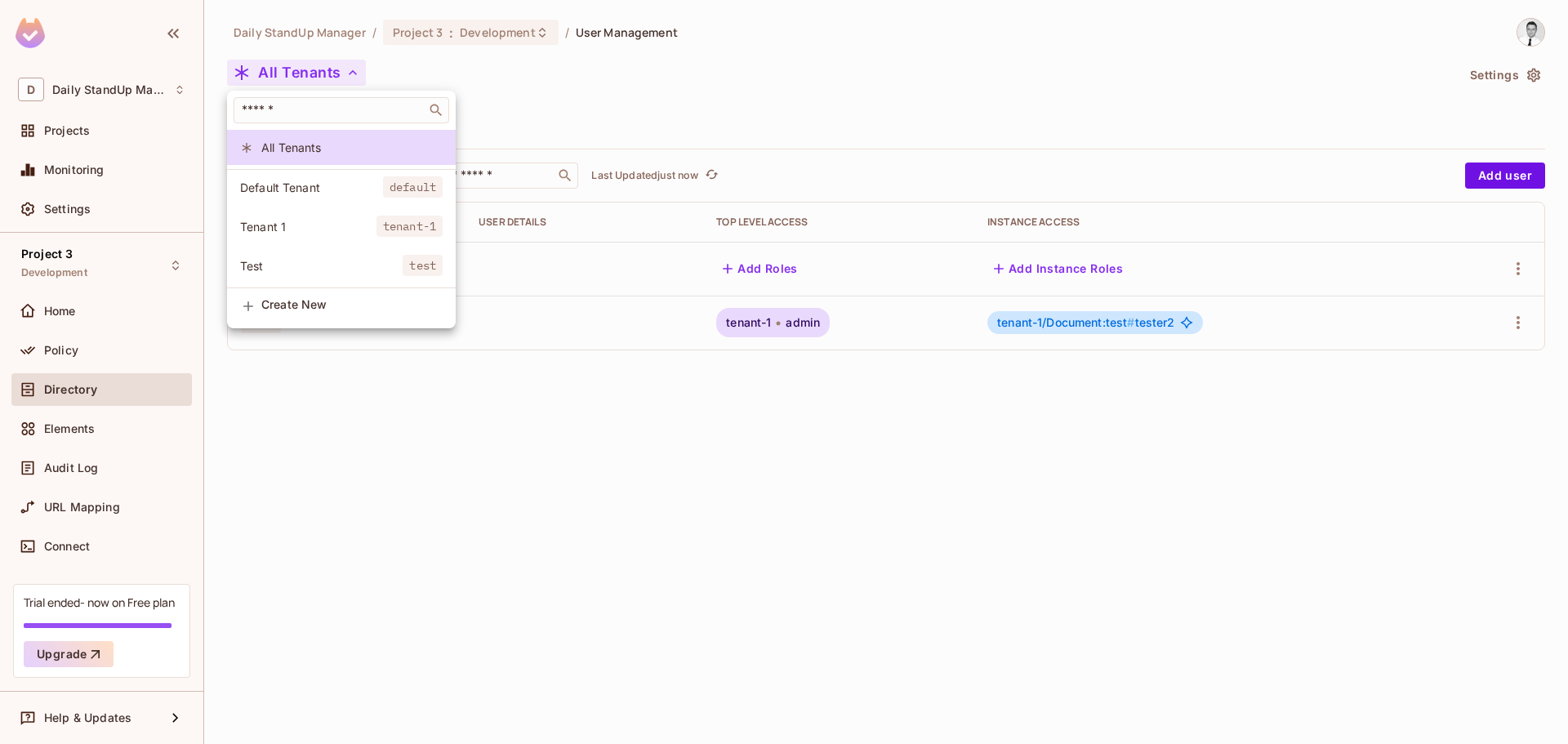
click at [952, 162] on div at bounding box center [784, 372] width 1568 height 744
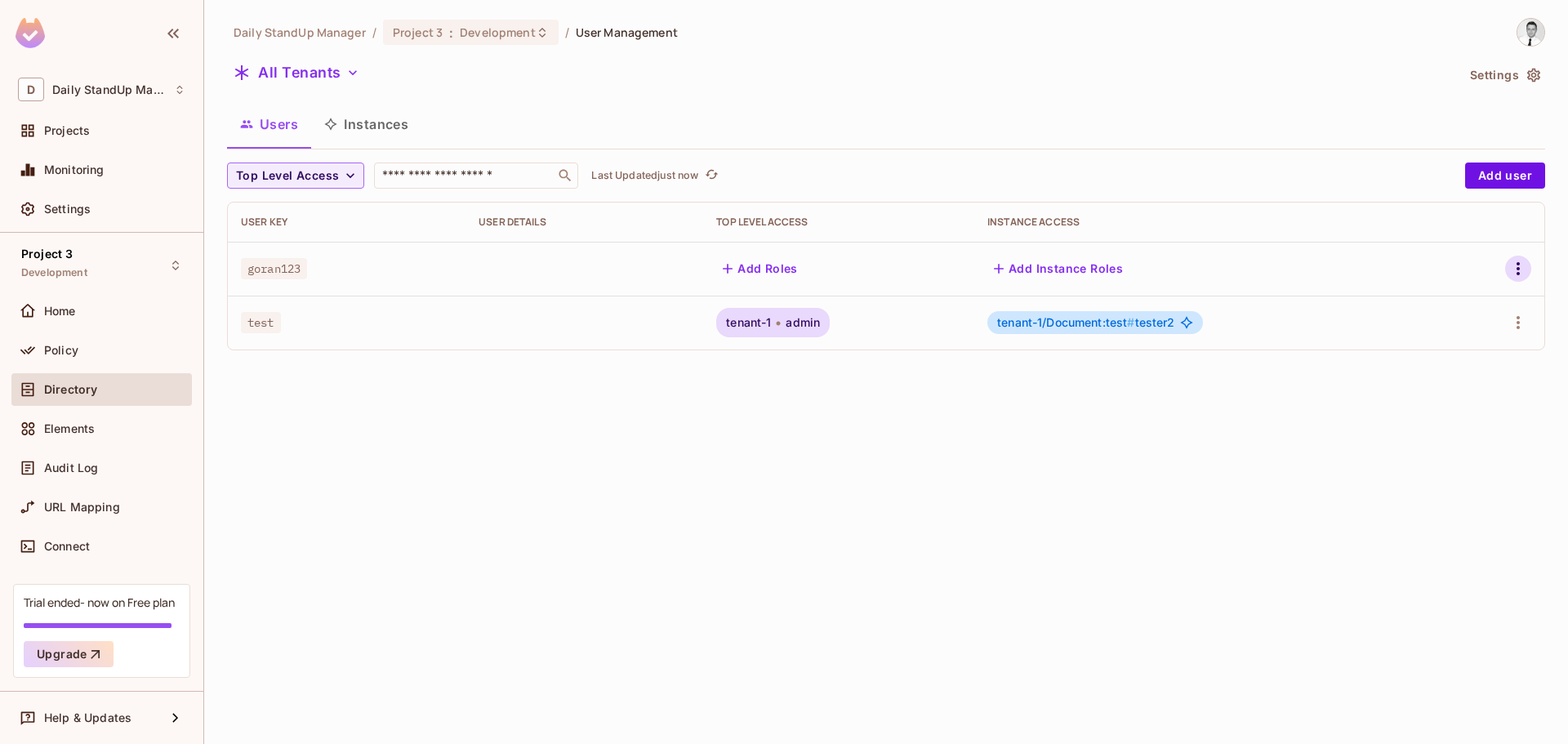
click at [1516, 266] on icon "button" at bounding box center [1517, 268] width 19 height 19
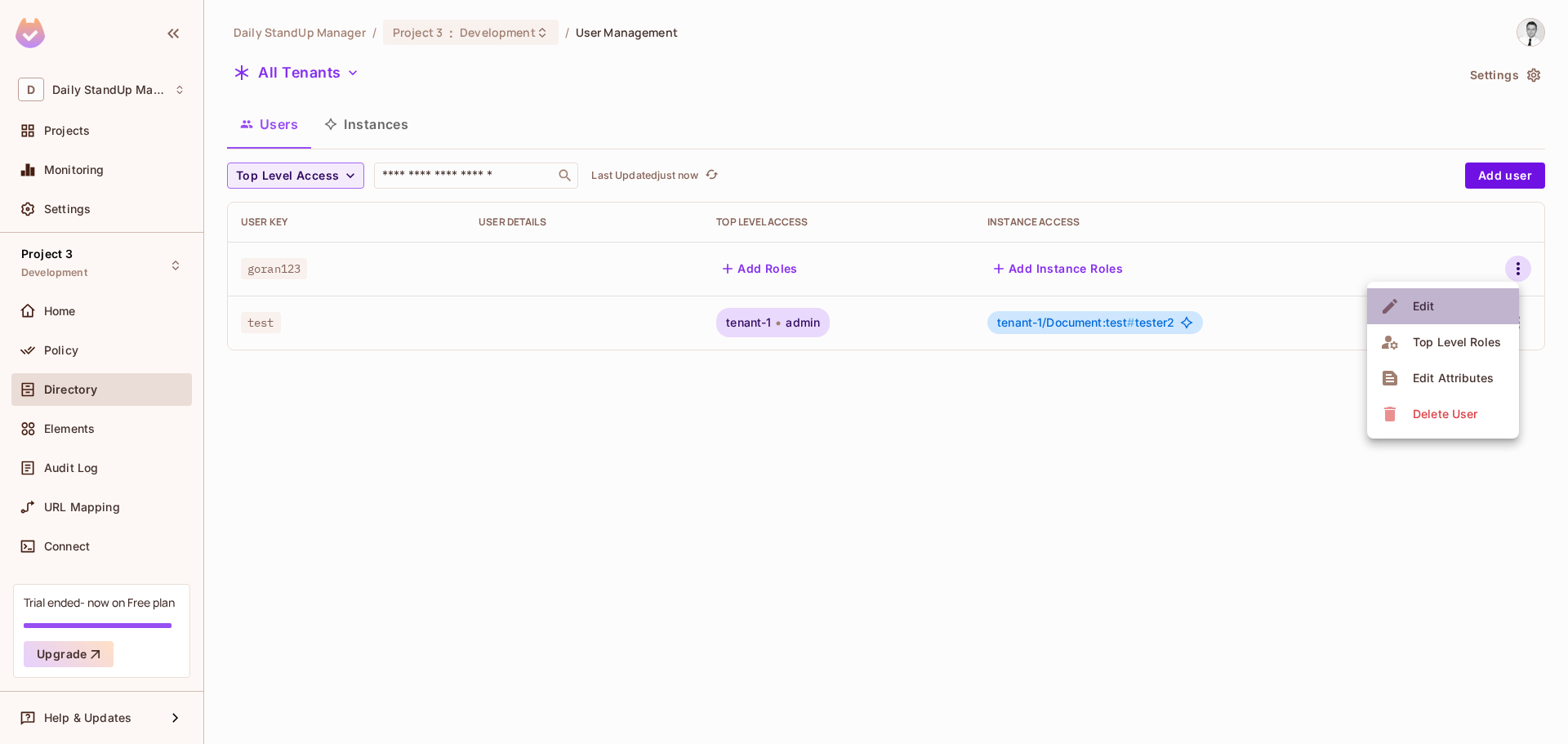
click at [1449, 313] on li "Edit" at bounding box center [1443, 305] width 152 height 36
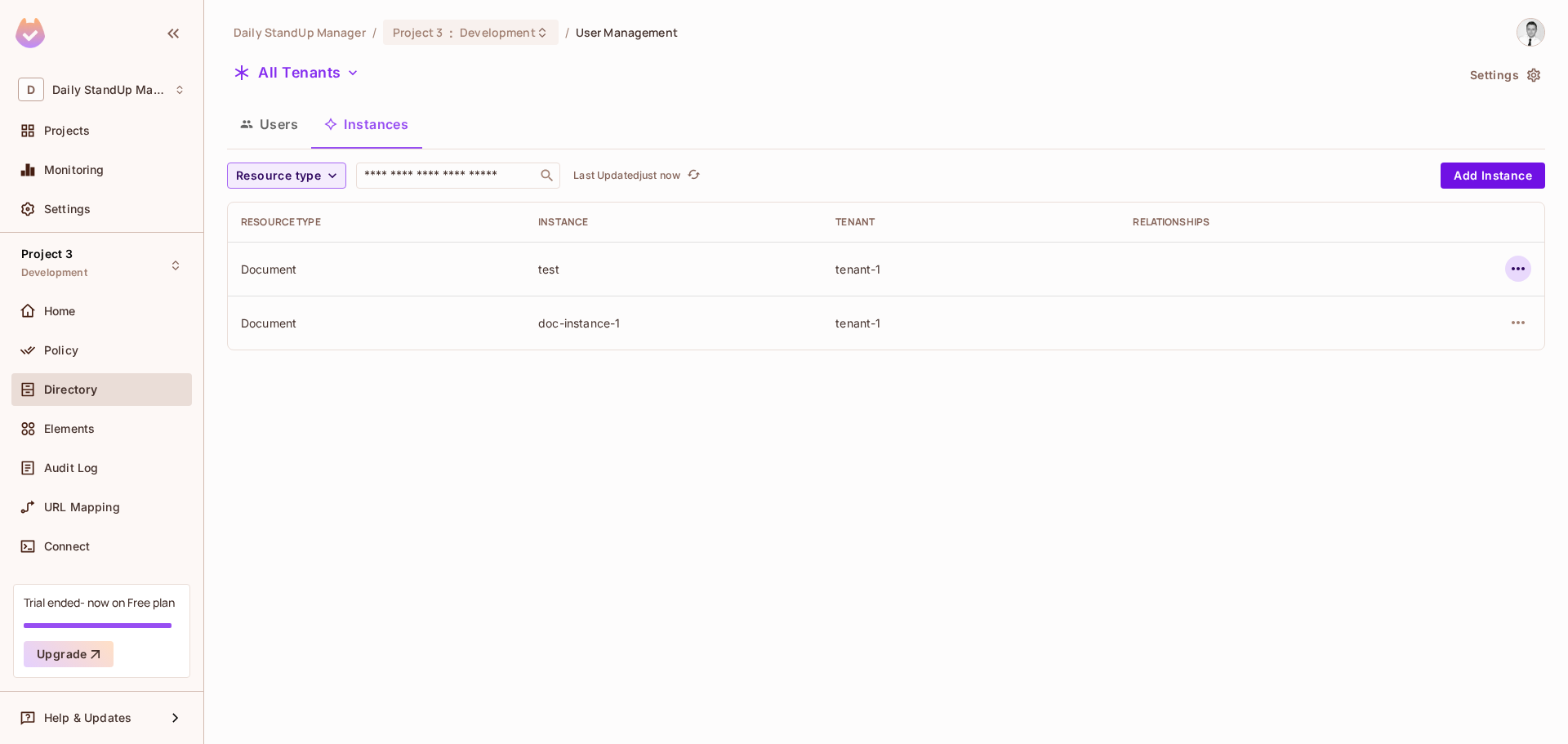
click at [1511, 261] on icon "button" at bounding box center [1517, 268] width 19 height 19
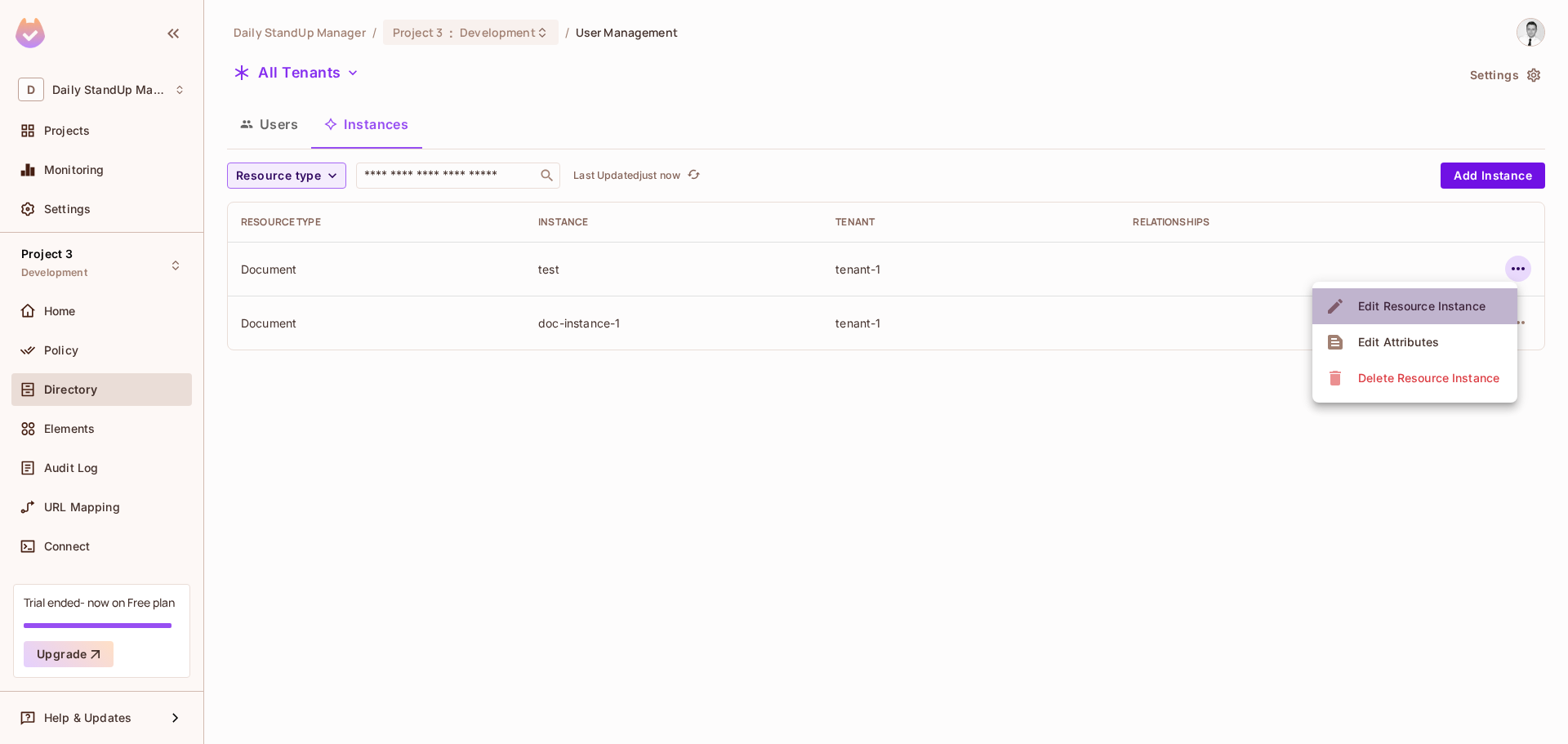
click at [1437, 311] on div "Edit Resource Instance" at bounding box center [1422, 306] width 127 height 17
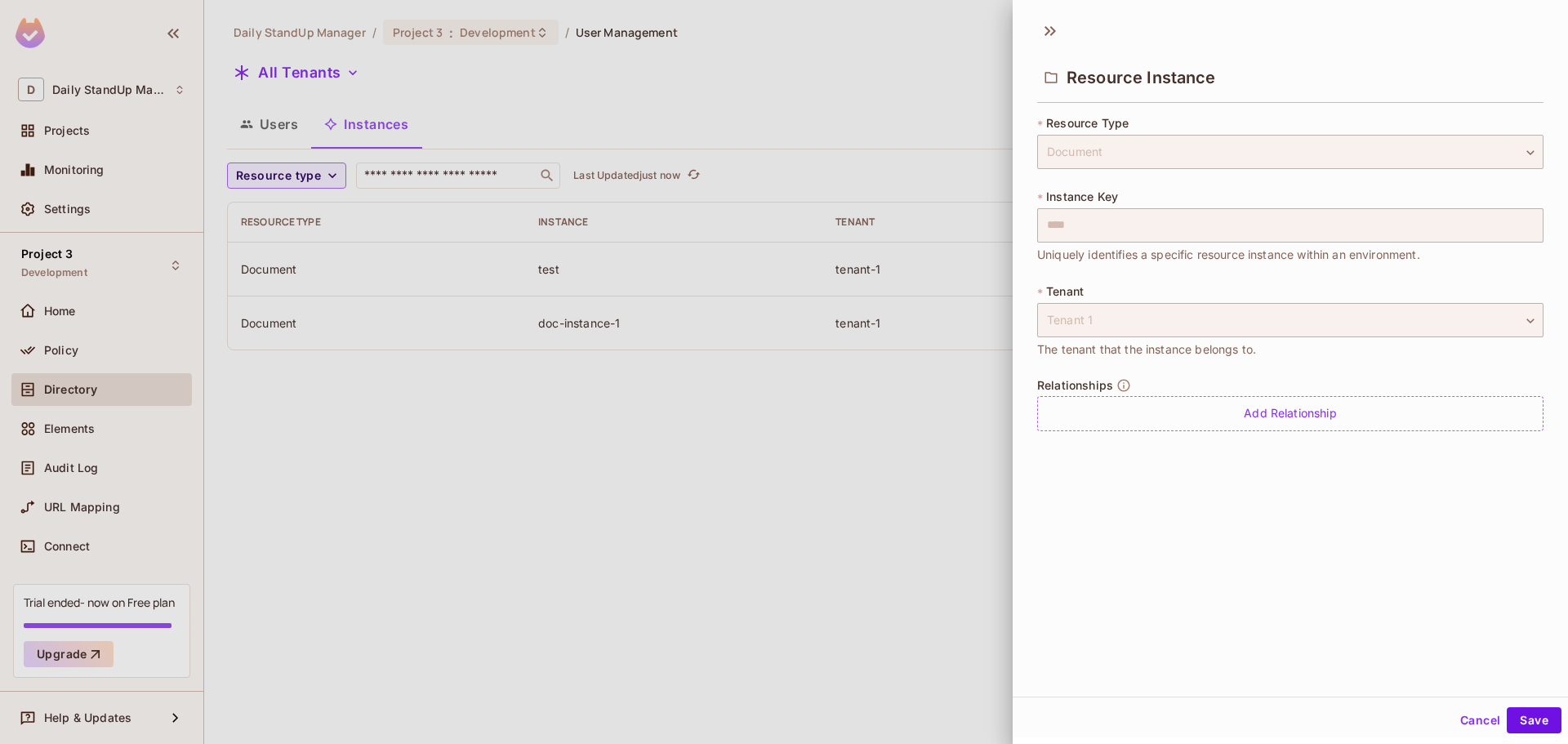
click at [1458, 708] on button "Cancel" at bounding box center [1479, 720] width 53 height 26
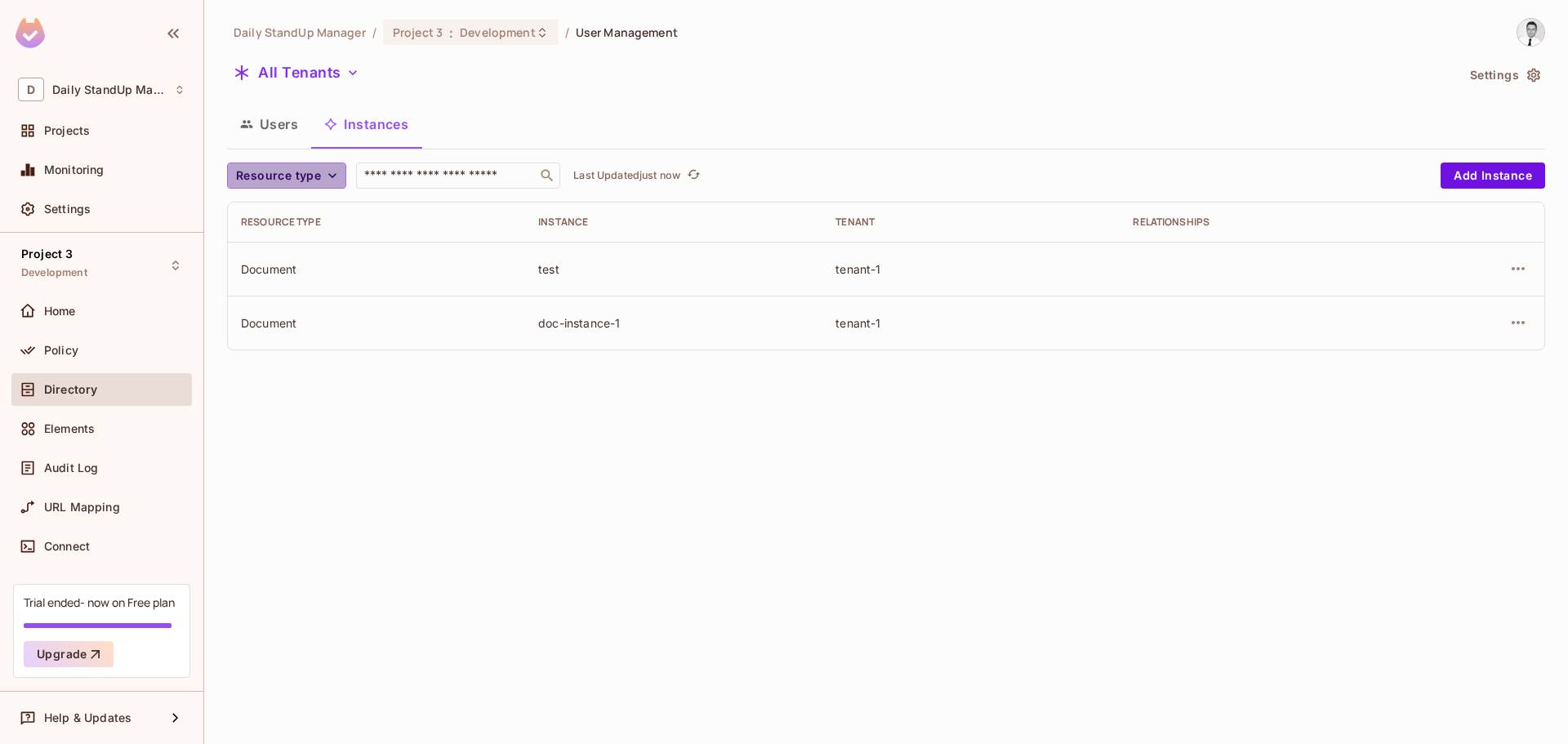
click at [320, 176] on span "Resource type" at bounding box center [278, 176] width 85 height 20
click at [306, 176] on div at bounding box center [784, 372] width 1568 height 744
click at [290, 126] on button "Users" at bounding box center [269, 124] width 85 height 41
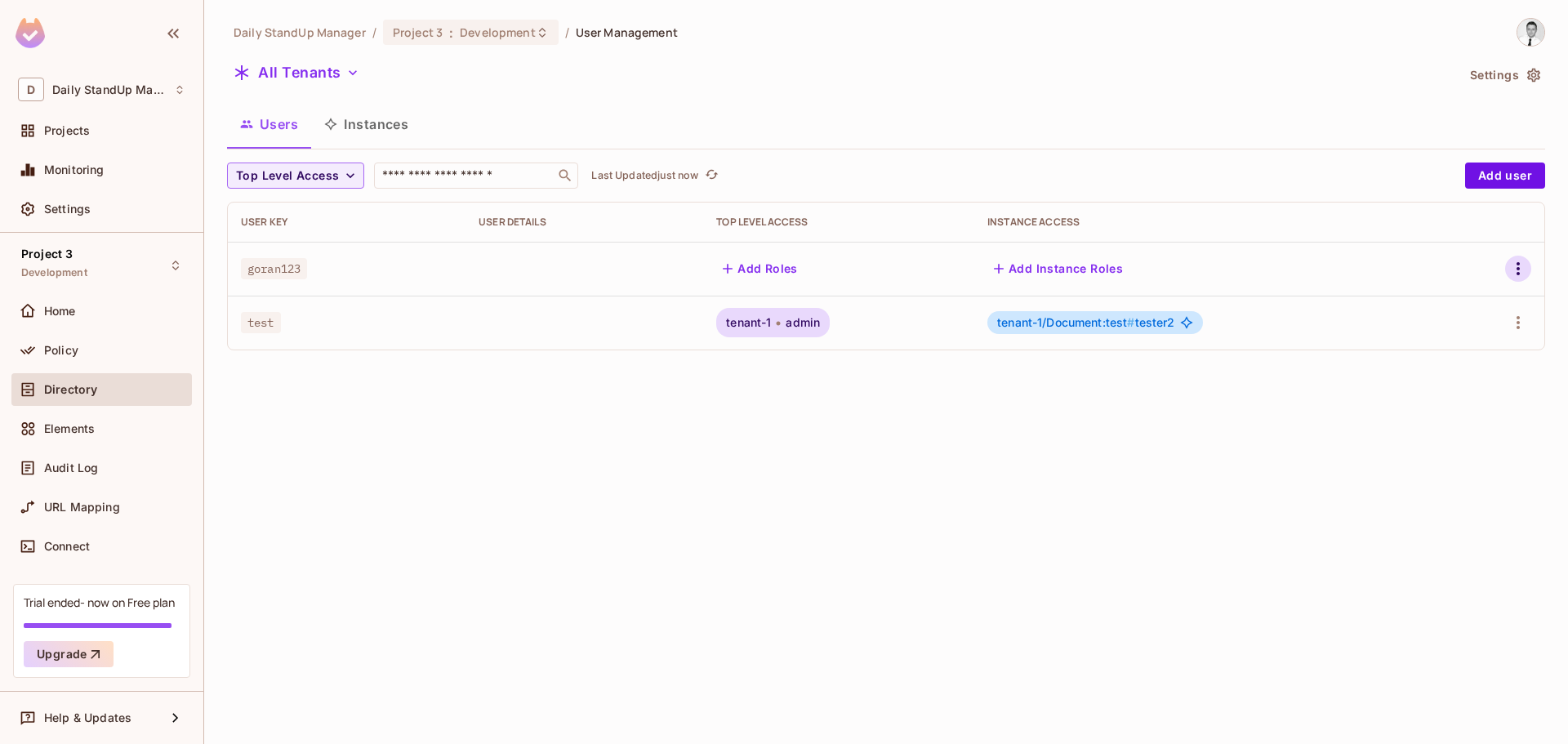
click at [1512, 267] on icon "button" at bounding box center [1517, 268] width 19 height 19
click at [1488, 351] on span "Top Level Roles" at bounding box center [1456, 341] width 98 height 26
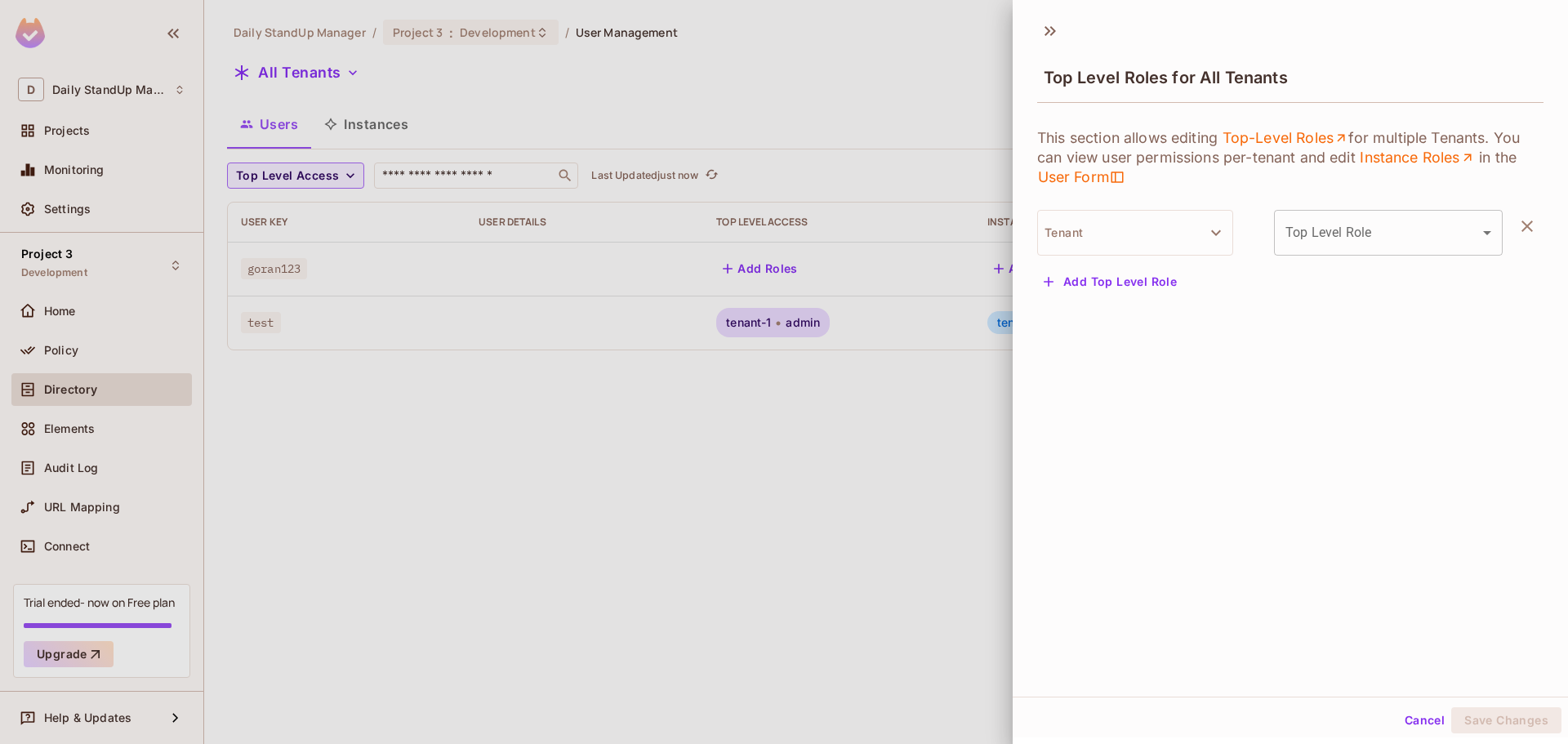
click at [1354, 236] on body "D Daily StandUp Manager Projects Monitoring Settings Project 3 Development Home…" at bounding box center [784, 372] width 1568 height 744
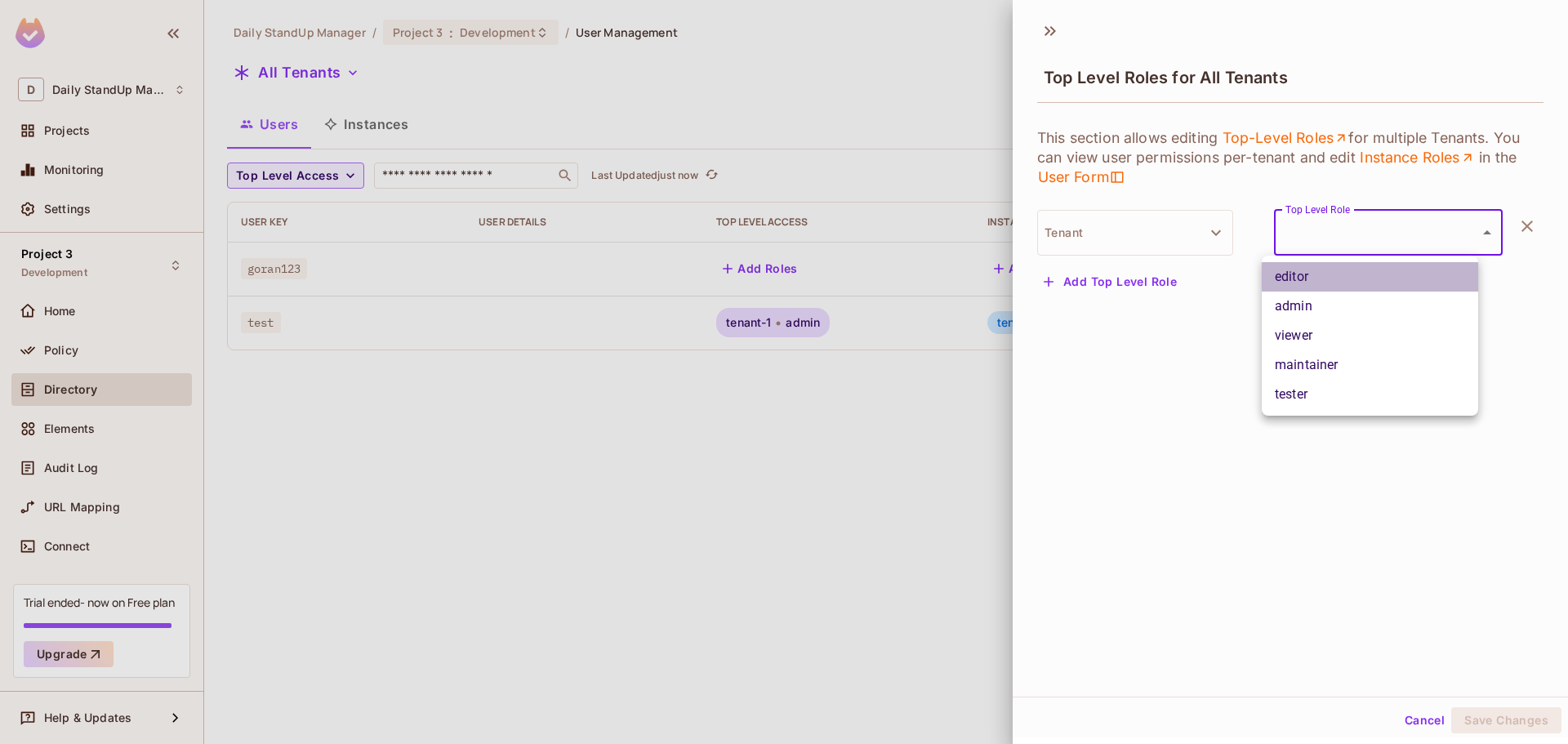
click at [1343, 290] on li "editor" at bounding box center [1370, 276] width 217 height 29
type input "******"
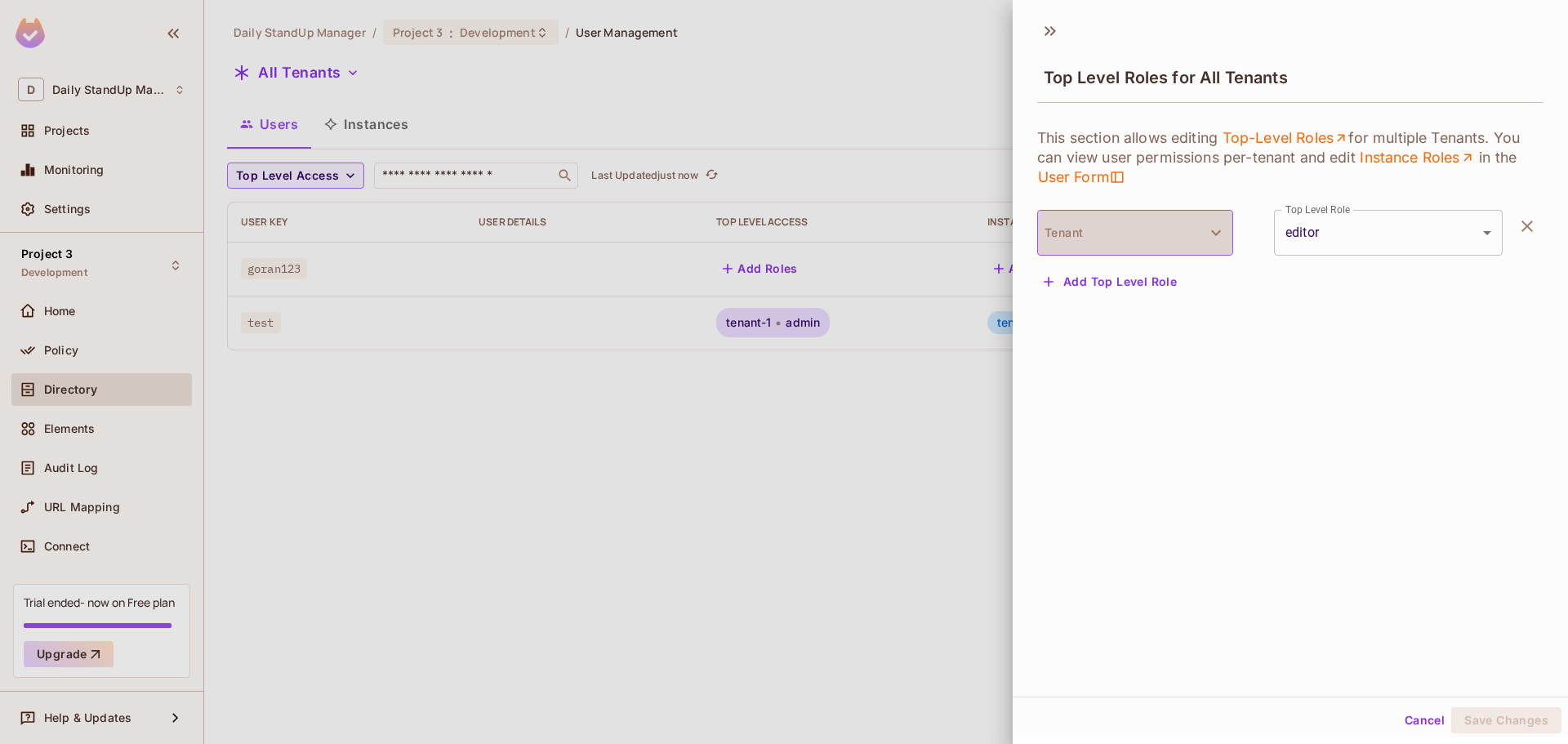
click at [1184, 227] on button "Tenant" at bounding box center [1135, 233] width 196 height 46
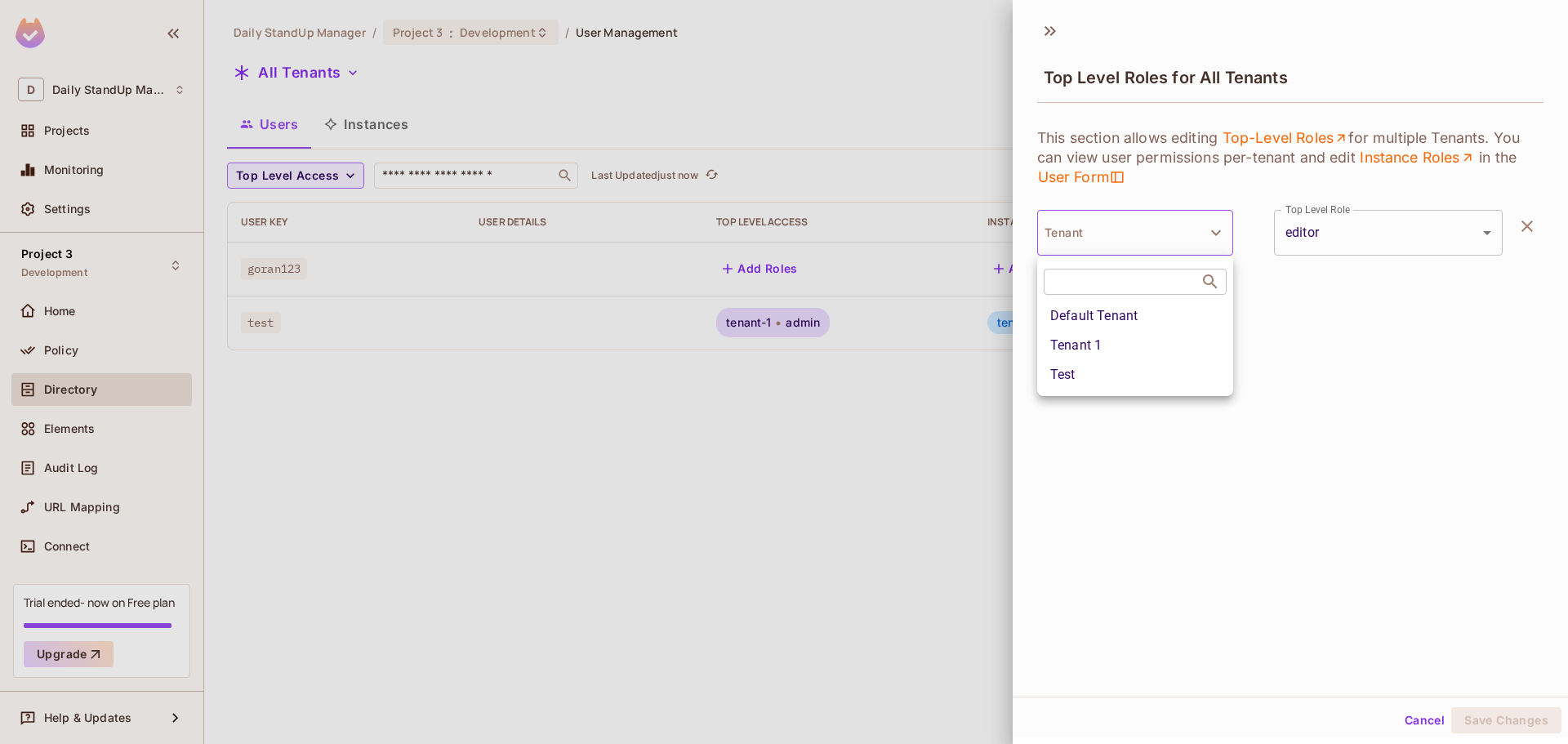
drag, startPoint x: 1110, startPoint y: 316, endPoint x: 1104, endPoint y: 345, distance: 29.6
click at [1104, 345] on div "Default Tenant Tenant 1 Test" at bounding box center [1135, 345] width 196 height 88
click at [1104, 345] on li "Tenant 1" at bounding box center [1135, 345] width 196 height 29
click at [1506, 715] on button "Save Changes" at bounding box center [1506, 720] width 110 height 26
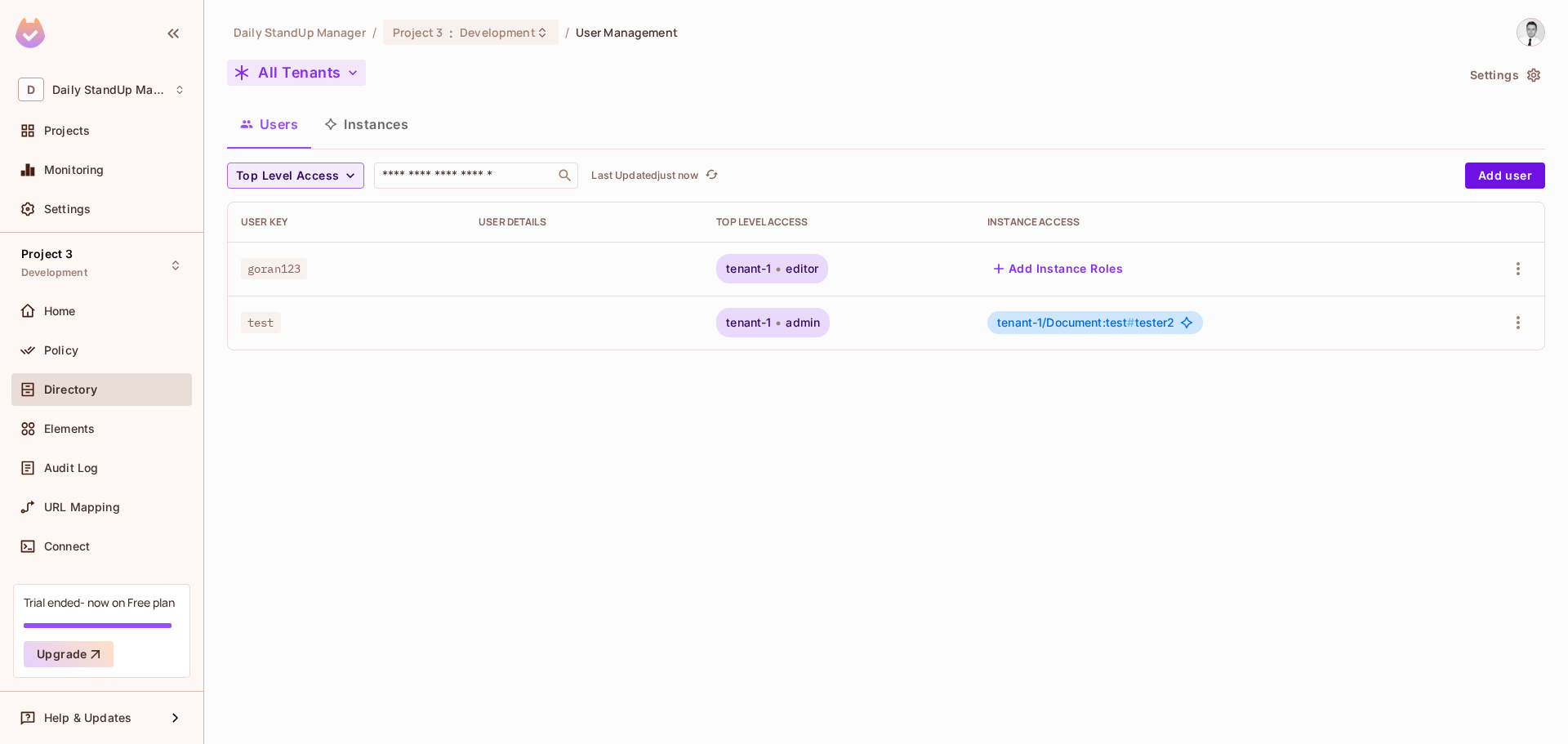
click at [265, 80] on button "All Tenants" at bounding box center [296, 72] width 139 height 26
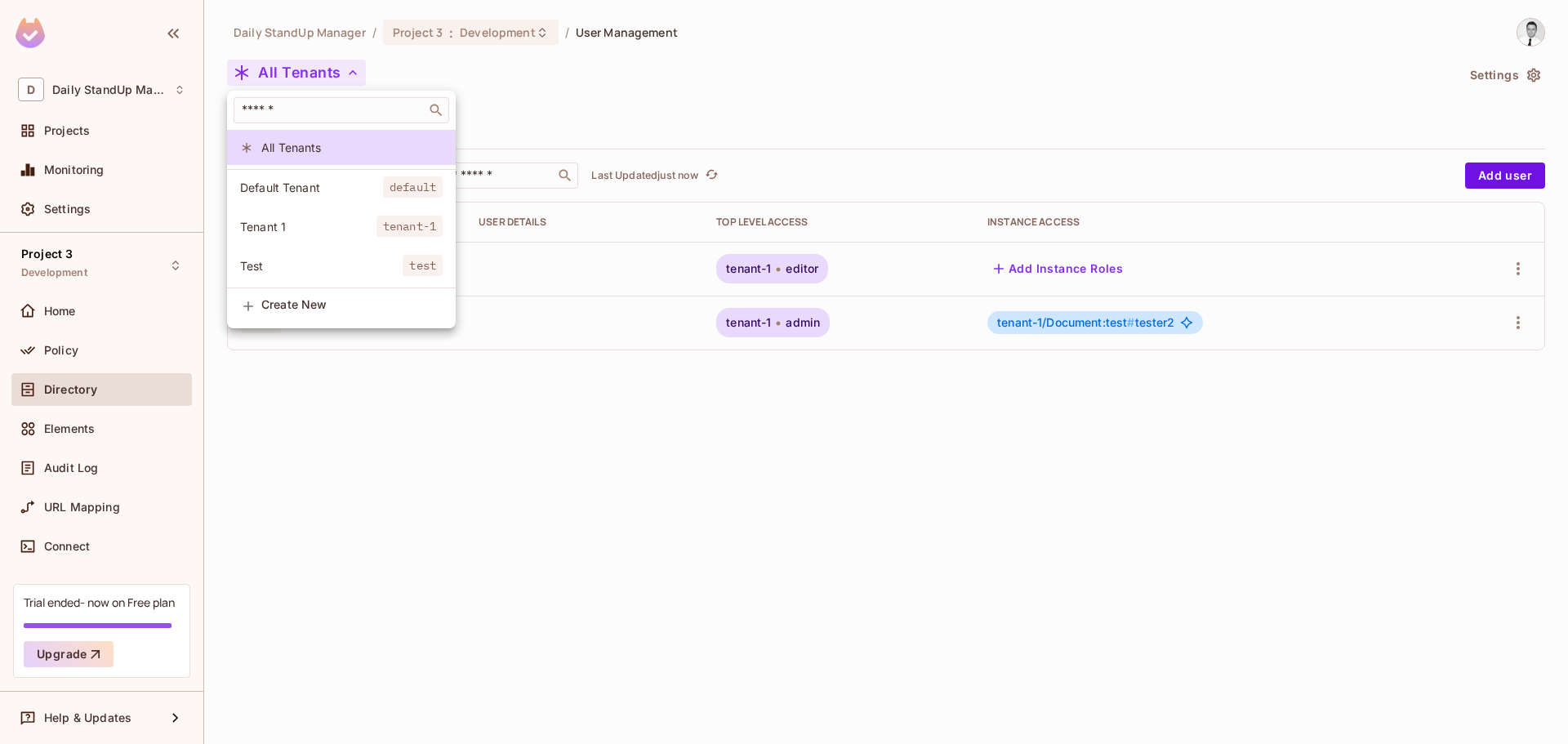
click at [301, 187] on span "Default Tenant" at bounding box center [311, 187] width 143 height 16
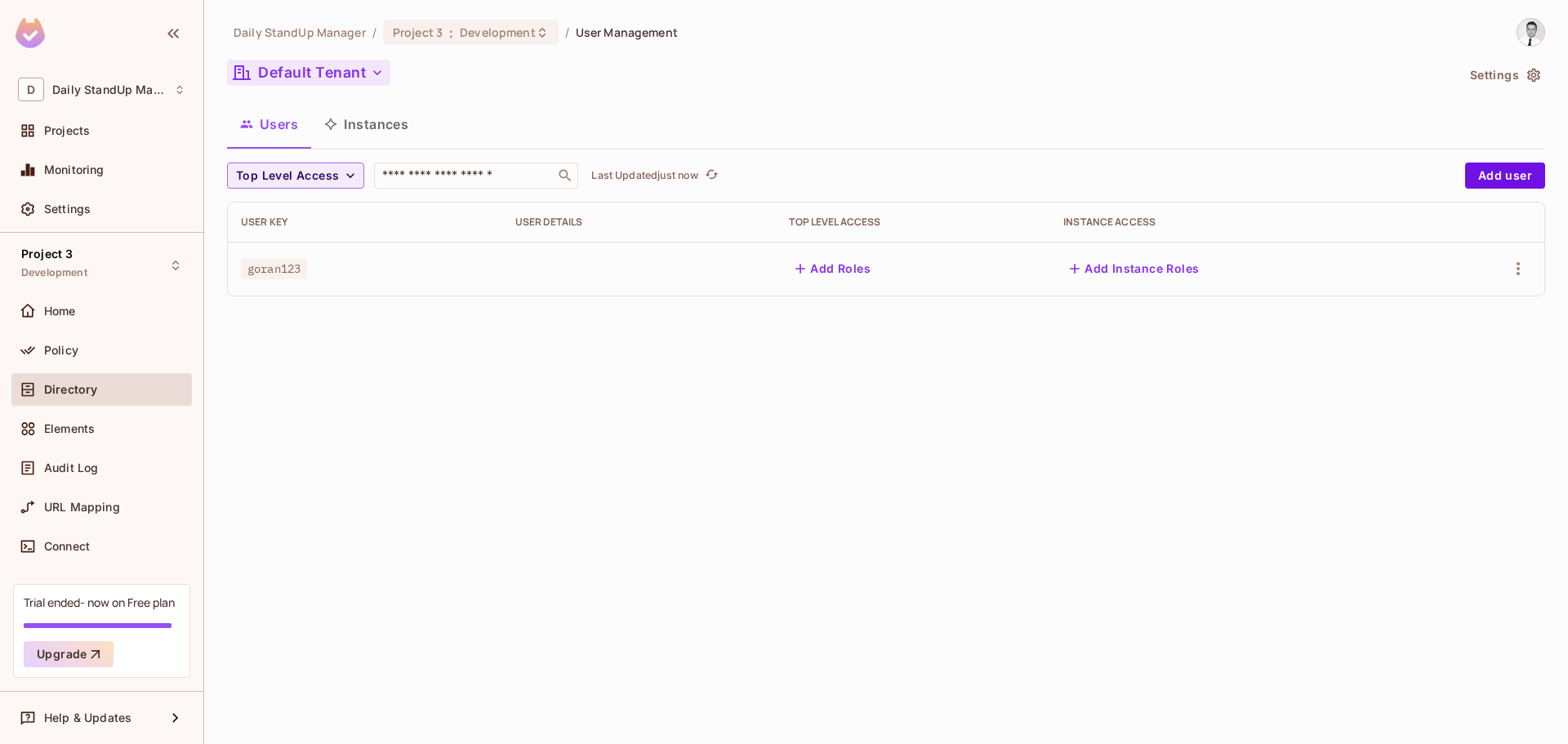
click at [284, 82] on button "Default Tenant" at bounding box center [308, 72] width 163 height 26
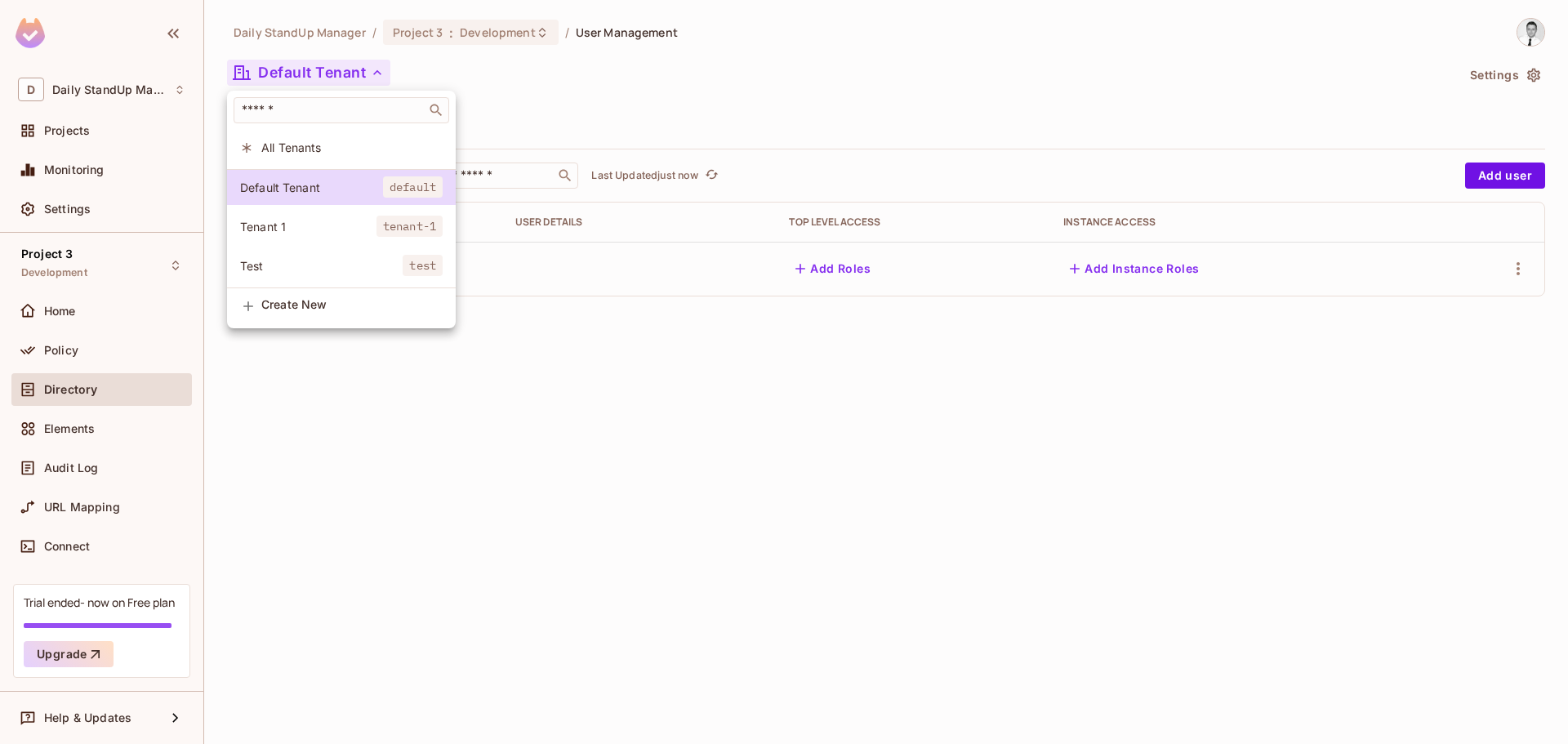
click at [318, 228] on span "Tenant 1" at bounding box center [308, 227] width 136 height 16
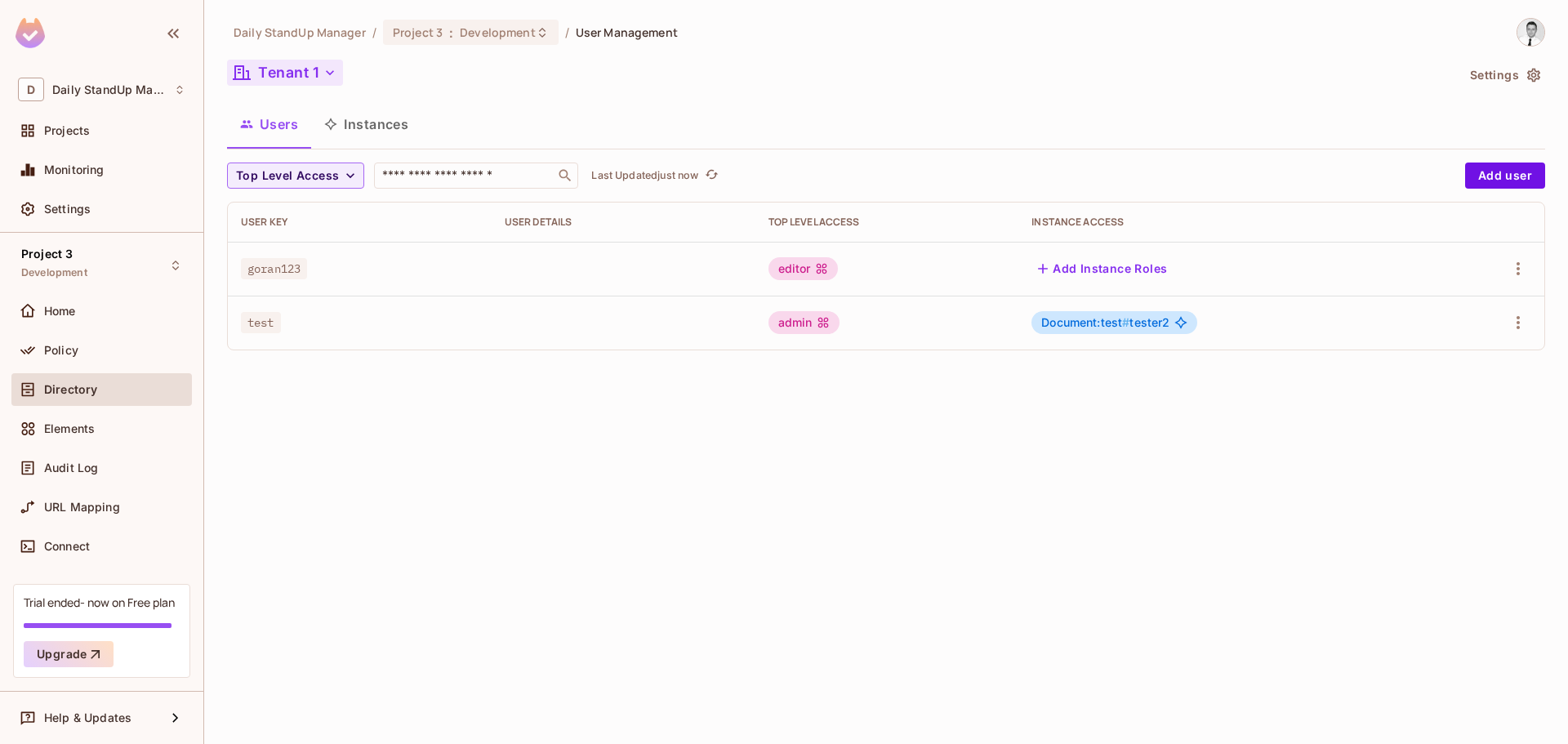
click at [317, 69] on button "Tenant 1" at bounding box center [284, 72] width 116 height 26
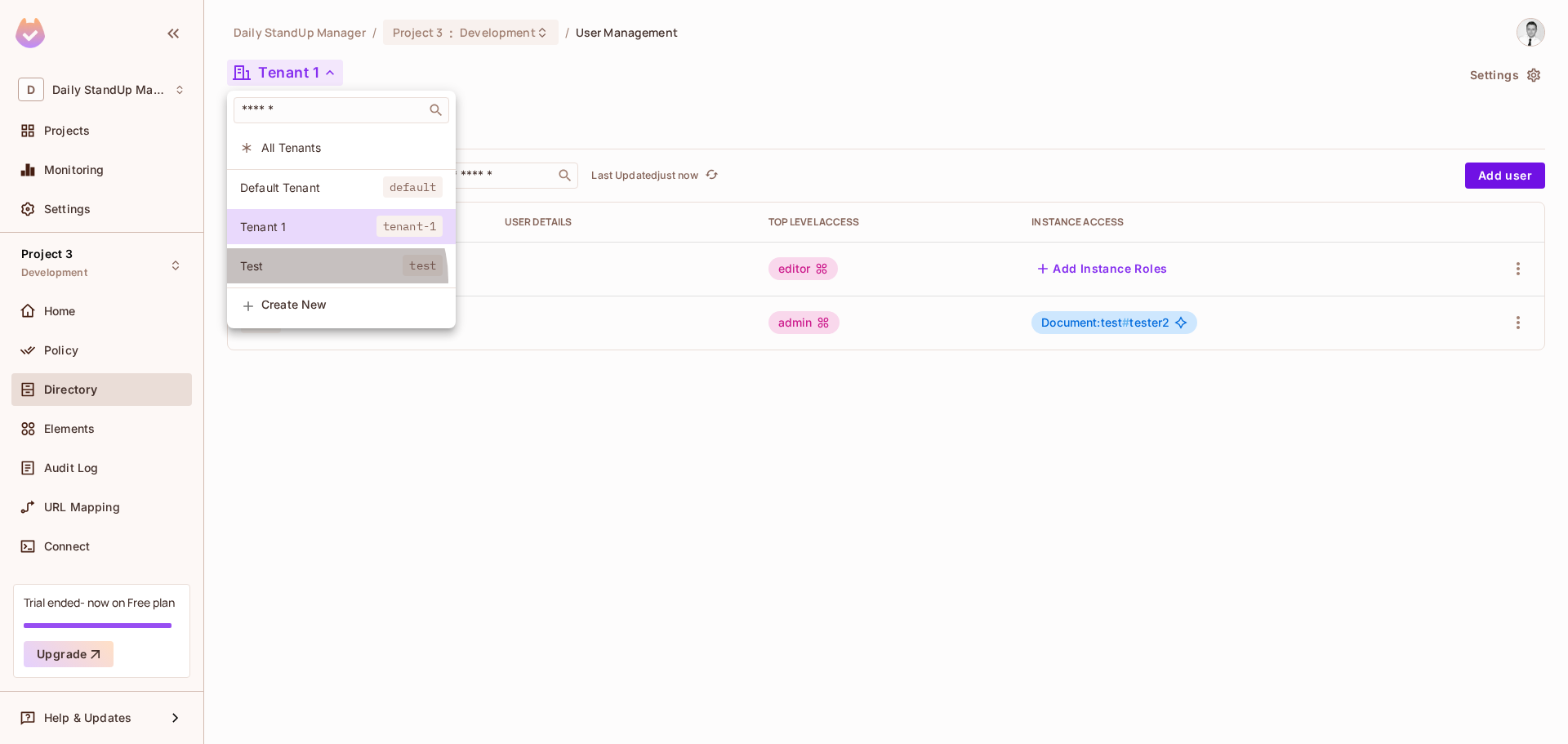
click at [311, 280] on li "Test test" at bounding box center [341, 266] width 228 height 35
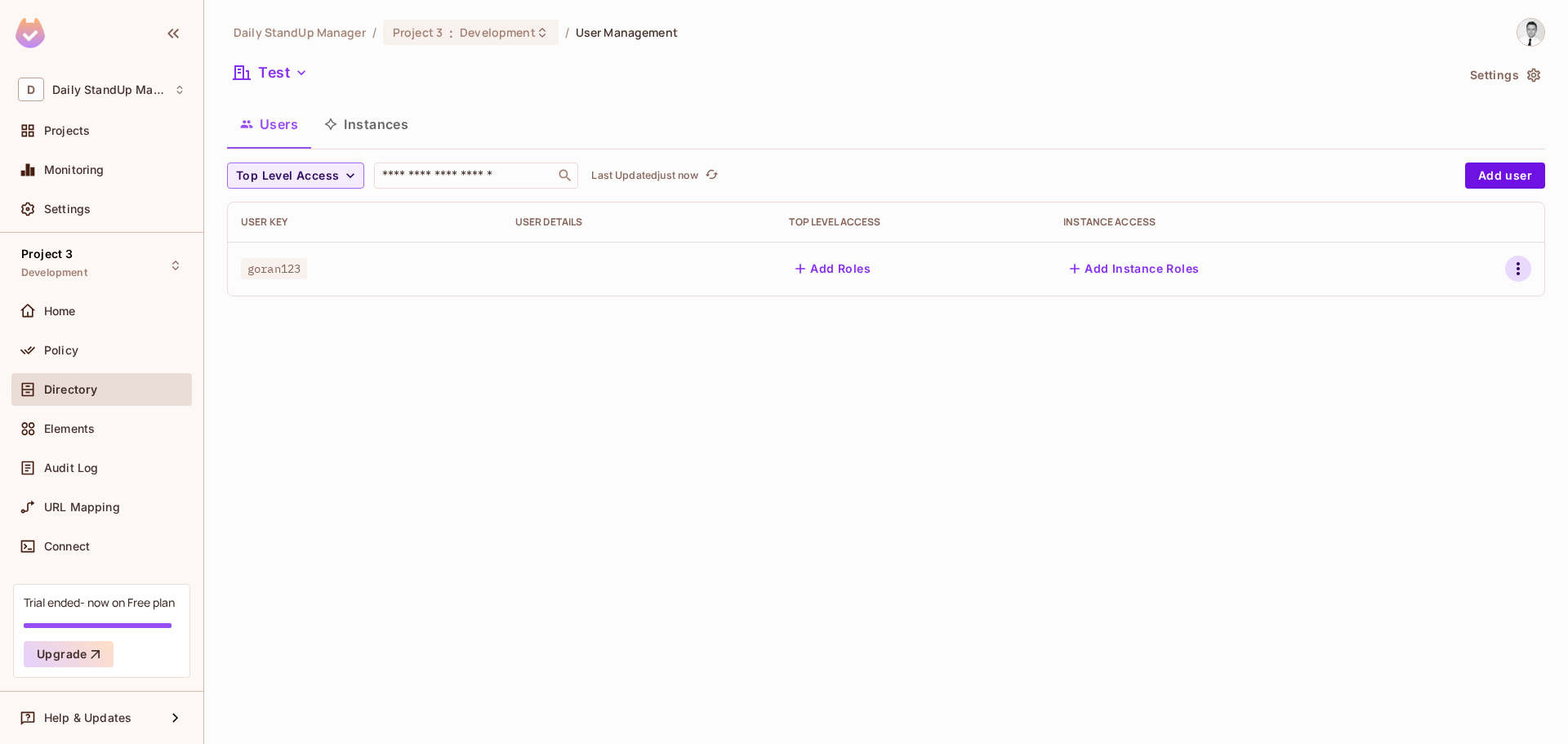
click at [1511, 272] on icon "button" at bounding box center [1517, 268] width 19 height 19
click at [1450, 308] on li "Edit" at bounding box center [1447, 305] width 145 height 36
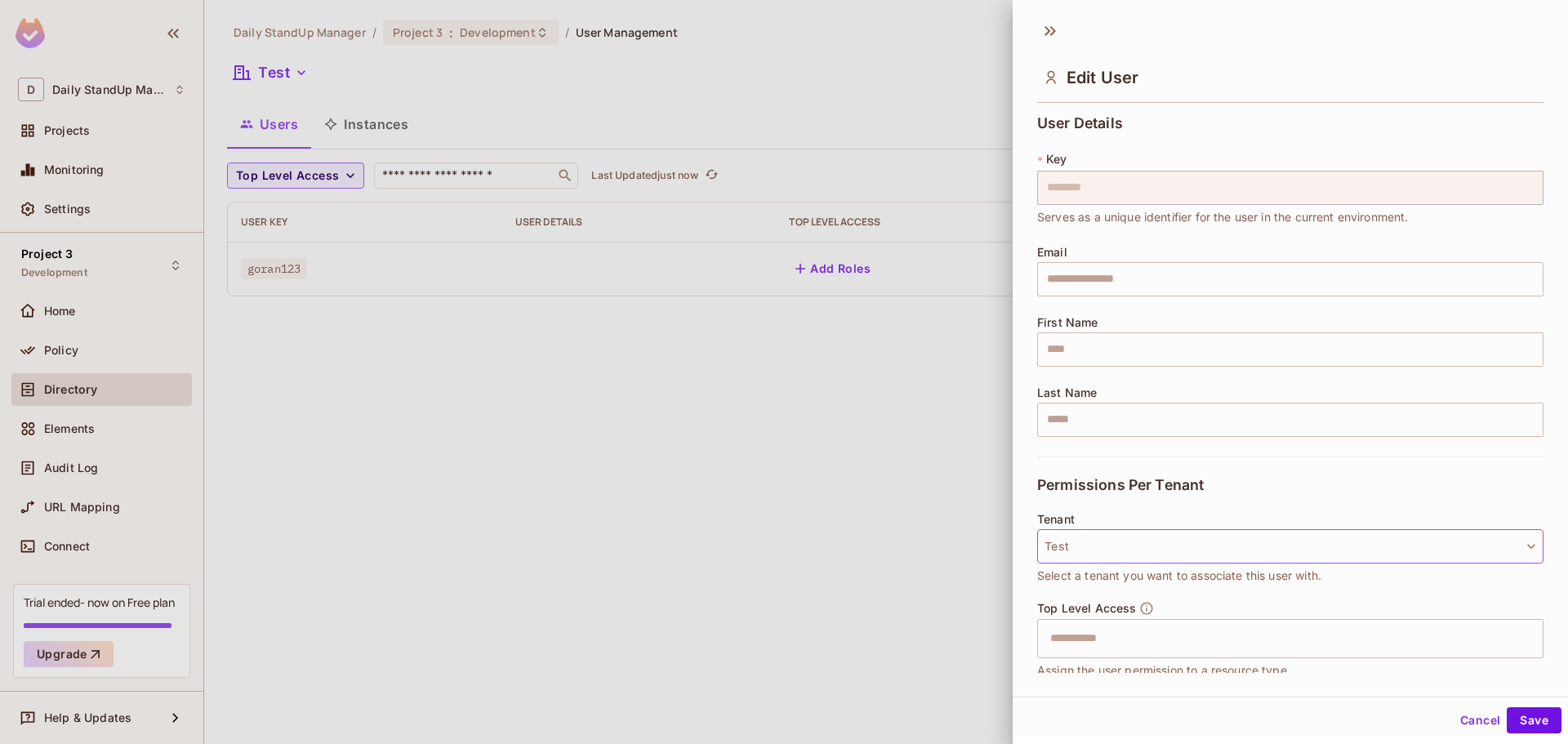
click at [1110, 544] on button "Test" at bounding box center [1289, 546] width 506 height 34
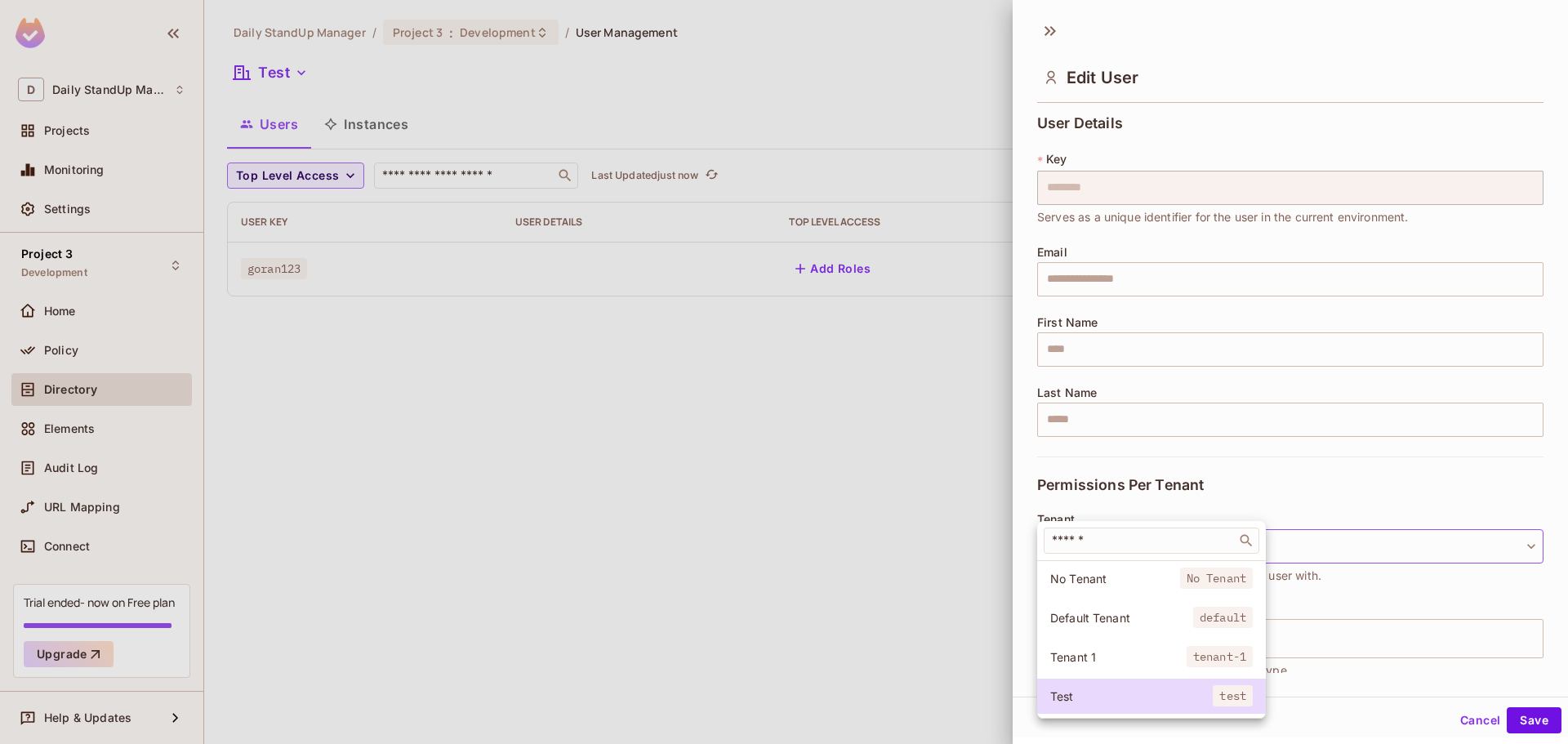
click at [1110, 544] on input "text" at bounding box center [1140, 541] width 183 height 17
click at [1337, 483] on div at bounding box center [784, 372] width 1568 height 744
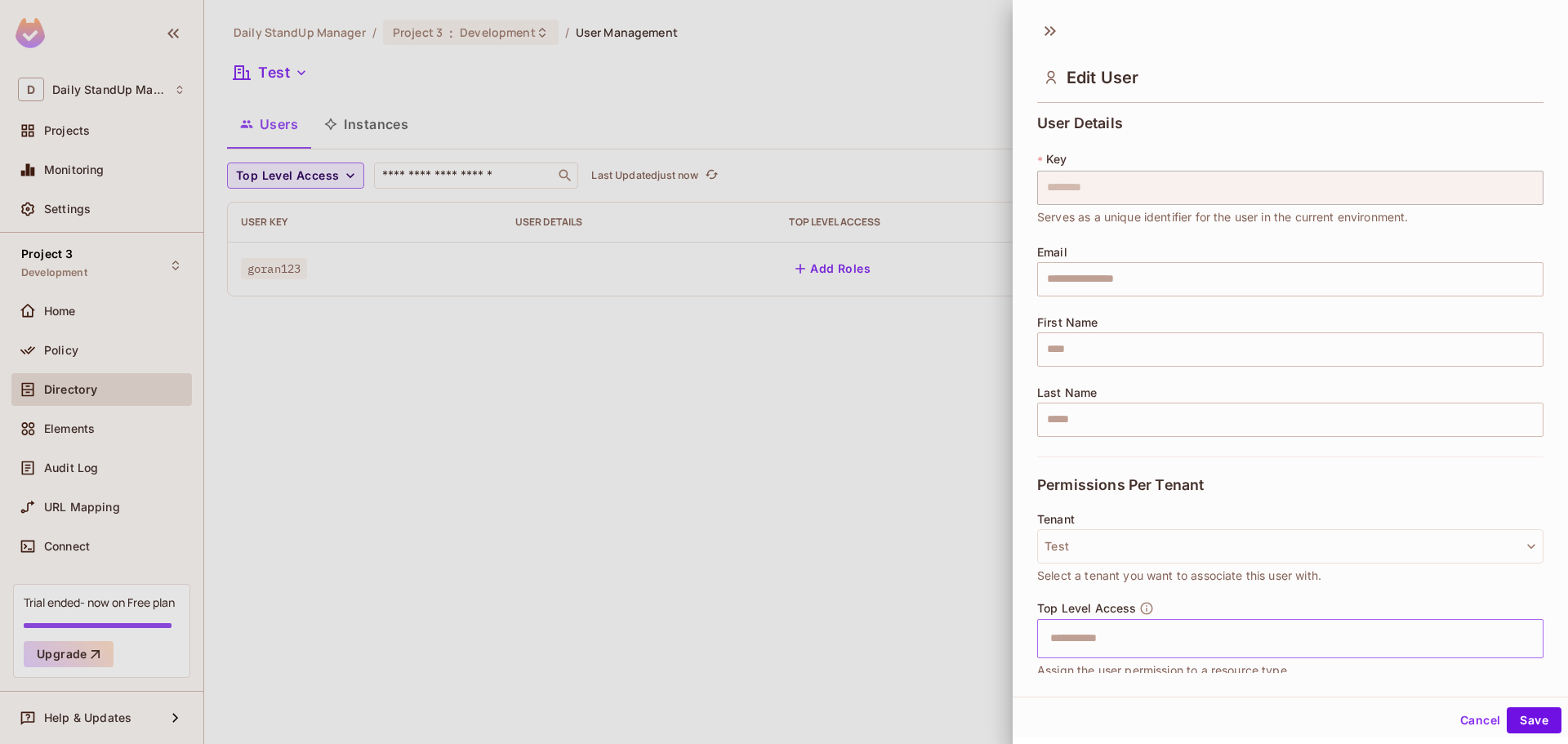
click at [1186, 636] on input "text" at bounding box center [1275, 639] width 471 height 33
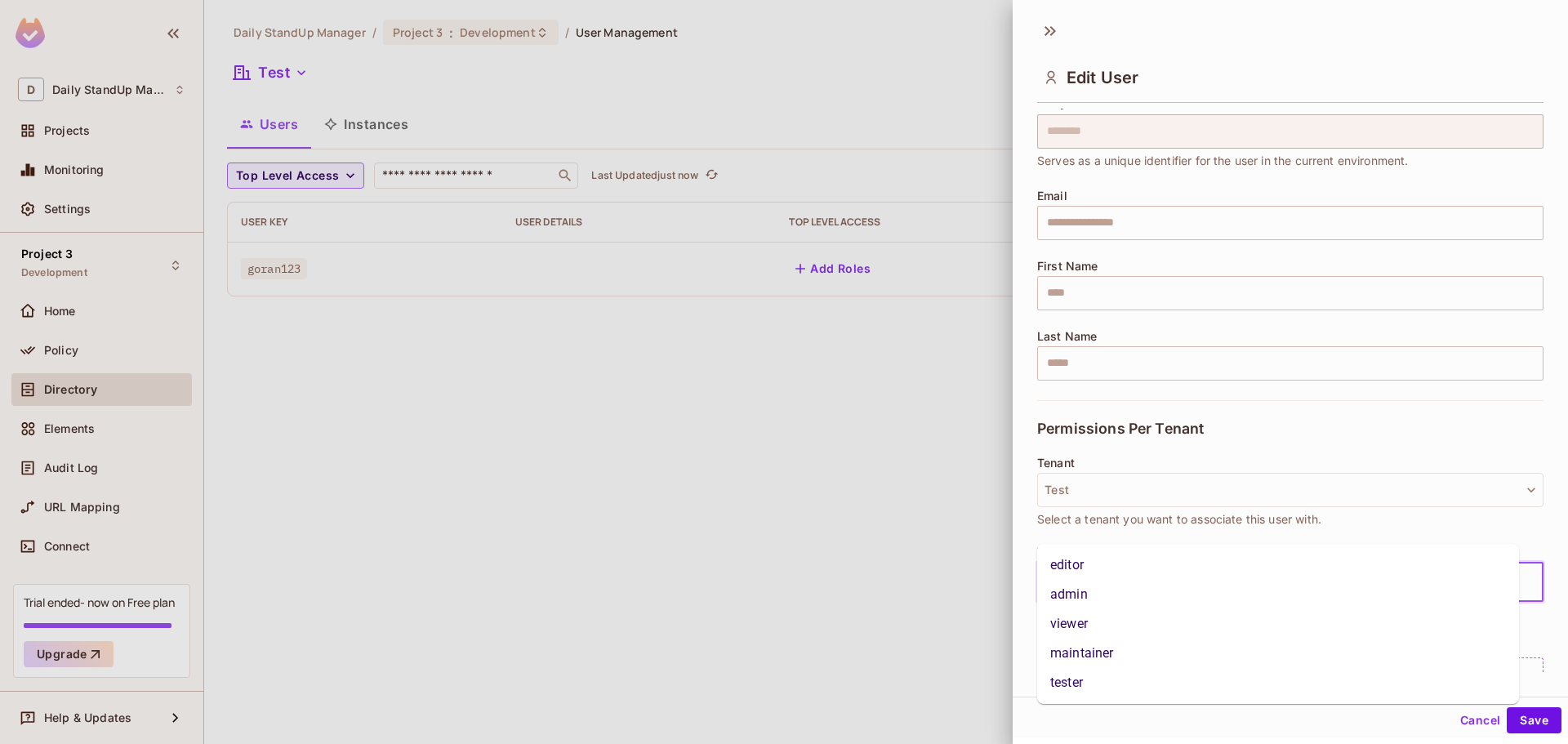
scroll to position [125, 0]
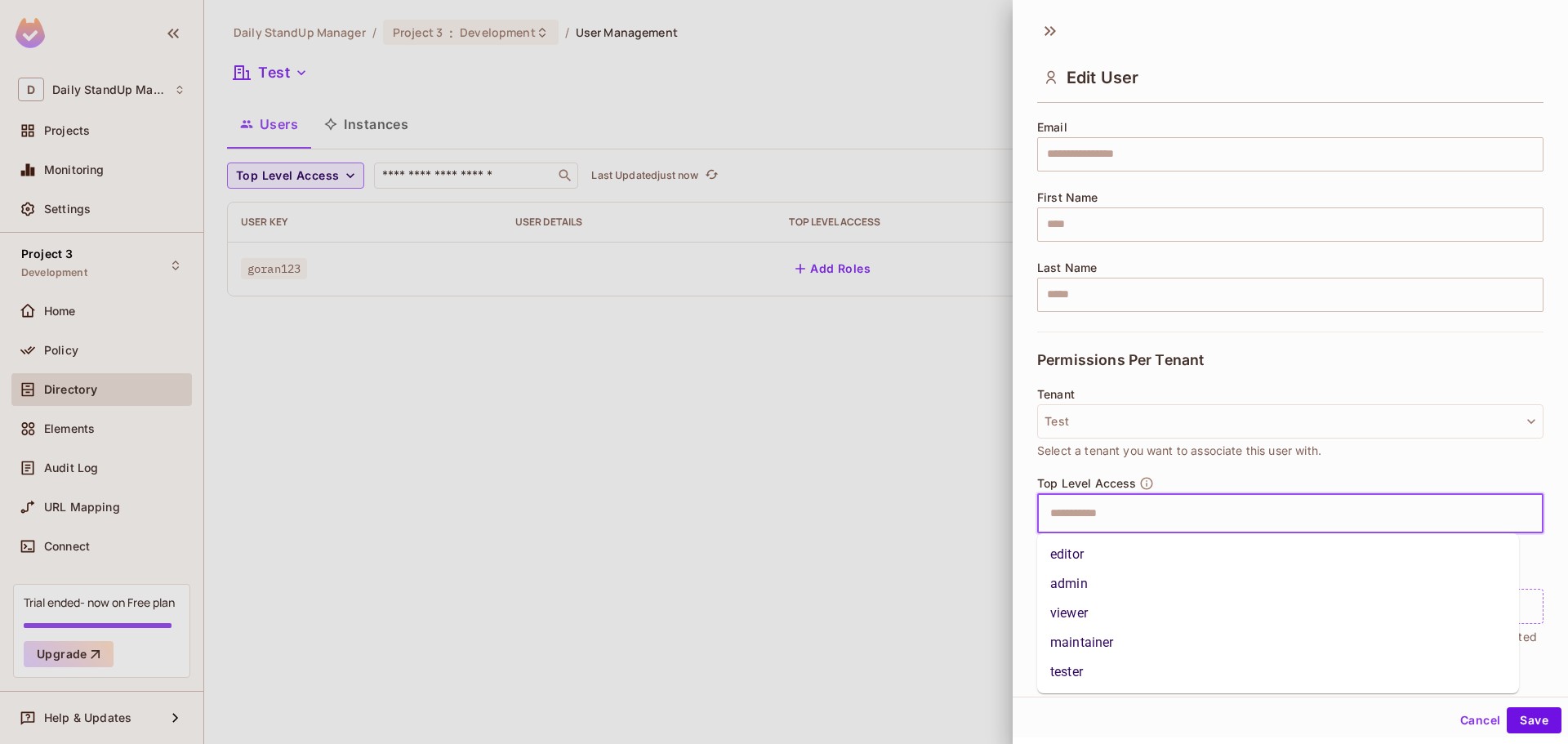
click at [1099, 557] on li "editor" at bounding box center [1278, 554] width 482 height 29
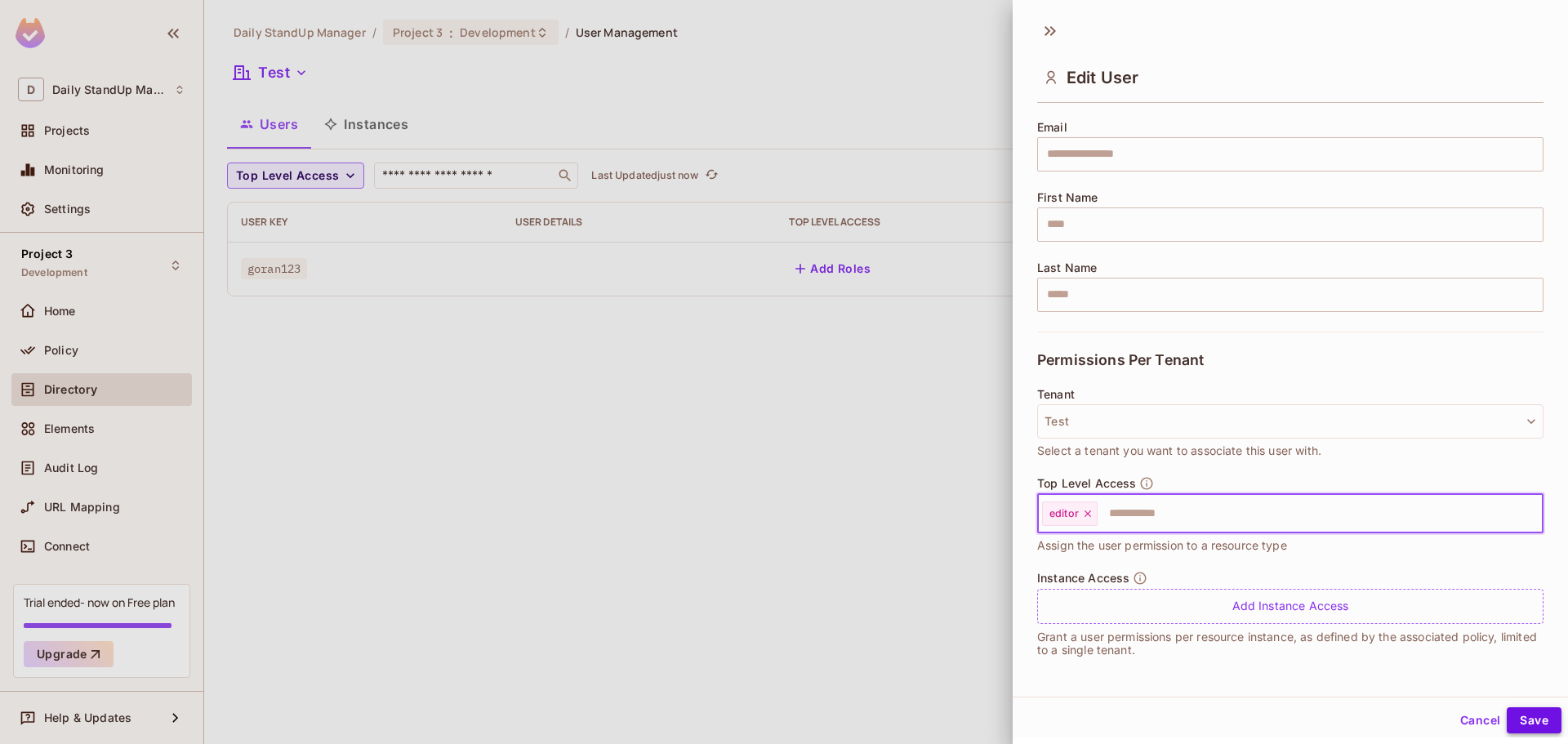
click at [1525, 722] on button "Save" at bounding box center [1534, 720] width 54 height 26
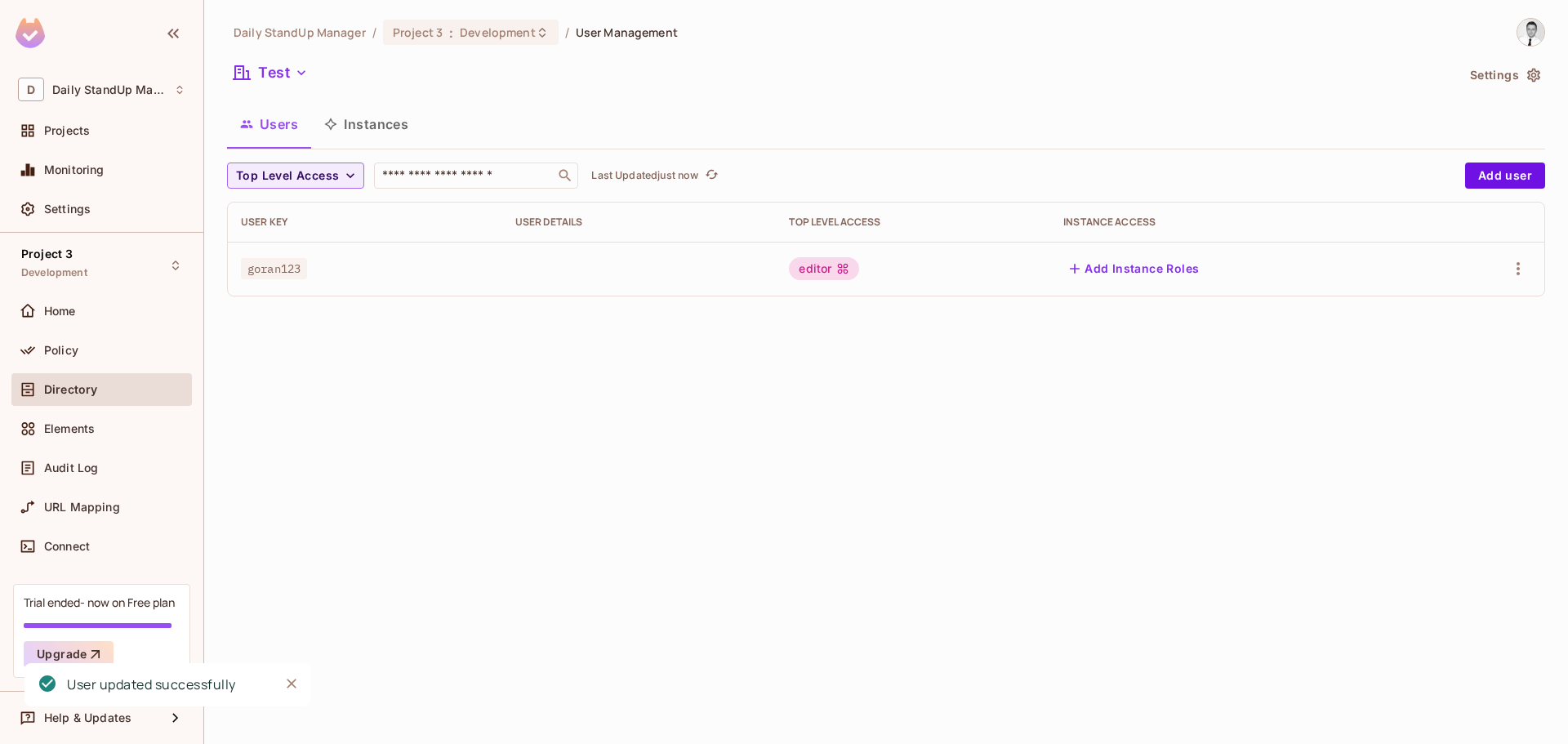
click at [267, 131] on button "Users" at bounding box center [269, 124] width 85 height 41
click at [269, 70] on button "Test" at bounding box center [270, 72] width 87 height 26
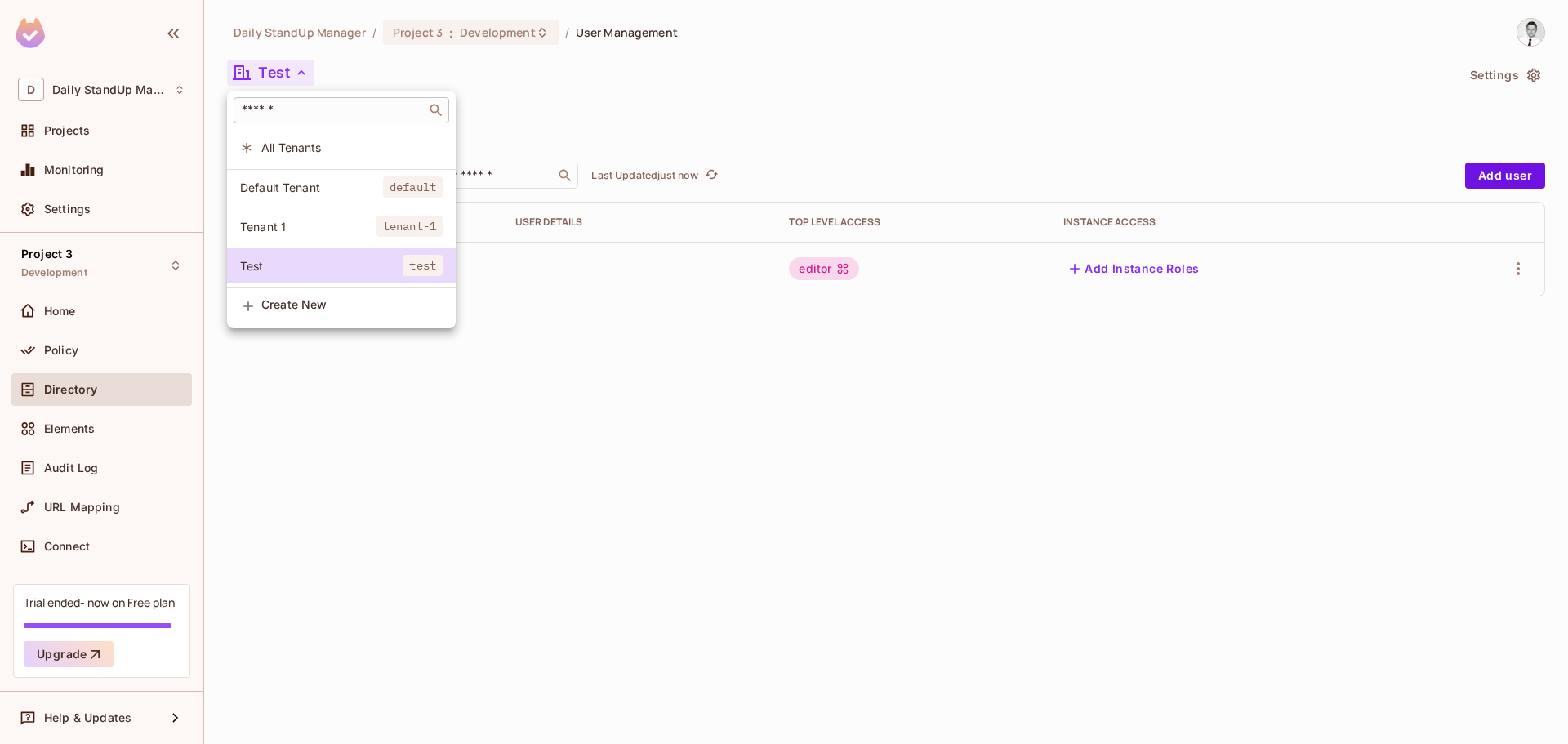
drag, startPoint x: 325, startPoint y: 137, endPoint x: 329, endPoint y: 119, distance: 18.4
click at [325, 124] on ul "​ All Tenants Default Tenant default Tenant 1 tenant-1 Test test Create New" at bounding box center [341, 207] width 228 height 233
click at [263, 149] on span "All Tenants" at bounding box center [351, 147] width 182 height 16
